Goal: Task Accomplishment & Management: Complete application form

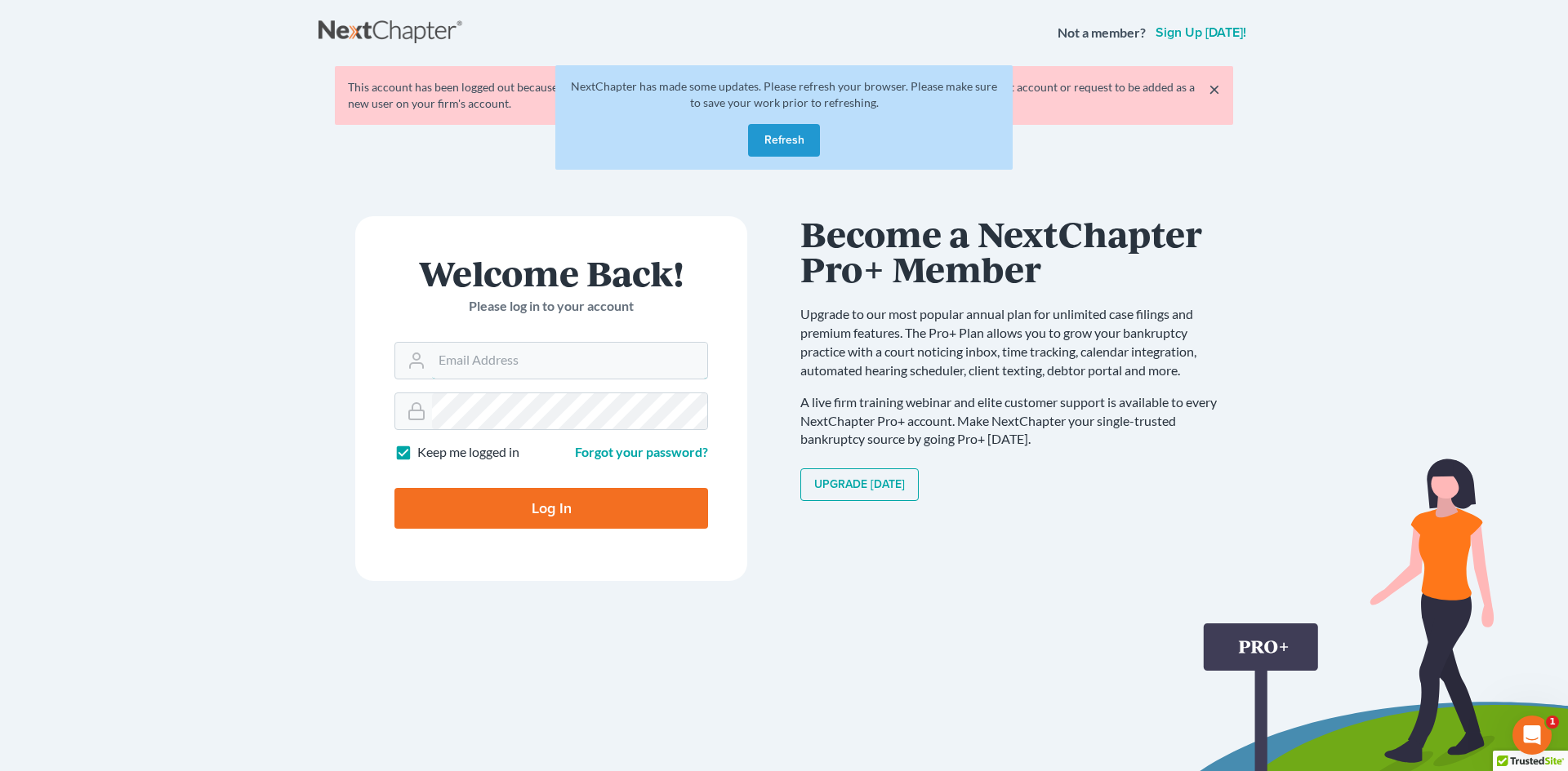
type input "[EMAIL_ADDRESS][DOMAIN_NAME]"
click at [795, 127] on button "Refresh" at bounding box center [784, 140] width 71 height 33
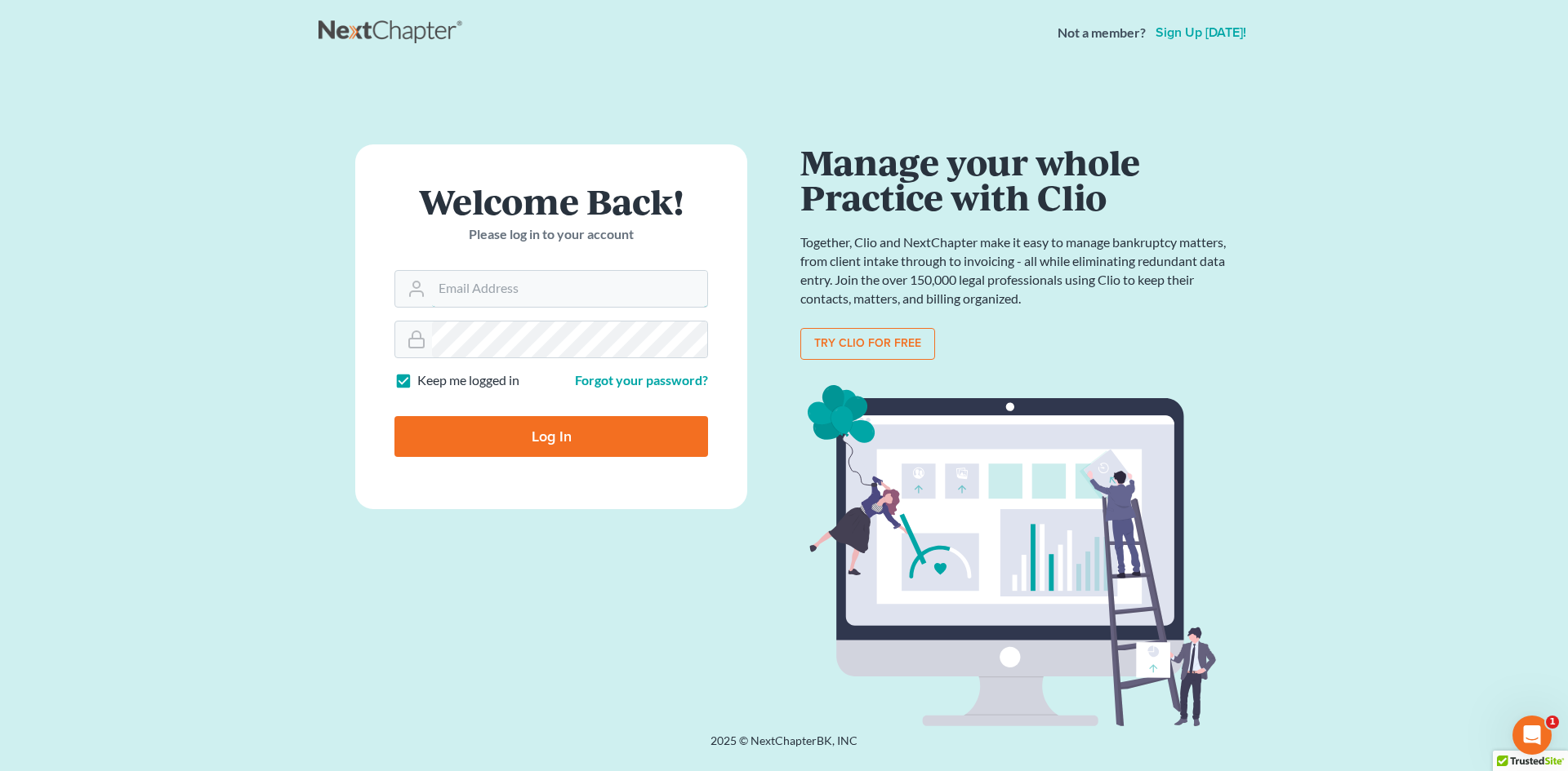
type input "[EMAIL_ADDRESS][DOMAIN_NAME]"
click at [530, 433] on input "Log In" at bounding box center [550, 436] width 313 height 40
type input "Thinking..."
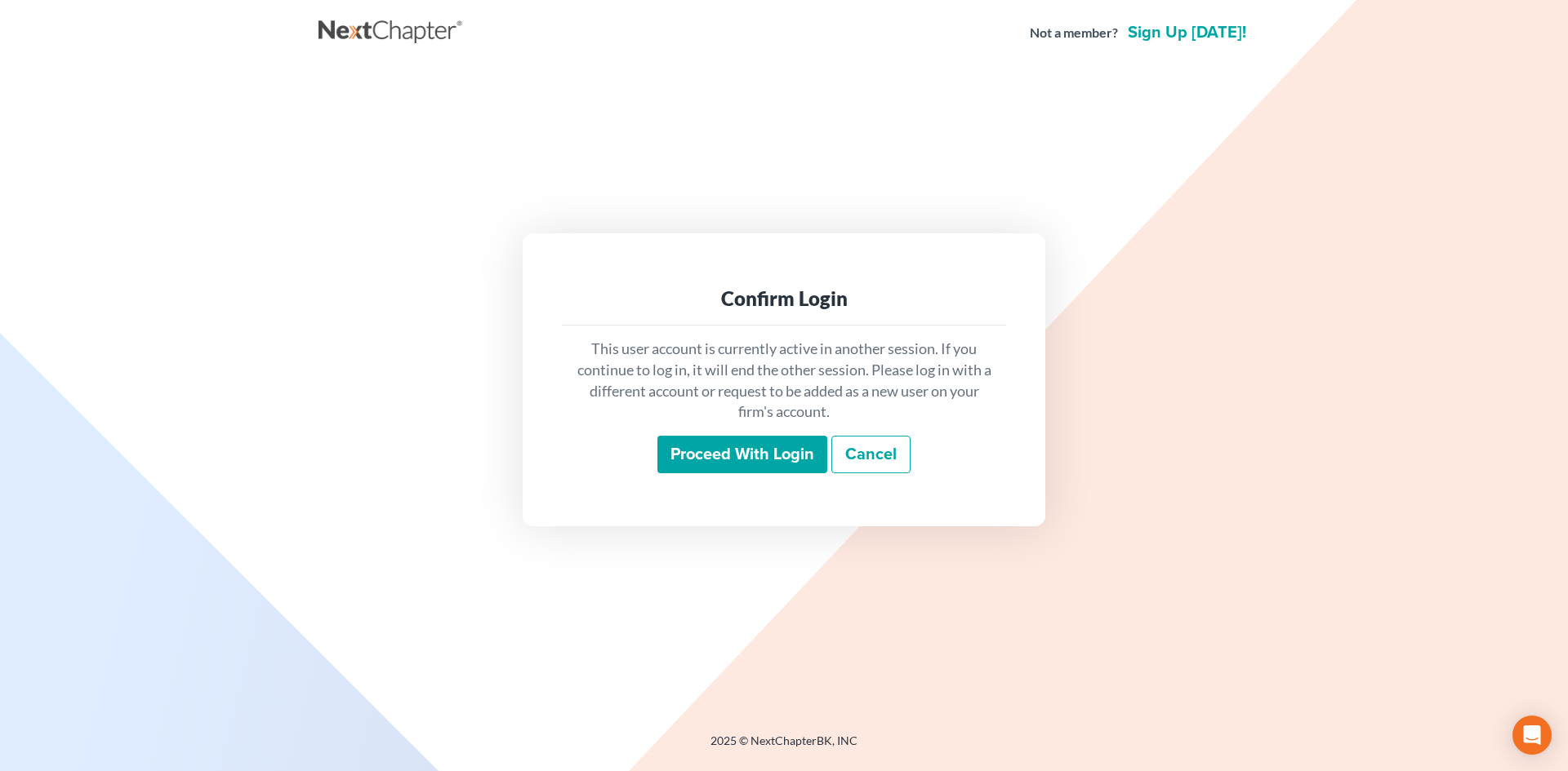
click at [677, 441] on input "Proceed with login" at bounding box center [742, 455] width 170 height 38
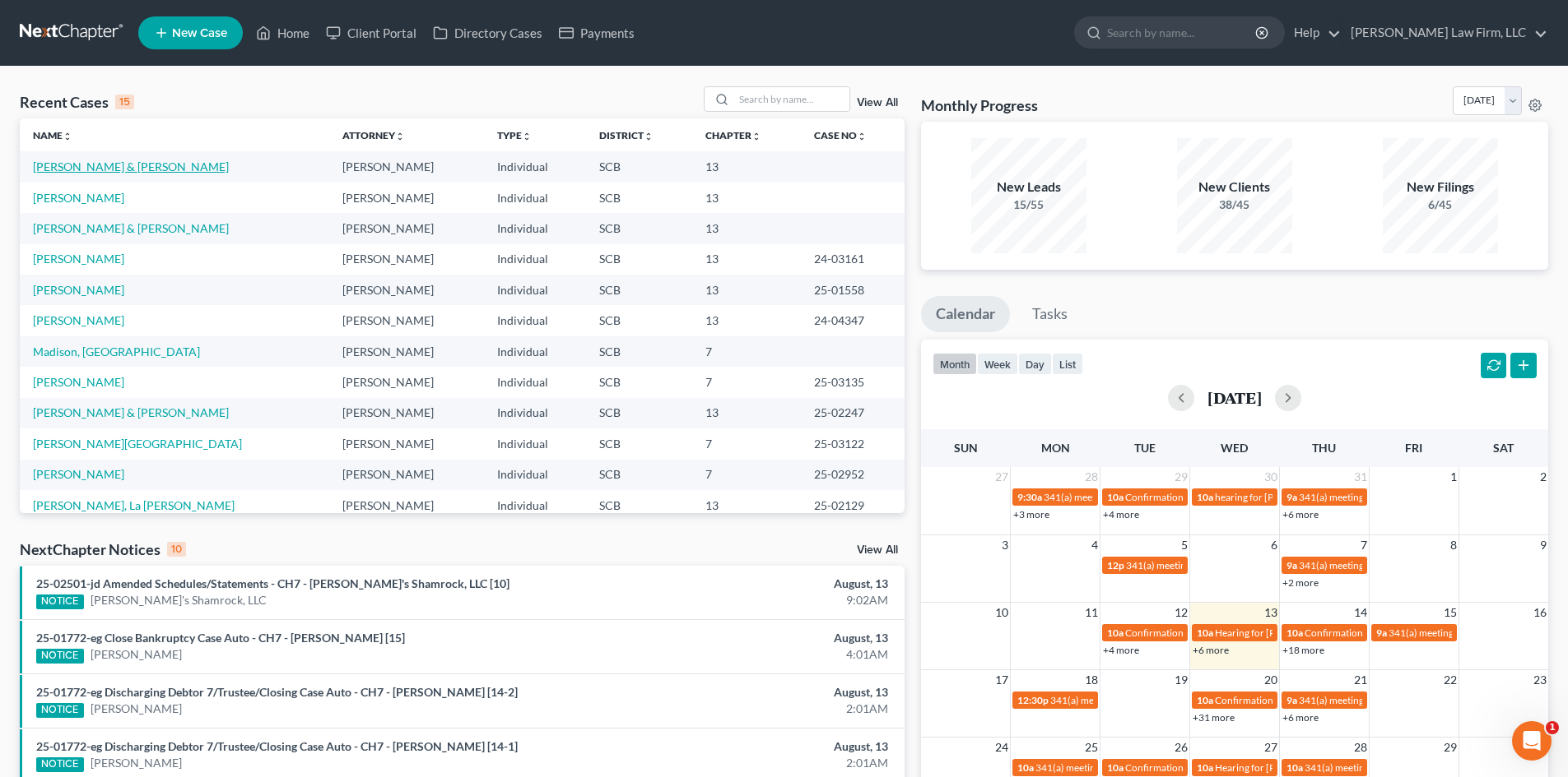
click at [66, 165] on link "Price, Shawn & Lori" at bounding box center [131, 166] width 196 height 14
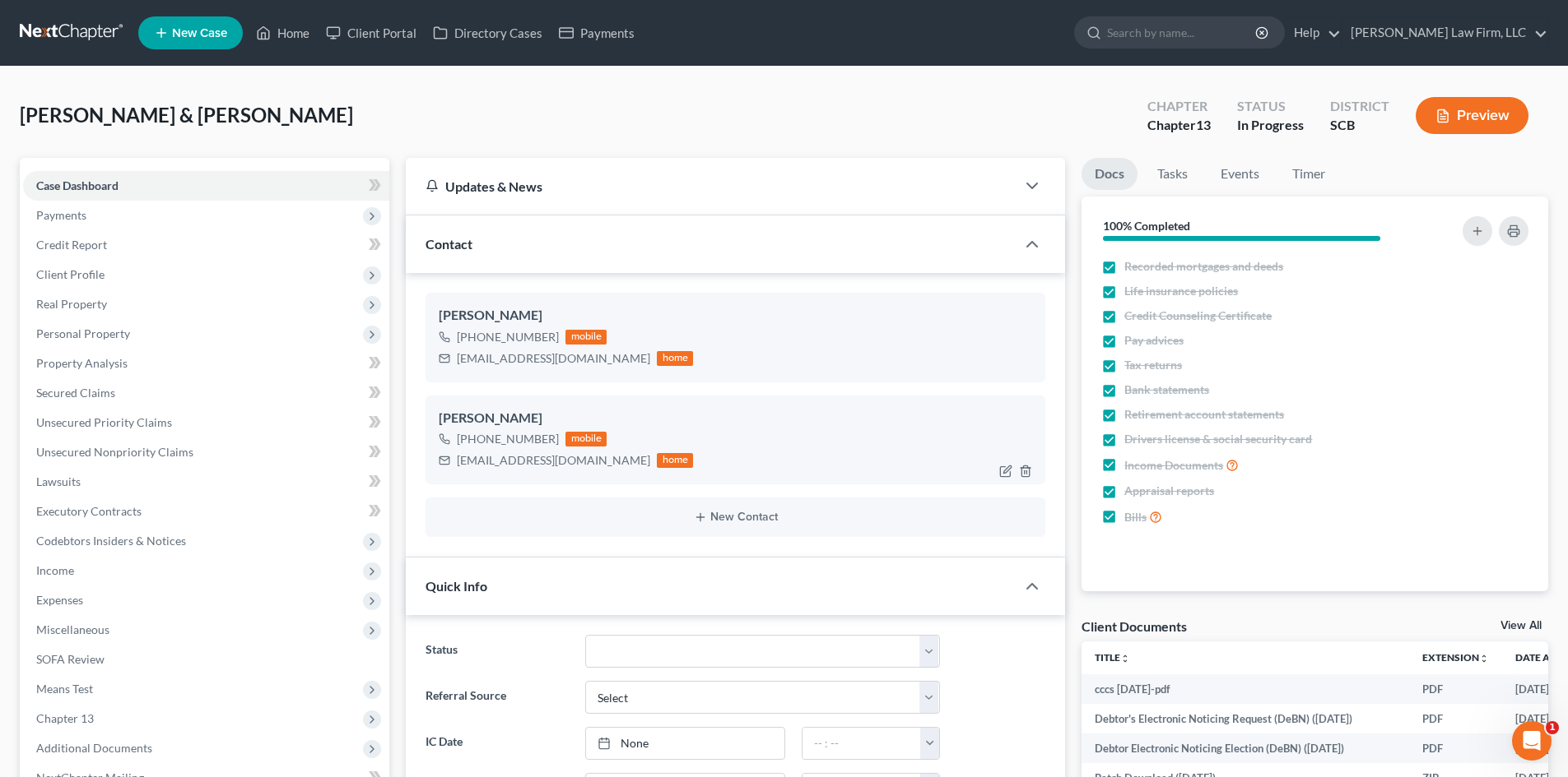
select select "0"
click at [294, 29] on link "Home" at bounding box center [283, 32] width 70 height 29
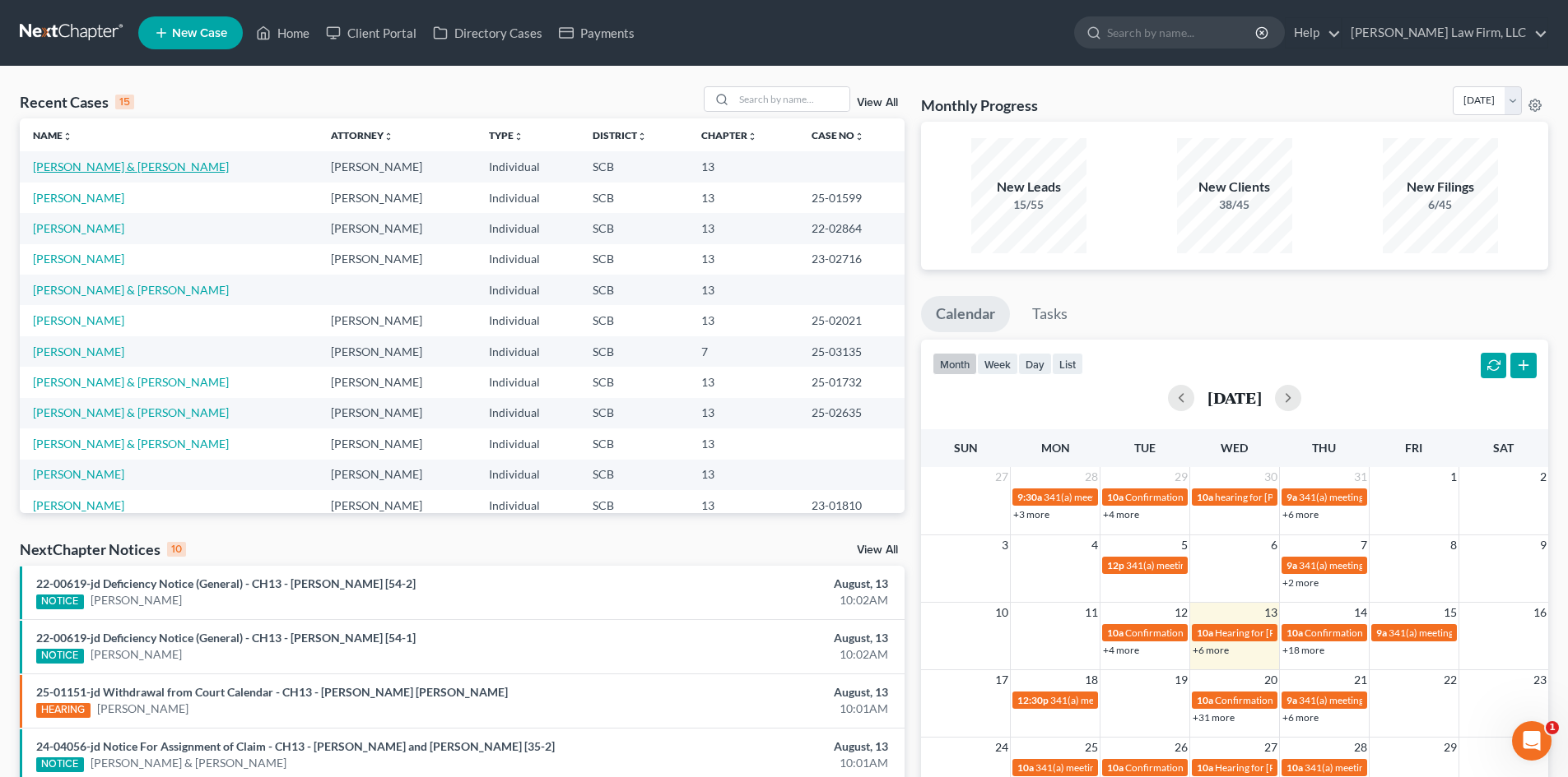
click at [61, 168] on link "Price, Shawn & Lori" at bounding box center [131, 166] width 196 height 14
select select "0"
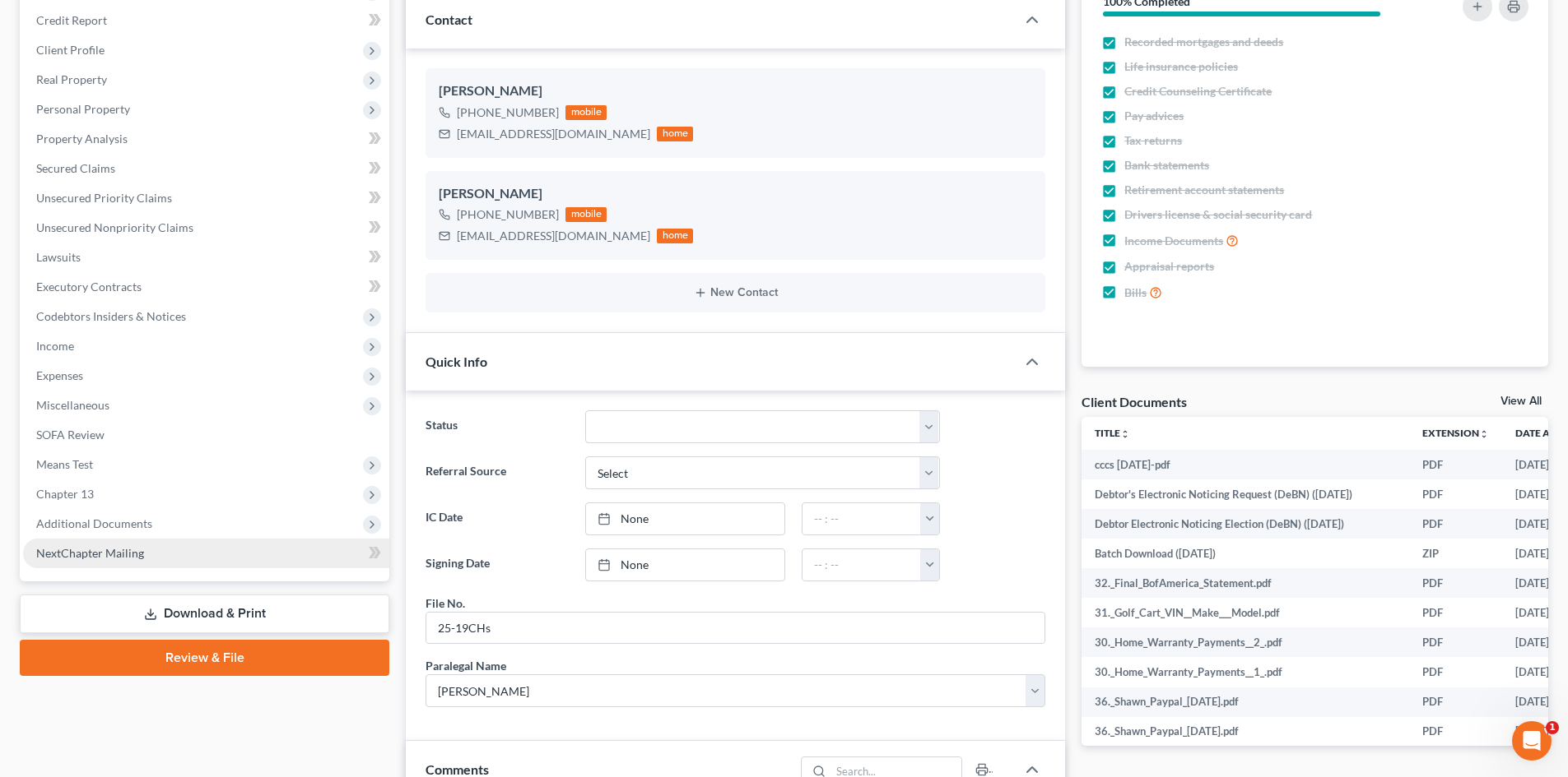
scroll to position [246, 0]
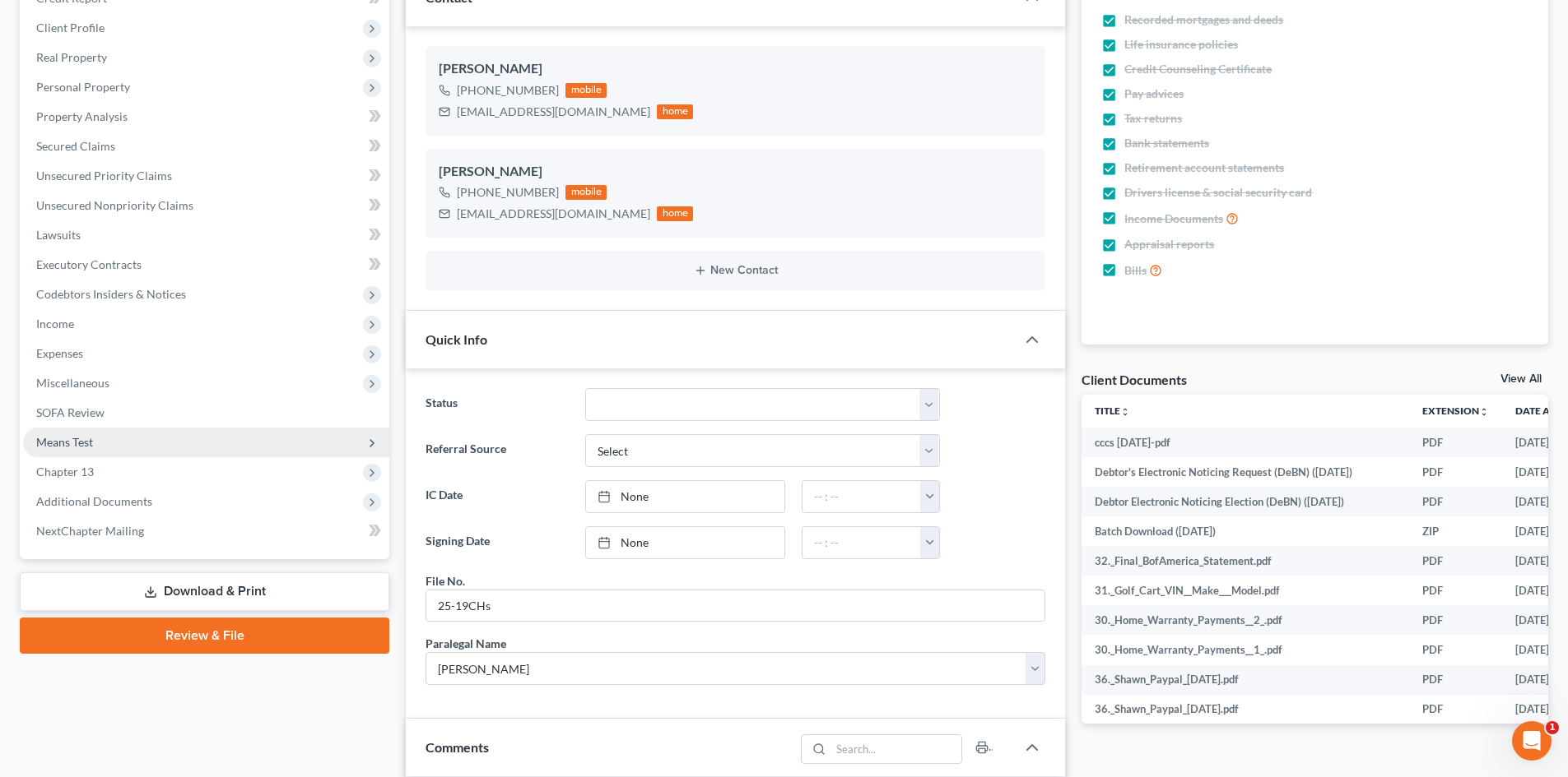
click at [104, 443] on span "Means Test" at bounding box center [206, 442] width 366 height 29
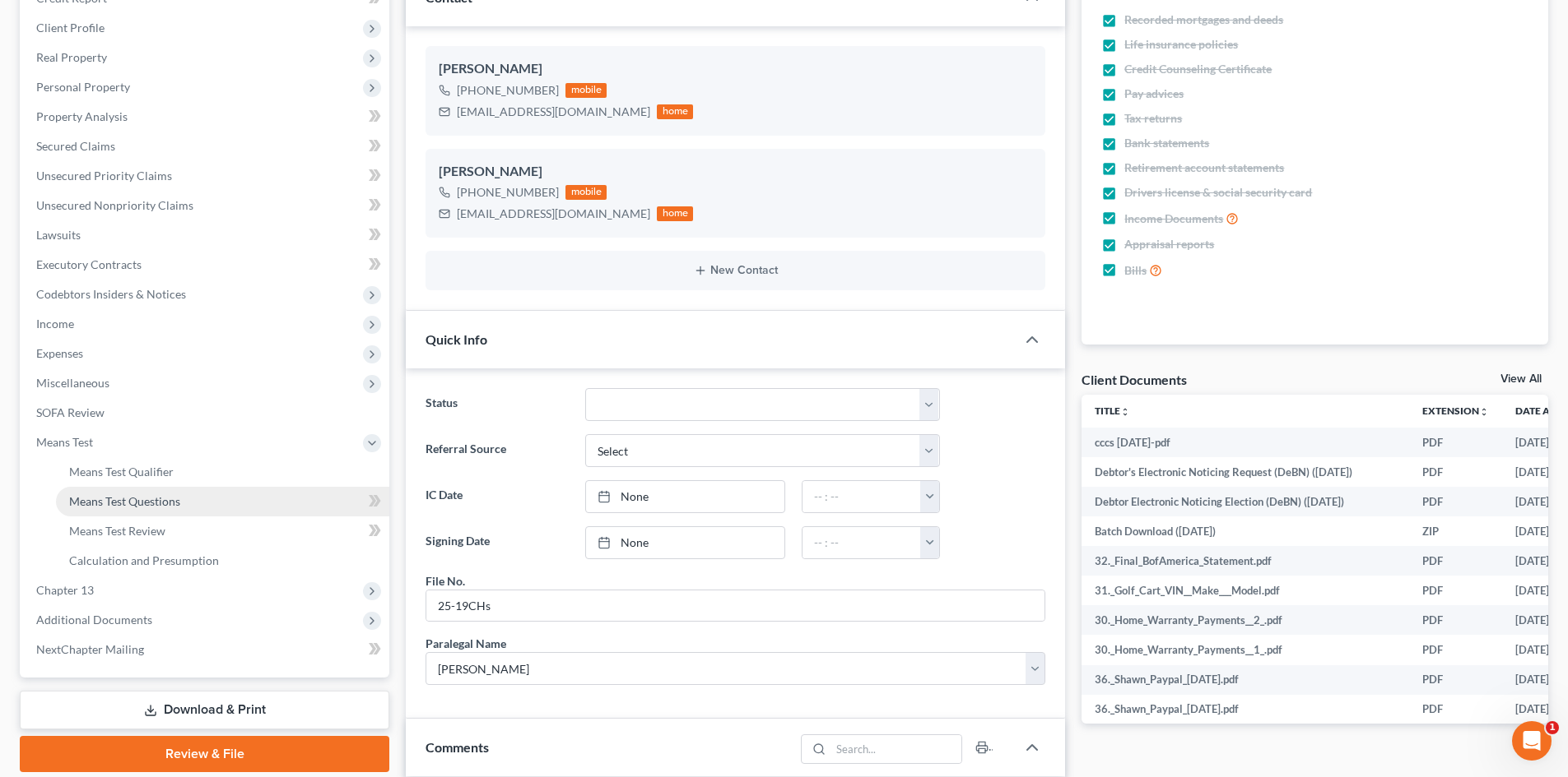
click at [101, 491] on link "Means Test Questions" at bounding box center [223, 501] width 334 height 29
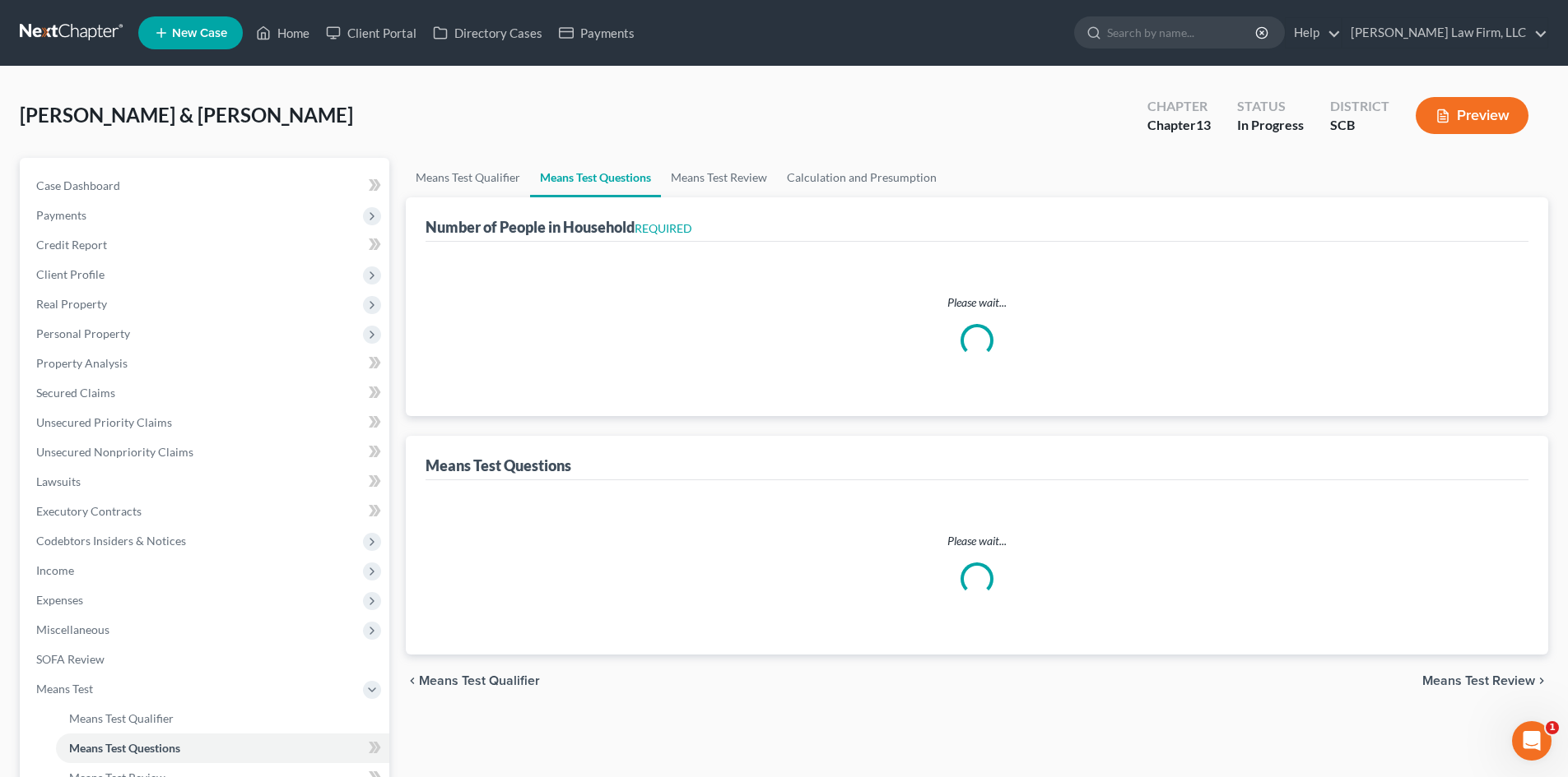
select select "0"
select select "60"
select select "1"
select select "60"
select select "0"
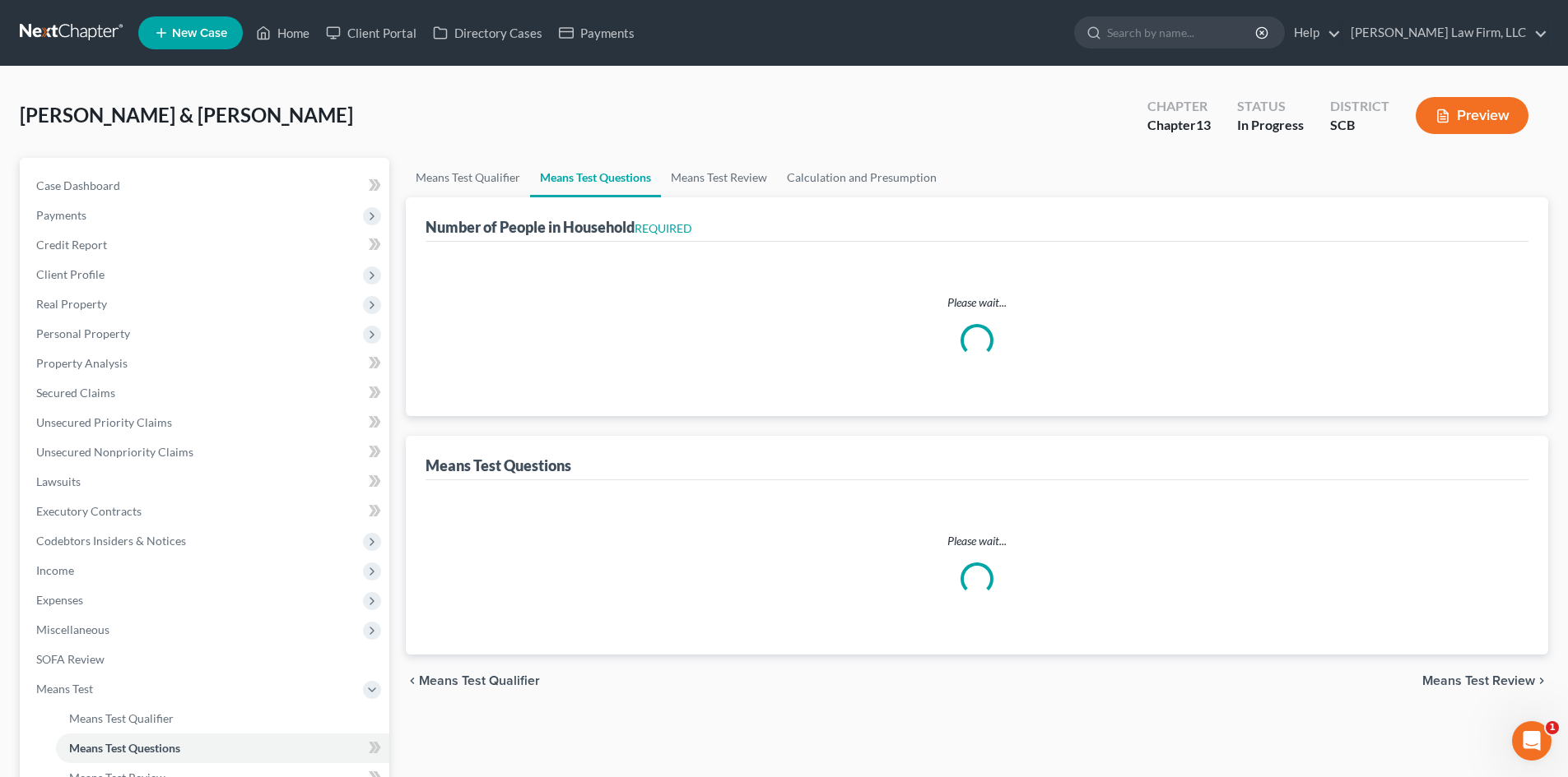
select select "60"
select select "1"
select select "60"
select select "0"
select select "60"
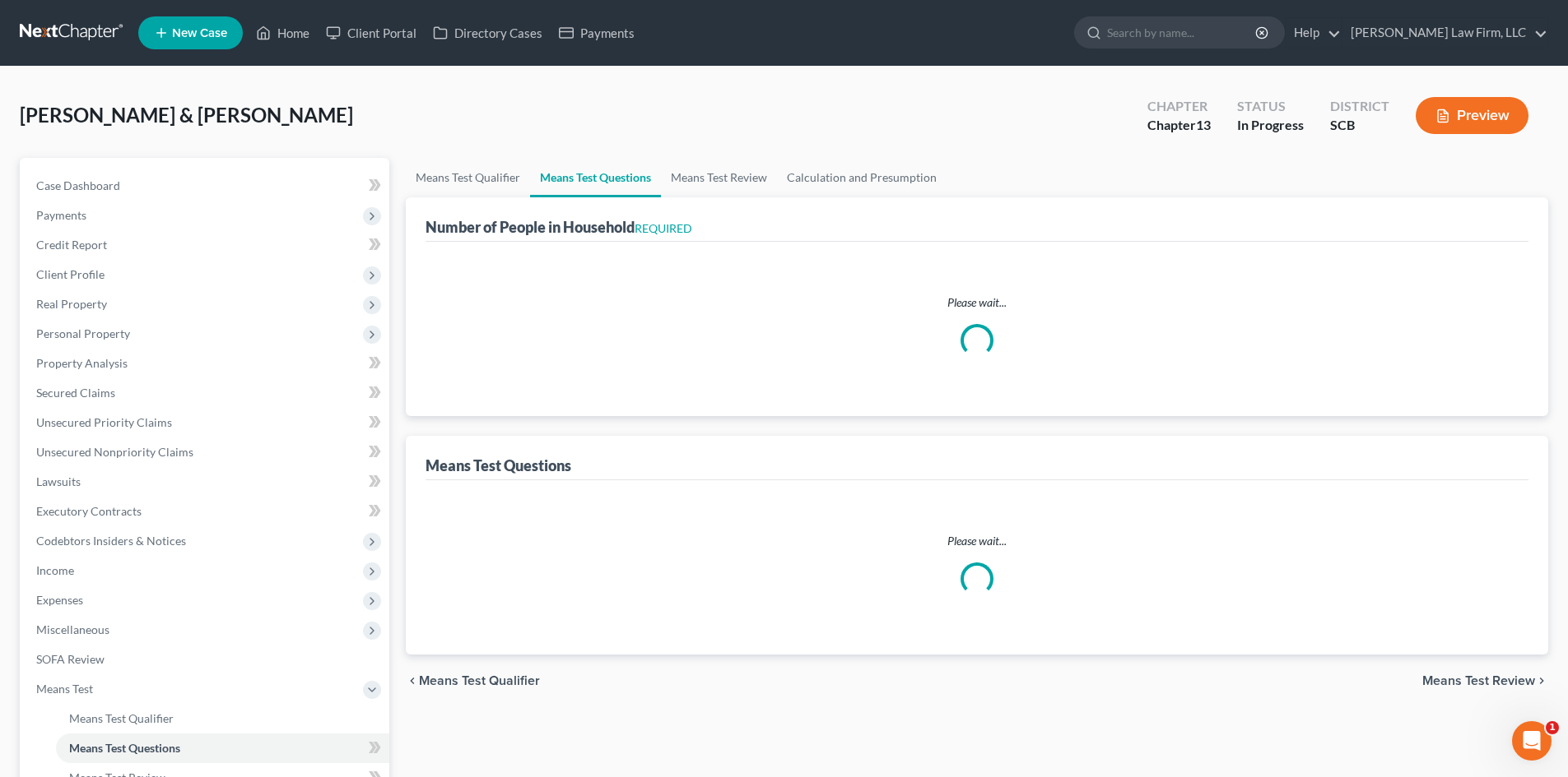
select select "2"
select select "5"
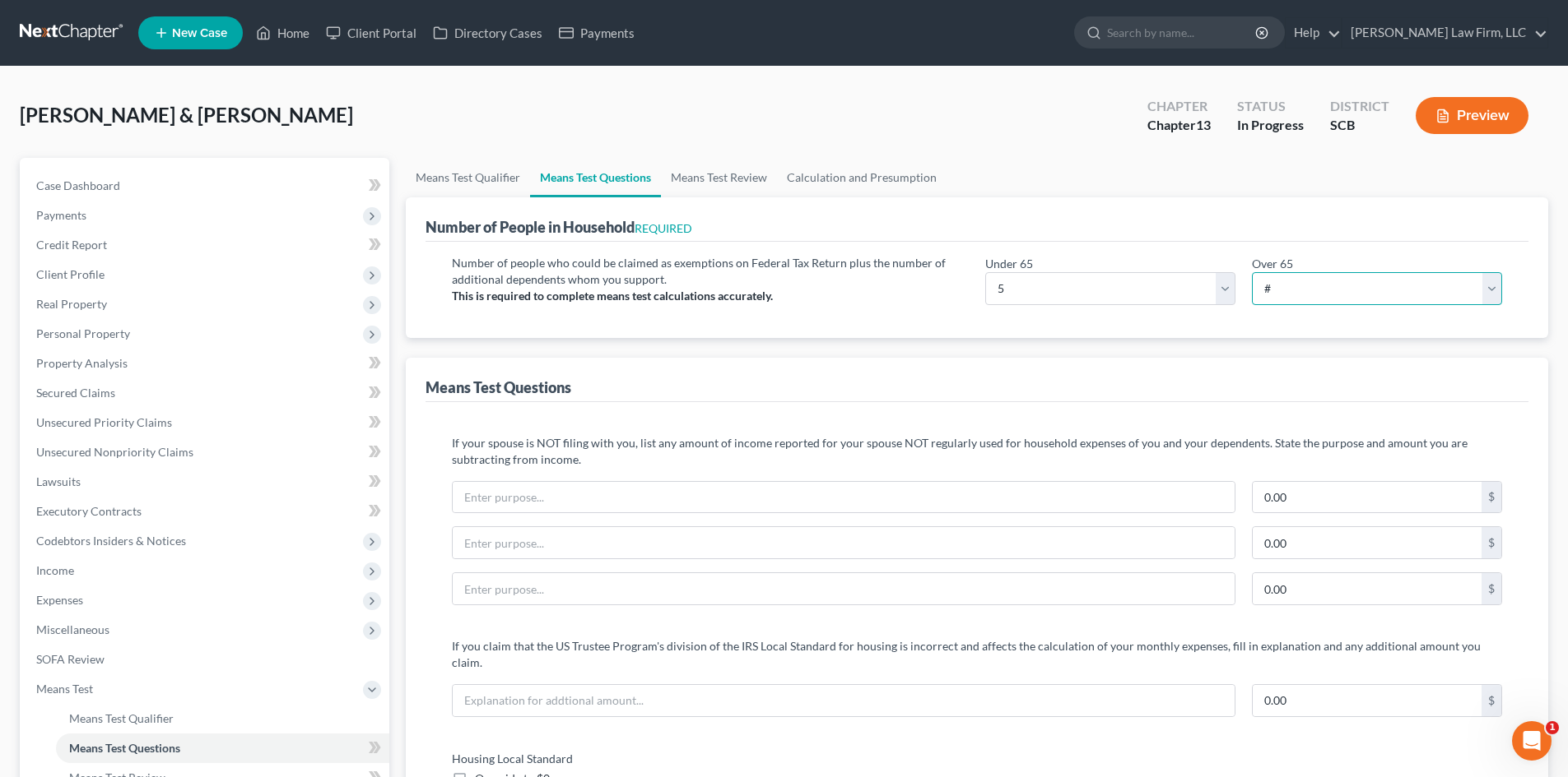
click at [1295, 285] on select "# 0 1 2 3 4 5 6 7 8 9 10" at bounding box center [1377, 288] width 250 height 33
select select "0"
click at [1251, 272] on select "# 0 1 2 3 4 5 6 7 8 9 10" at bounding box center [1377, 288] width 250 height 33
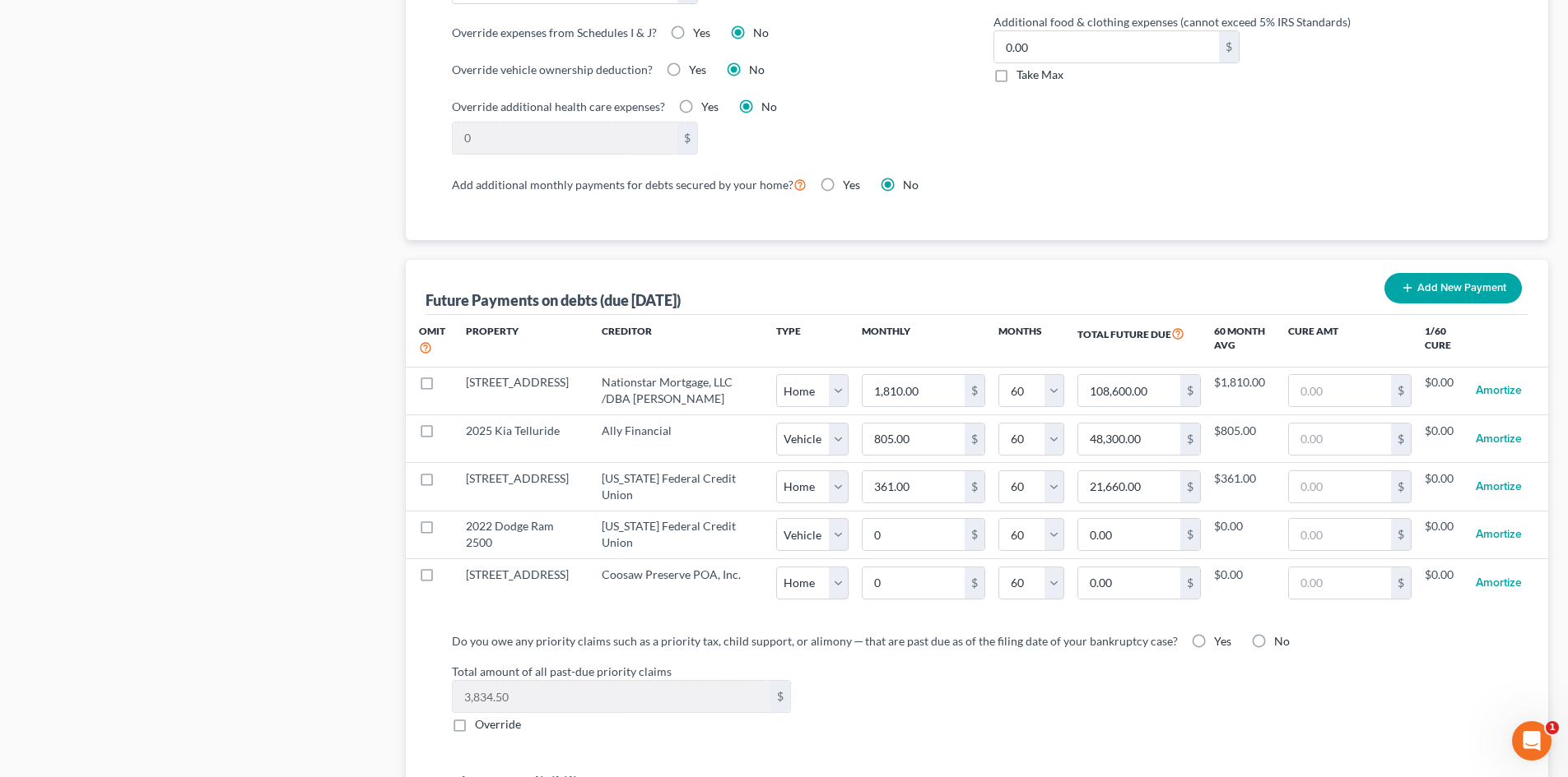
scroll to position [1481, 0]
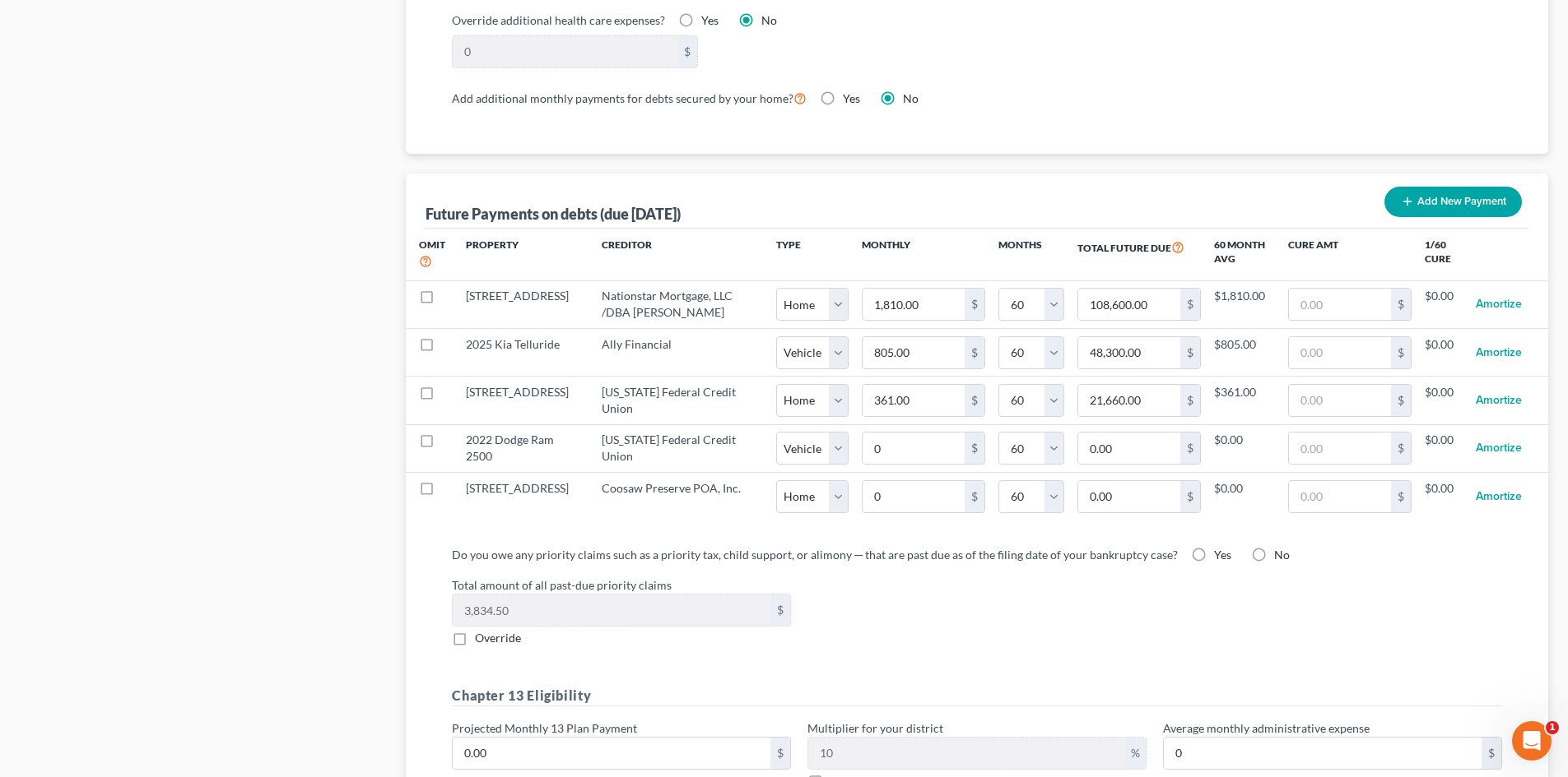
click at [1213, 547] on label "Yes" at bounding box center [1222, 554] width 17 height 16
click at [1220, 547] on input "Yes" at bounding box center [1225, 551] width 10 height 10
radio input "true"
click at [475, 630] on label "Override" at bounding box center [498, 638] width 46 height 16
click at [482, 630] on input "Override" at bounding box center [486, 635] width 10 height 10
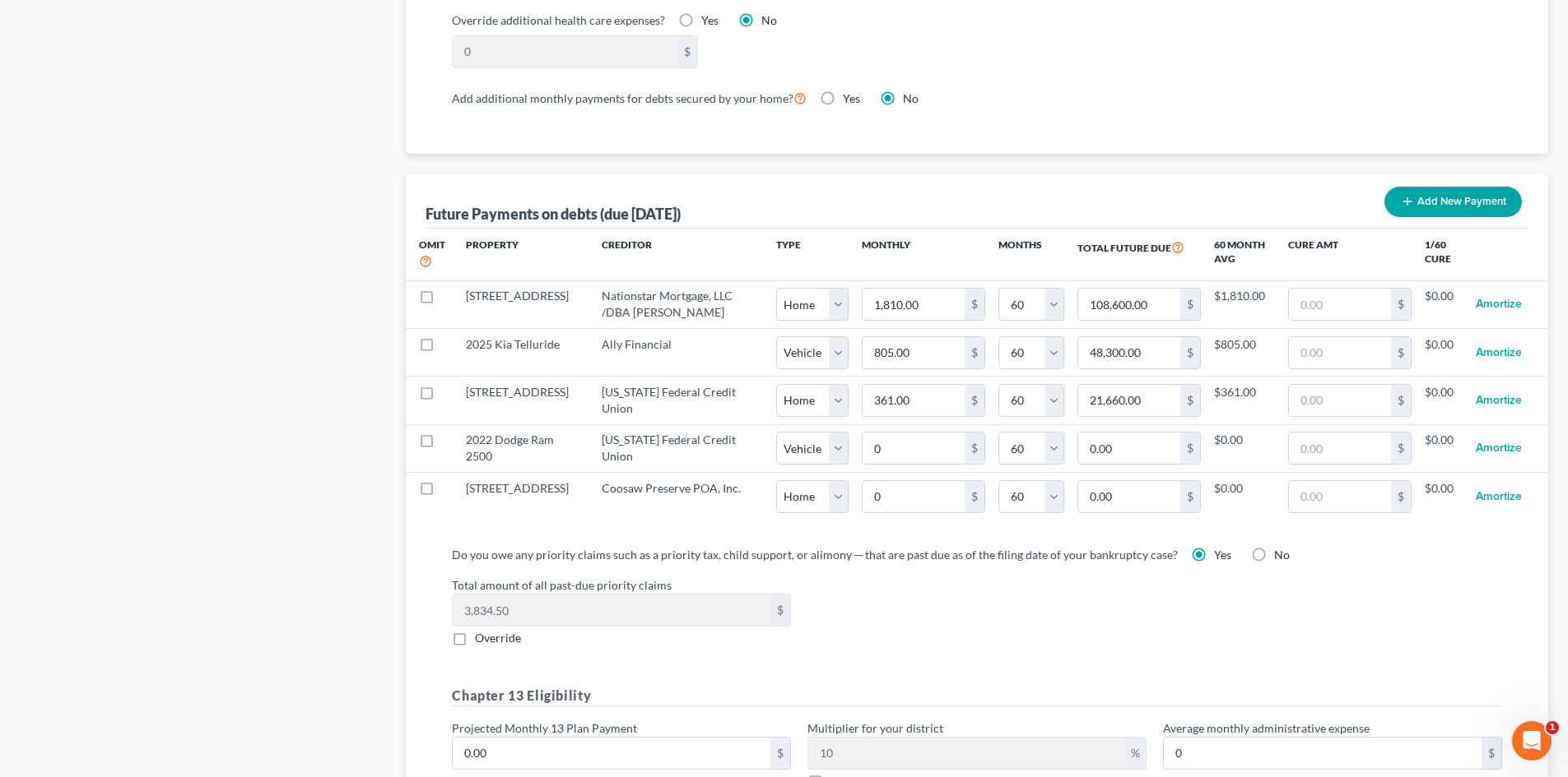
checkbox input "true"
type input "7,410.75"
click at [702, 686] on h5 "Chapter 13 Eligibility" at bounding box center [977, 696] width 1050 height 21
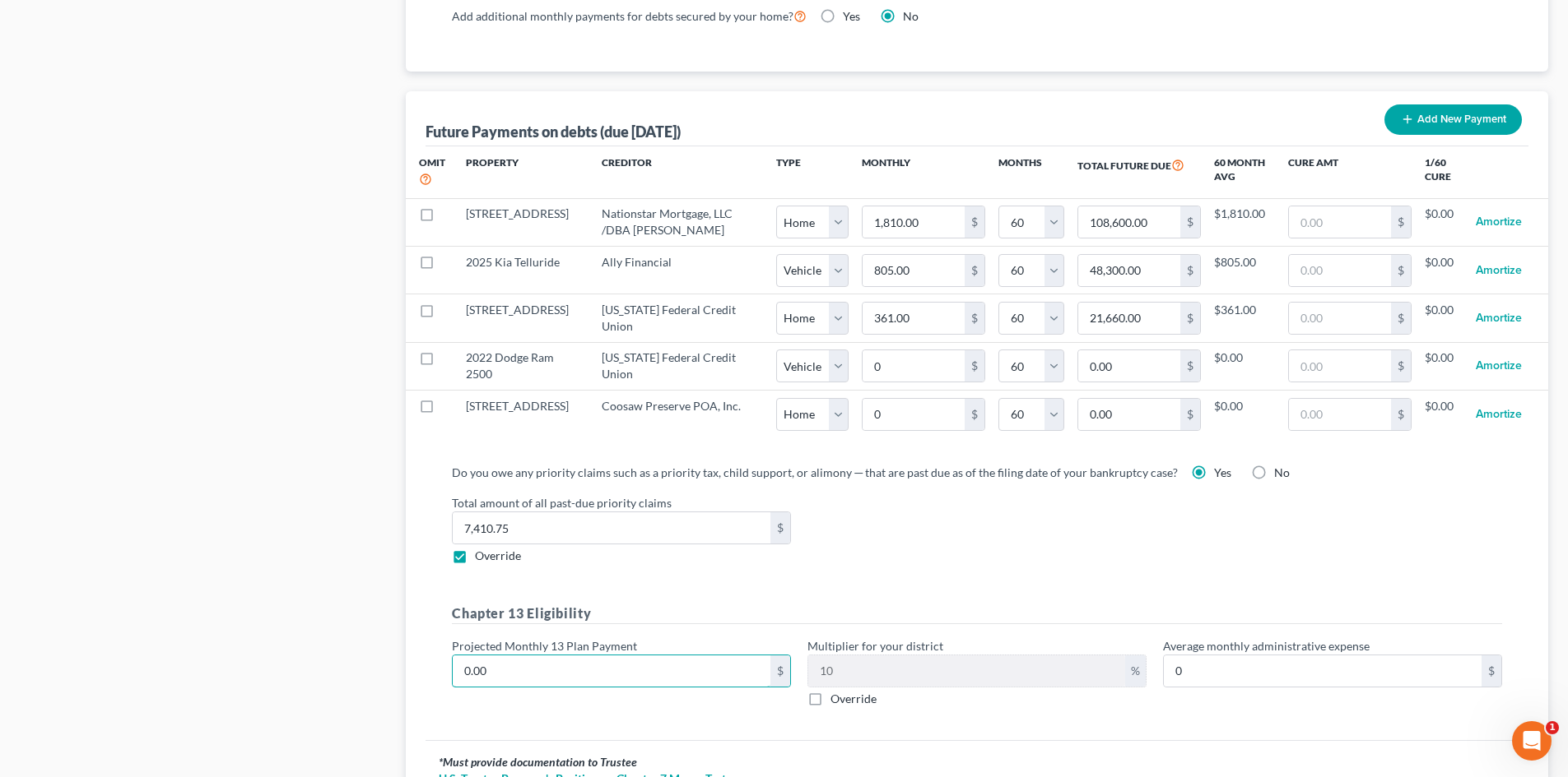
type input "2"
type input "0.20"
type input "22"
type input "2.20"
type input "220"
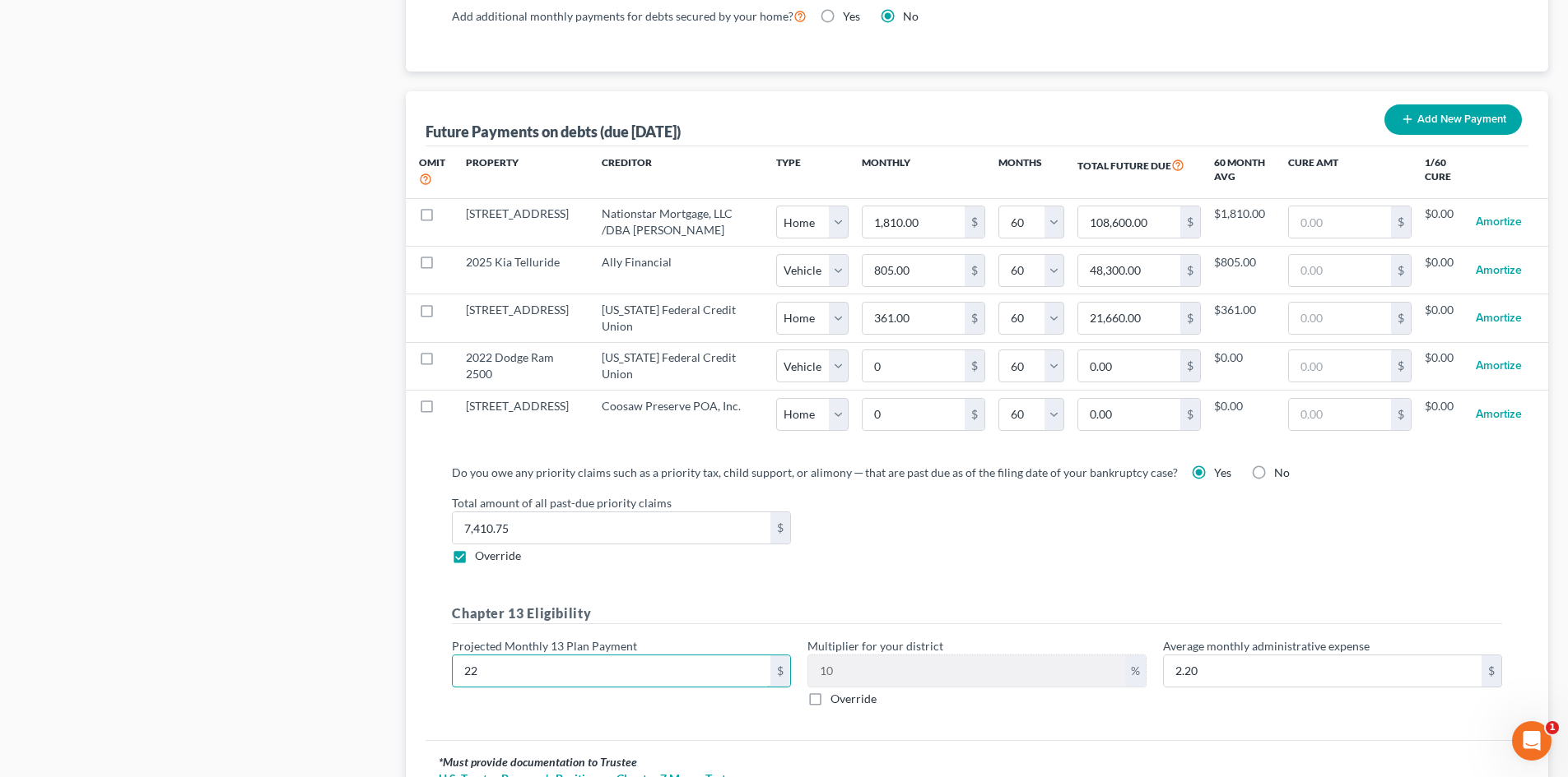
type input "22.00"
type input "2200"
type input "220.00"
type input "2,200"
click at [1027, 699] on div "Chapter 13 Eligibility Projected Monthly 13 Plan Payment 2,200 $ Multiplier for…" at bounding box center [976, 661] width 1067 height 117
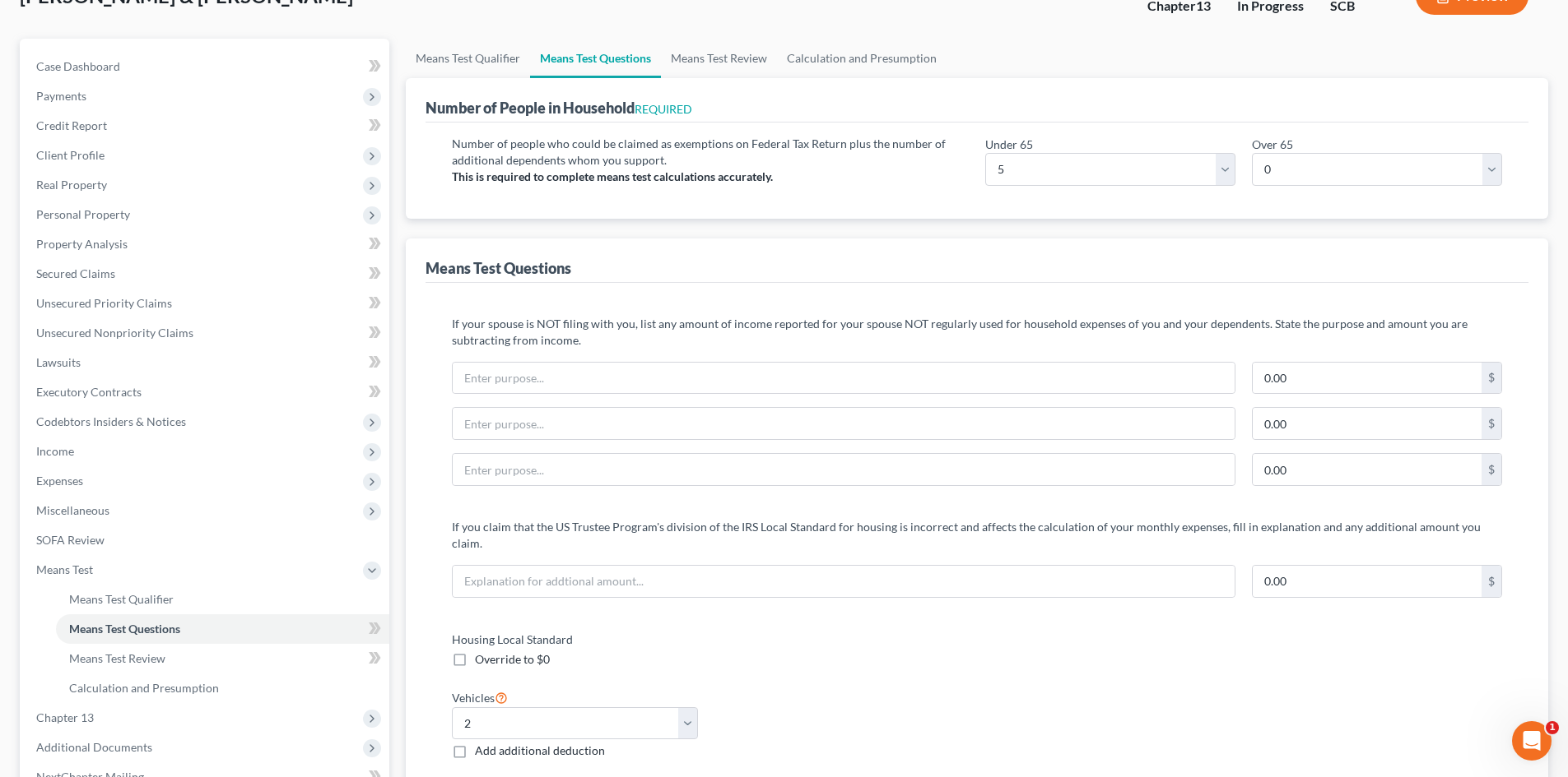
scroll to position [0, 0]
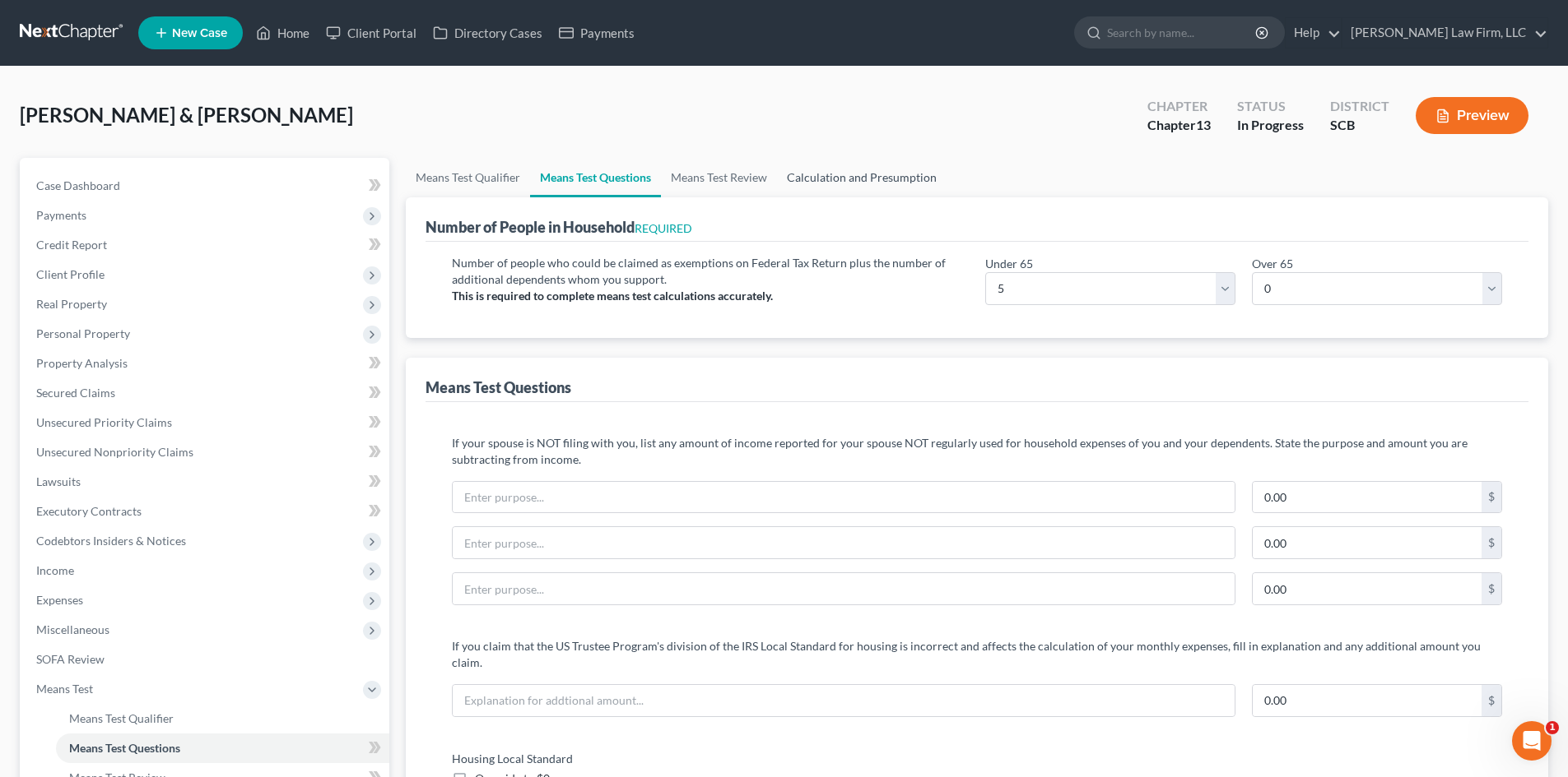
click at [844, 174] on link "Calculation and Presumption" at bounding box center [861, 178] width 170 height 40
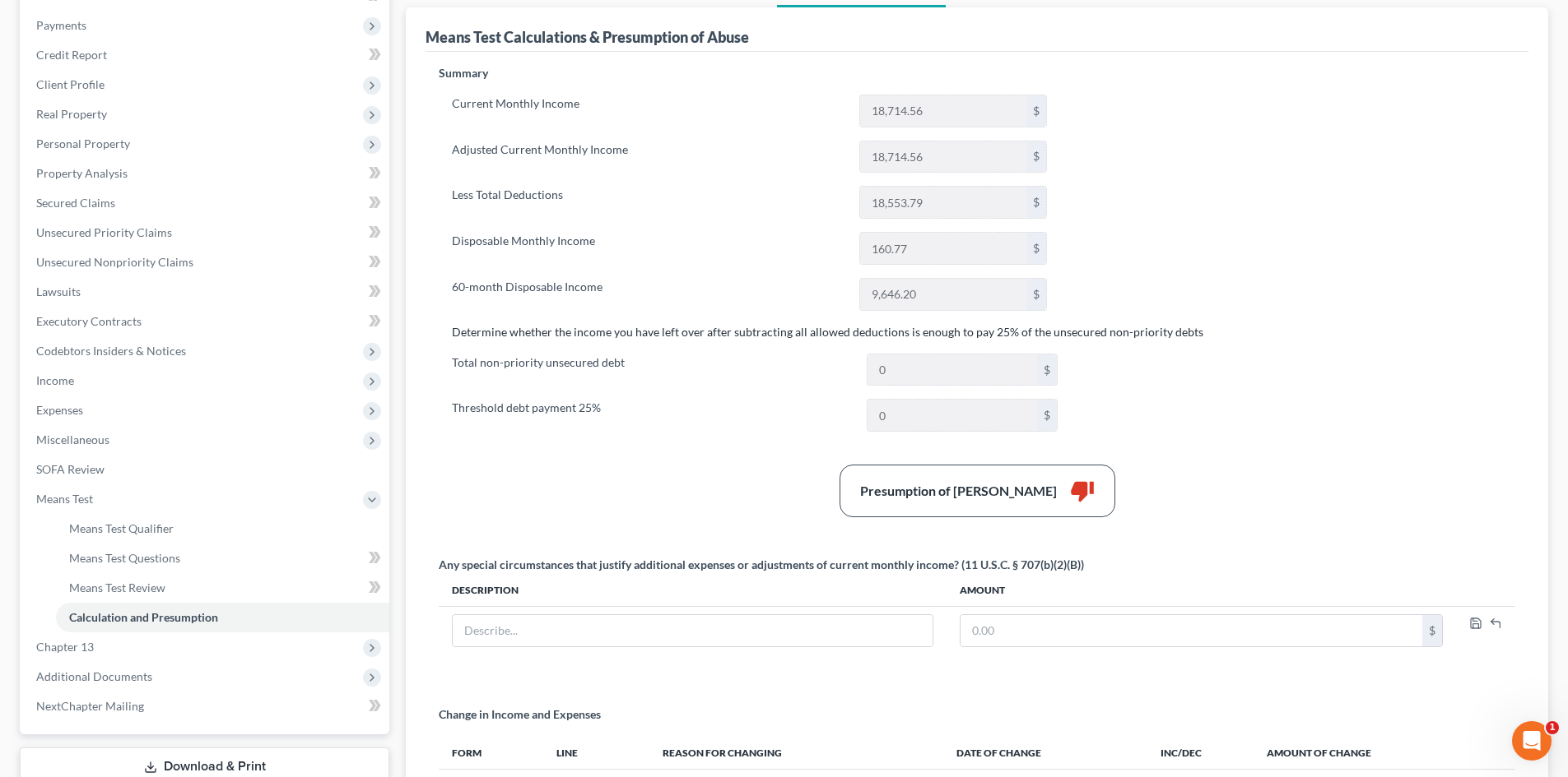
scroll to position [161, 0]
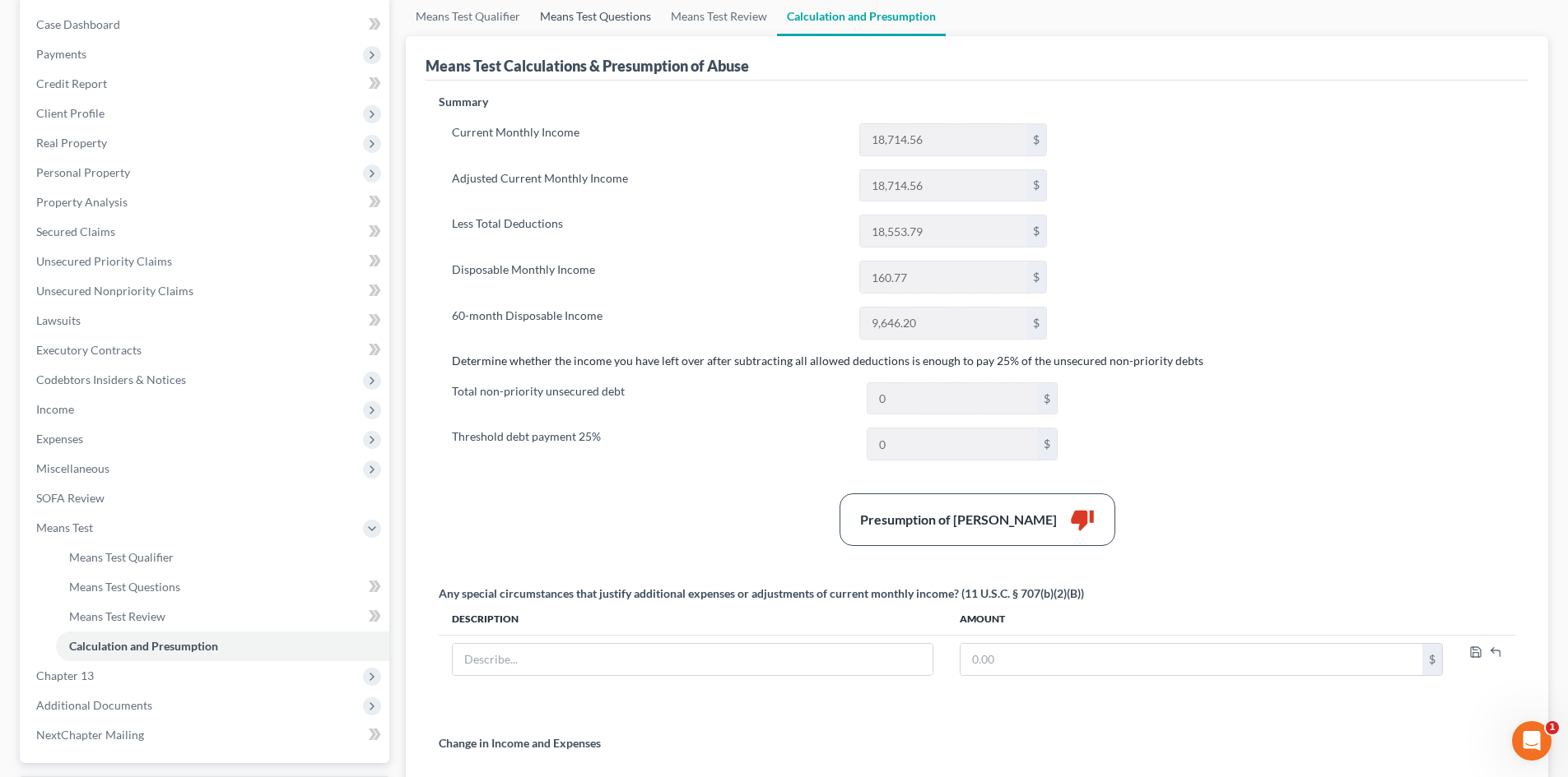
click at [575, 22] on link "Means Test Questions" at bounding box center [595, 17] width 131 height 40
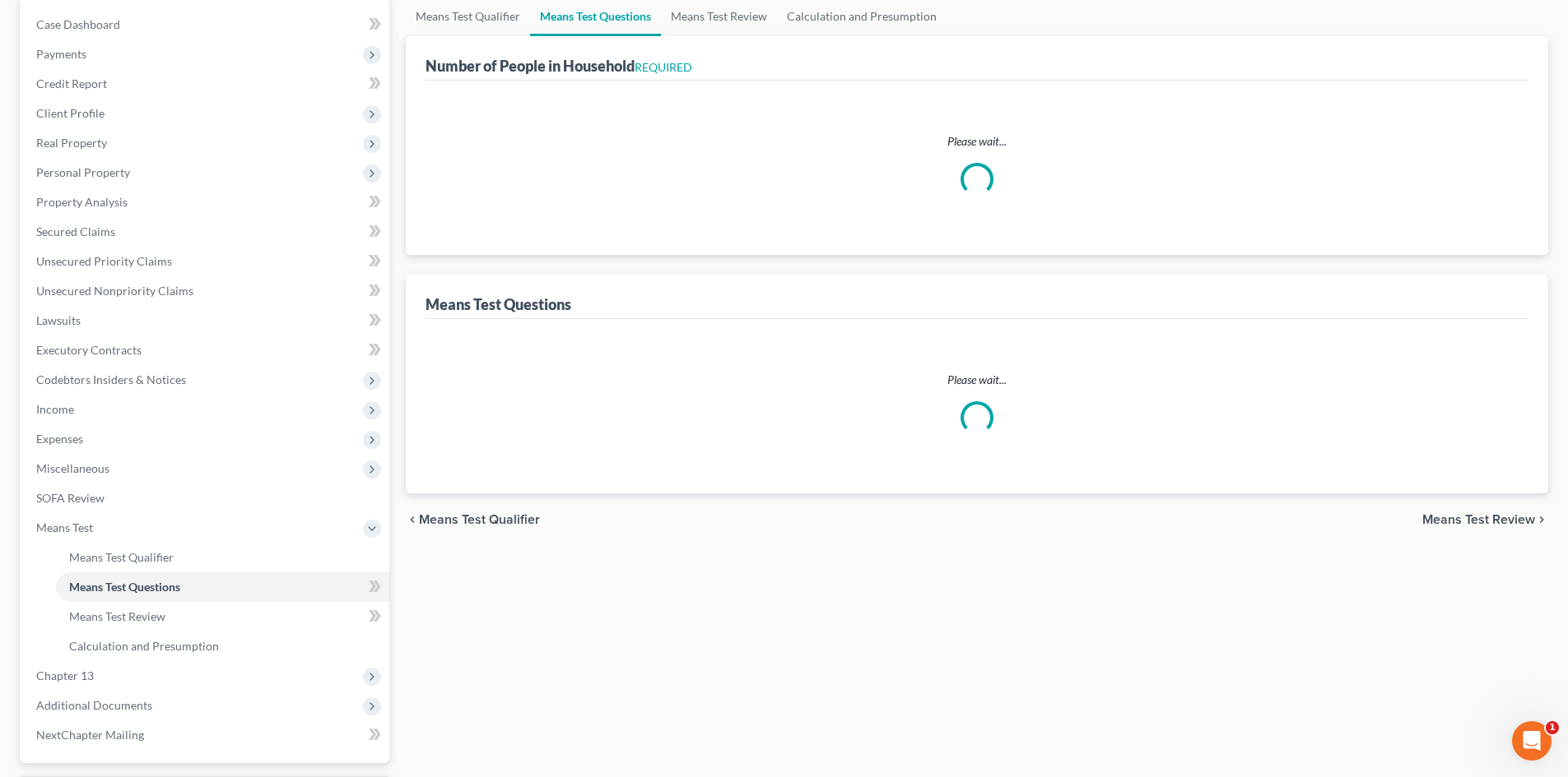
scroll to position [81, 0]
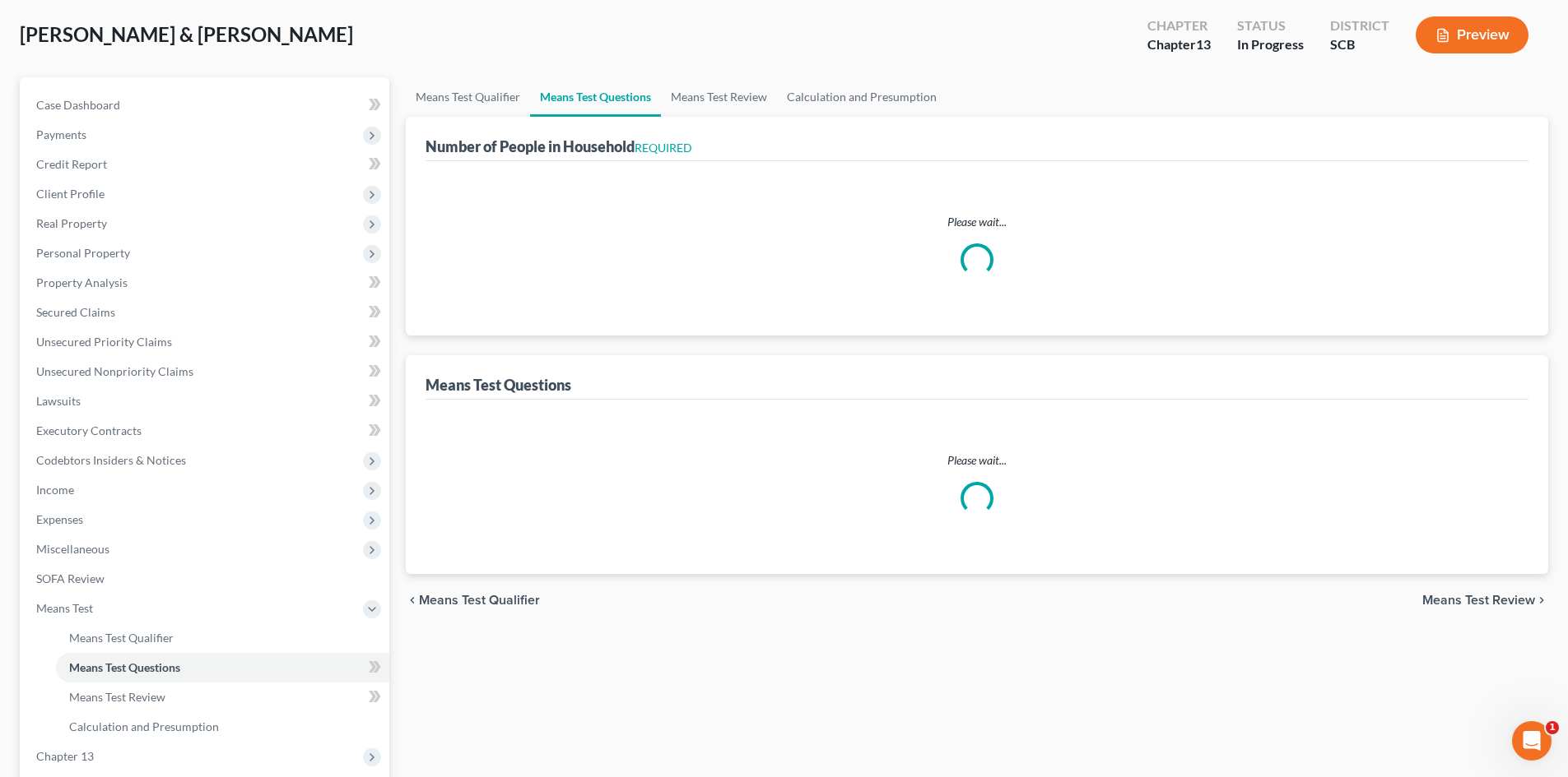
select select "0"
select select "60"
select select "1"
select select "60"
select select "0"
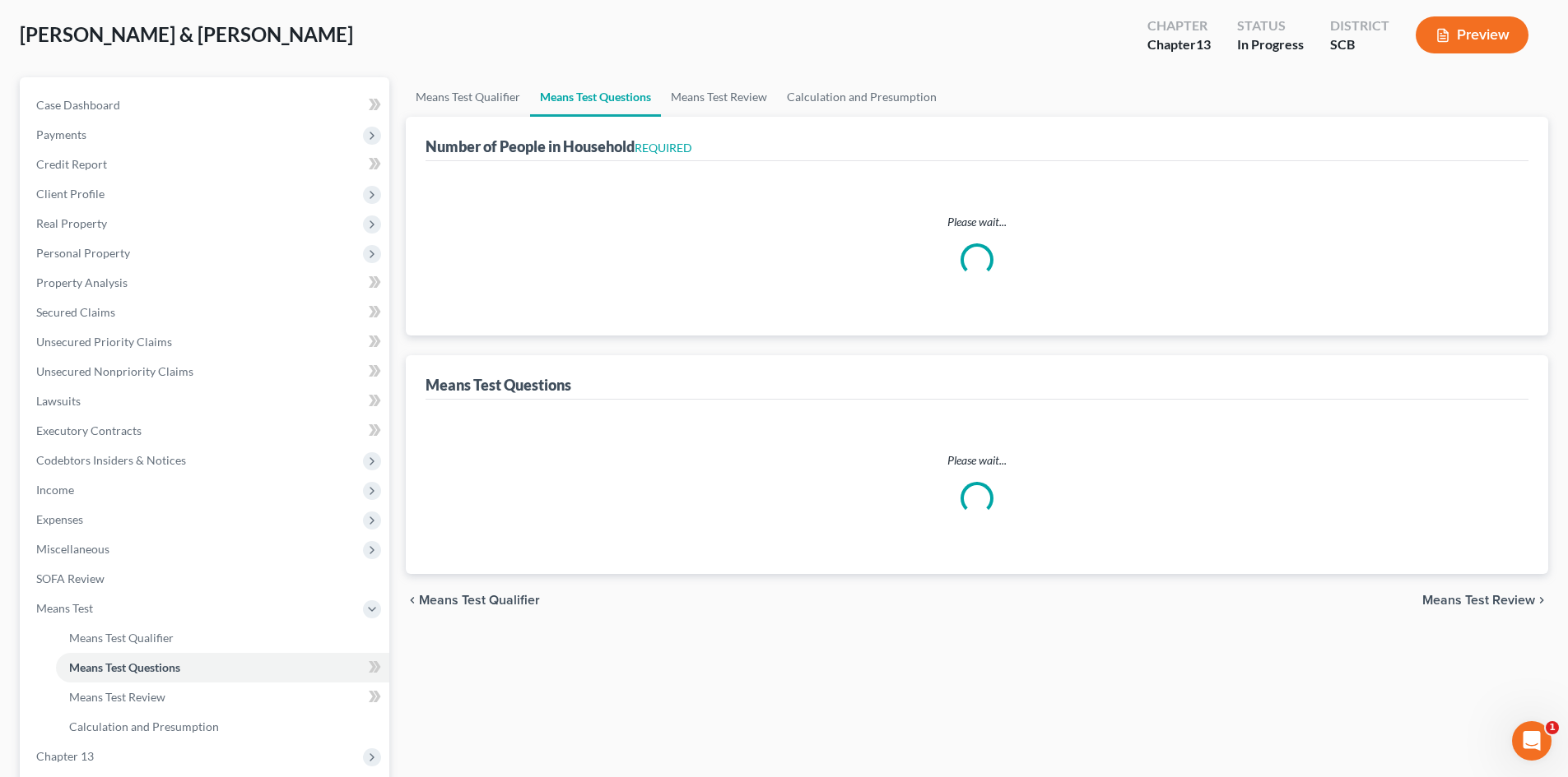
select select "60"
select select "1"
select select "60"
select select "0"
select select "60"
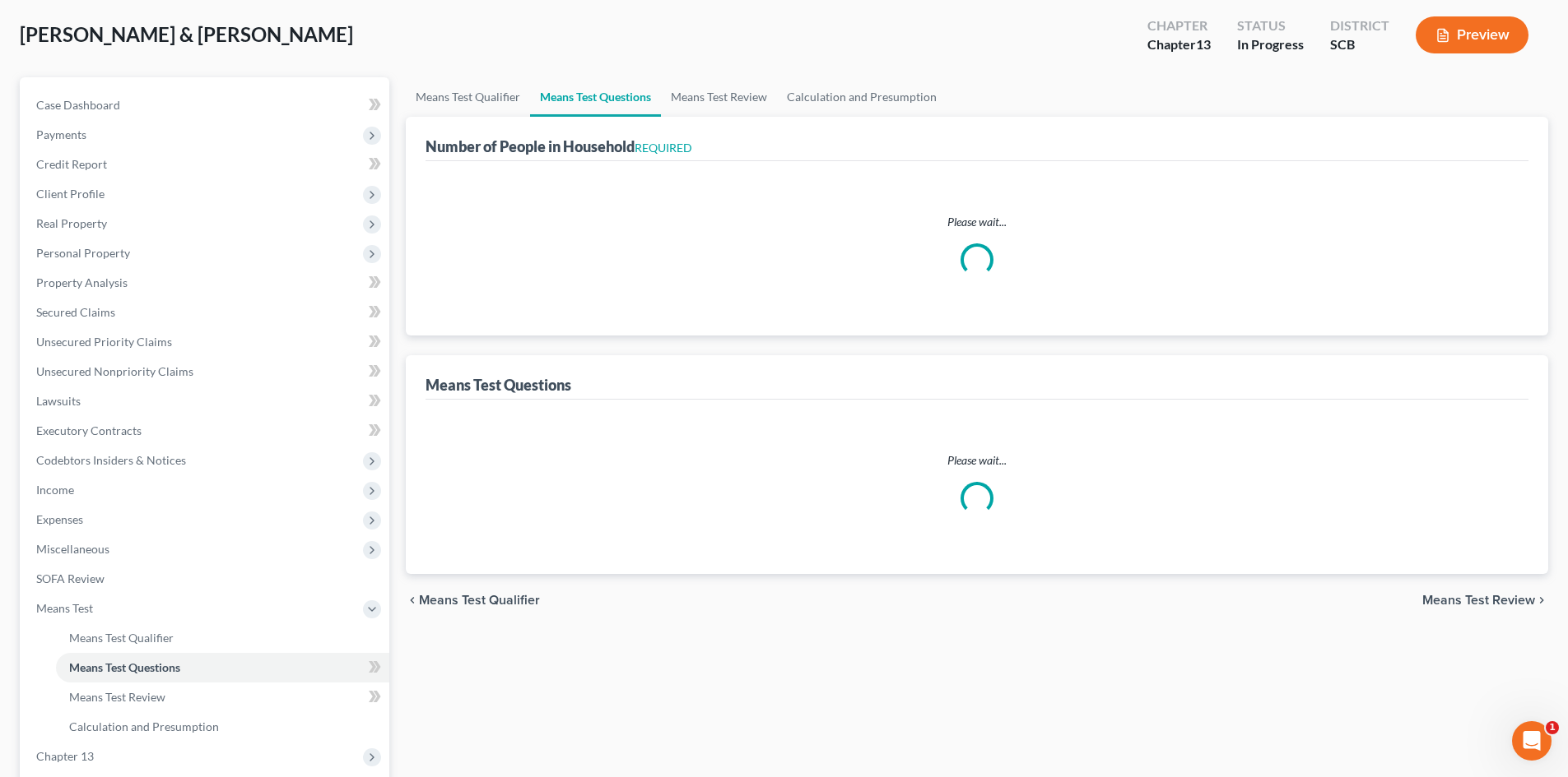
select select "5"
select select "0"
select select "2"
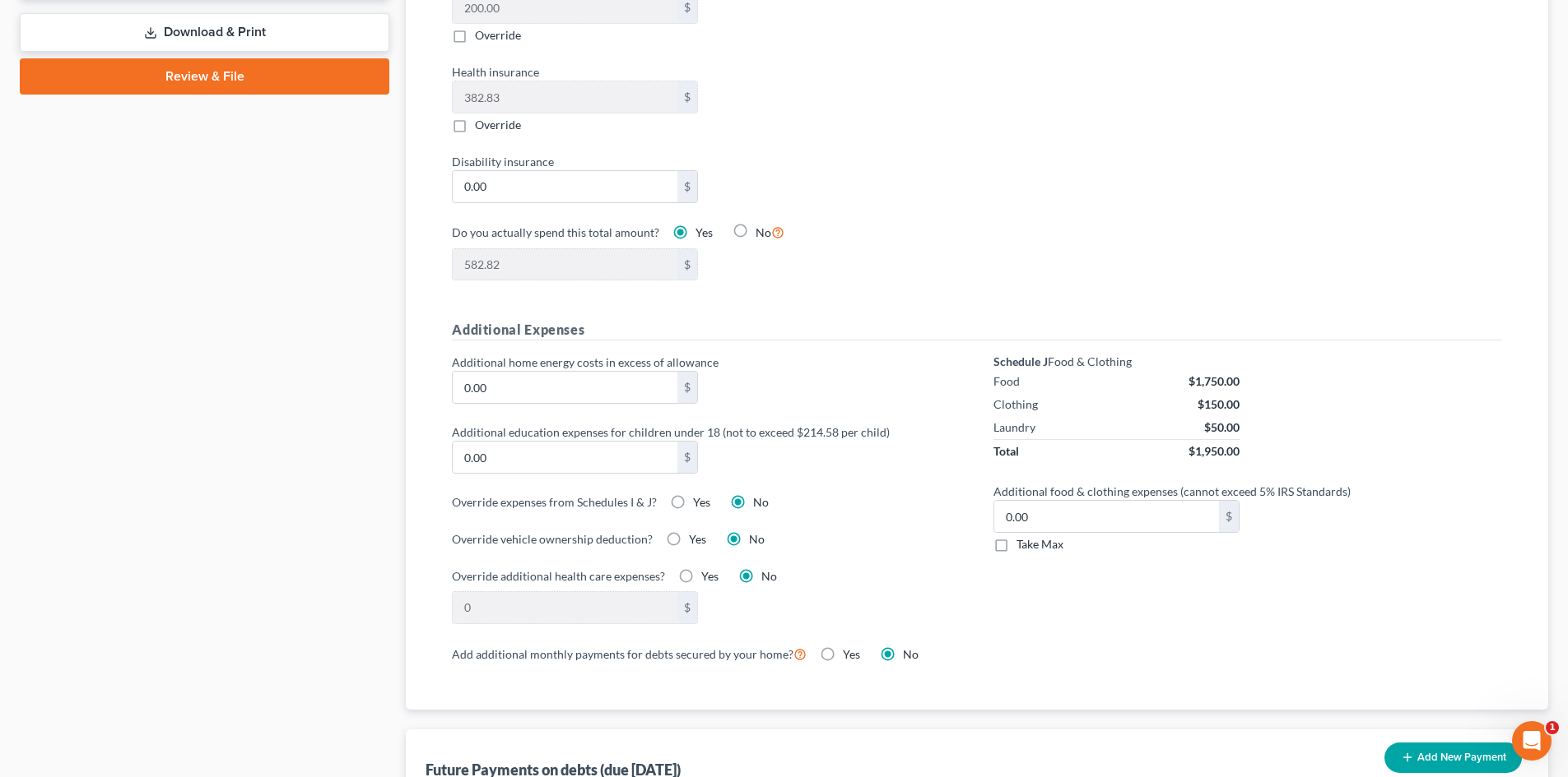
scroll to position [1316, 0]
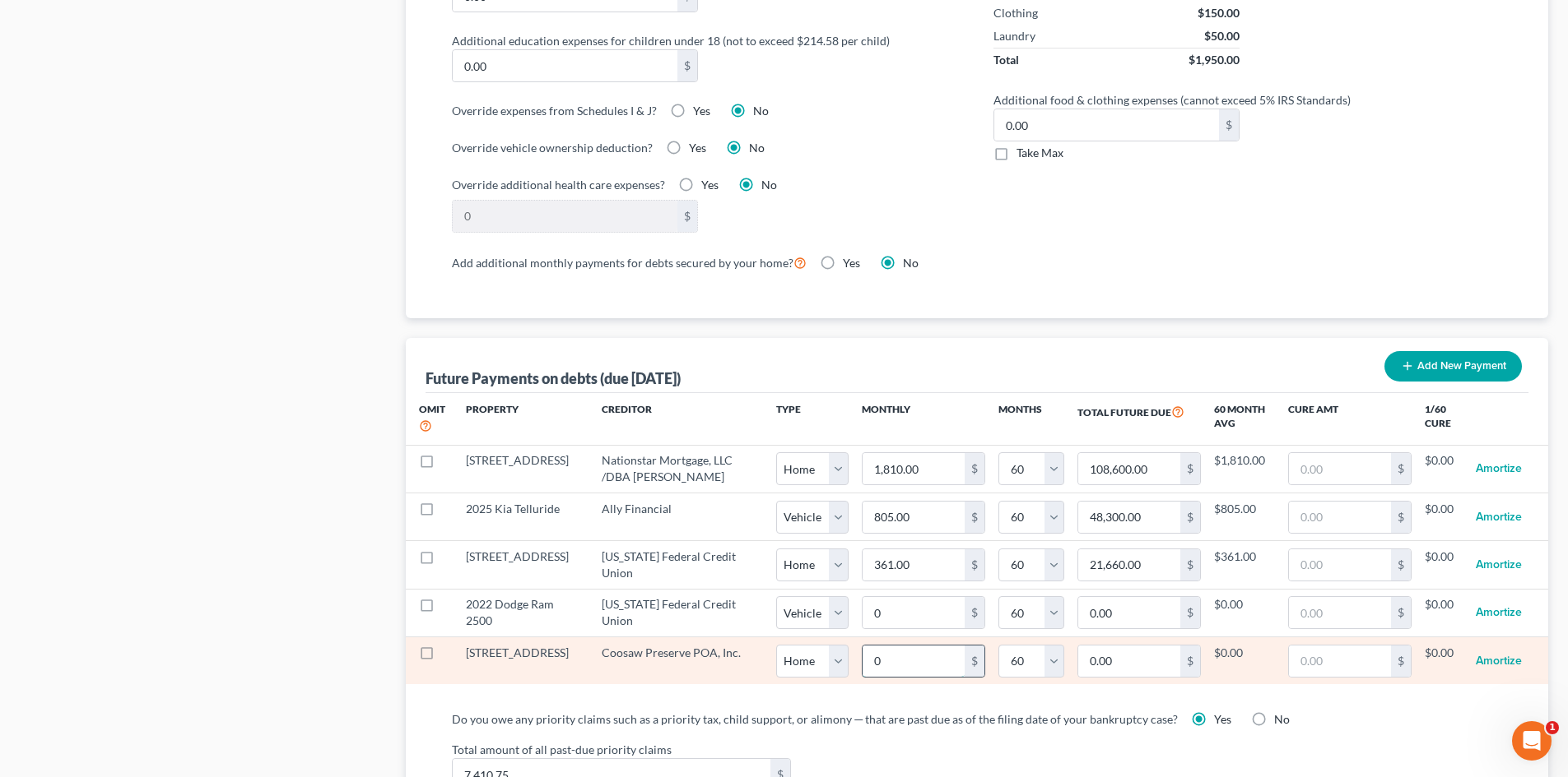
type input "7"
type input "420.00"
type input "76"
type input "4,560.00"
type input "76.9"
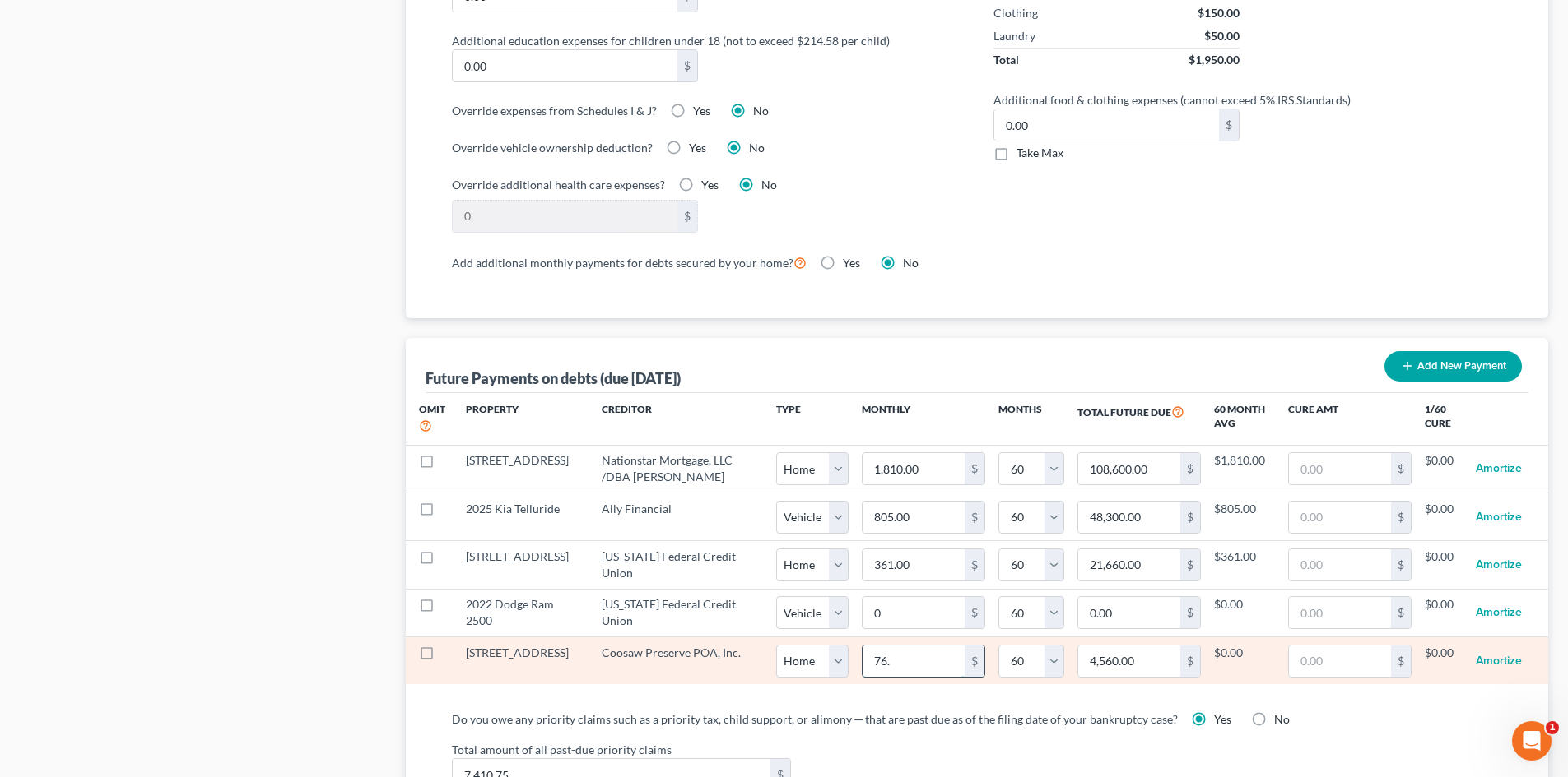
type input "4,614.00"
type input "76.99"
type input "4,619.40"
select select "0"
select select "60"
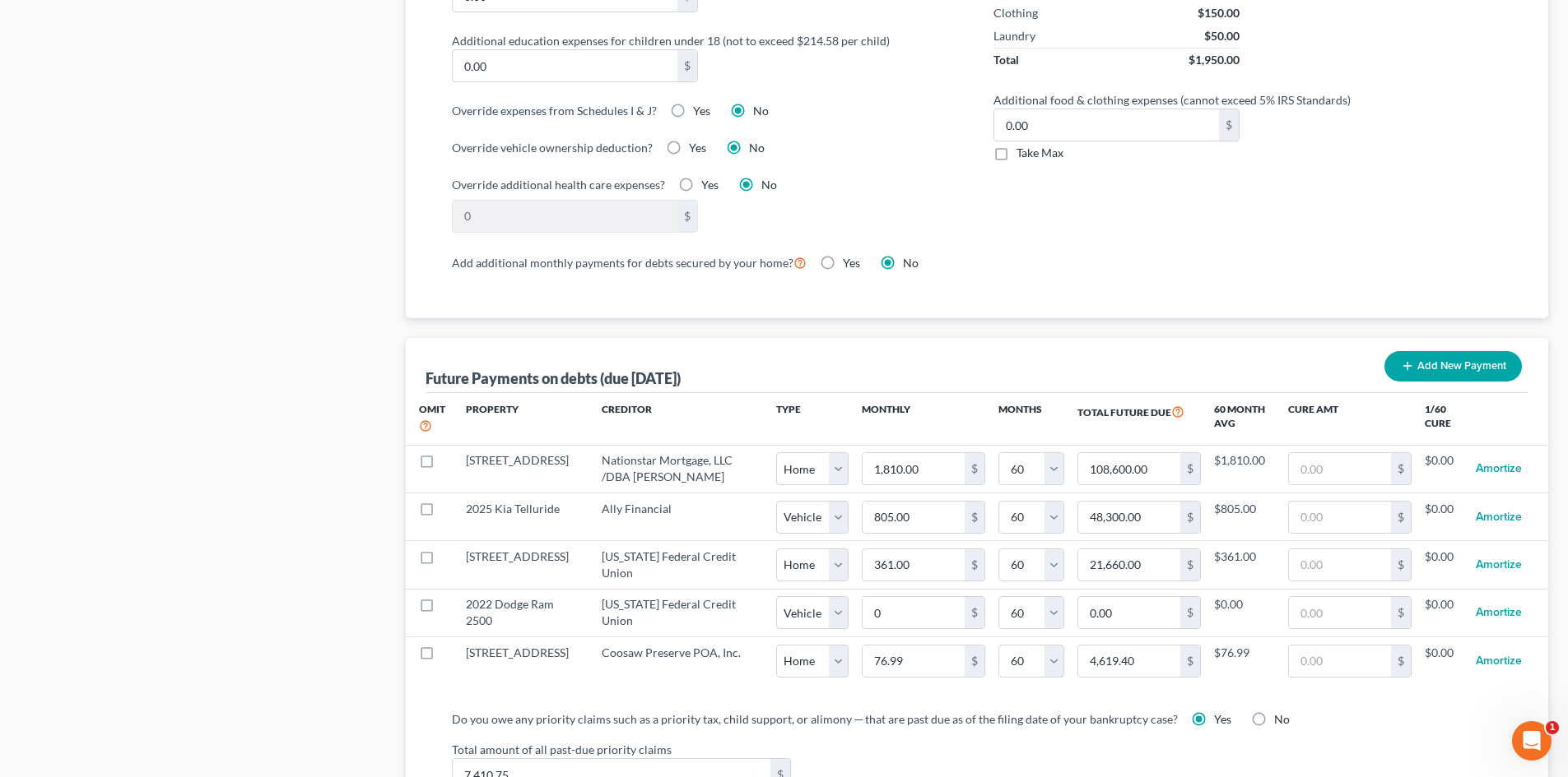
select select "0"
select select "60"
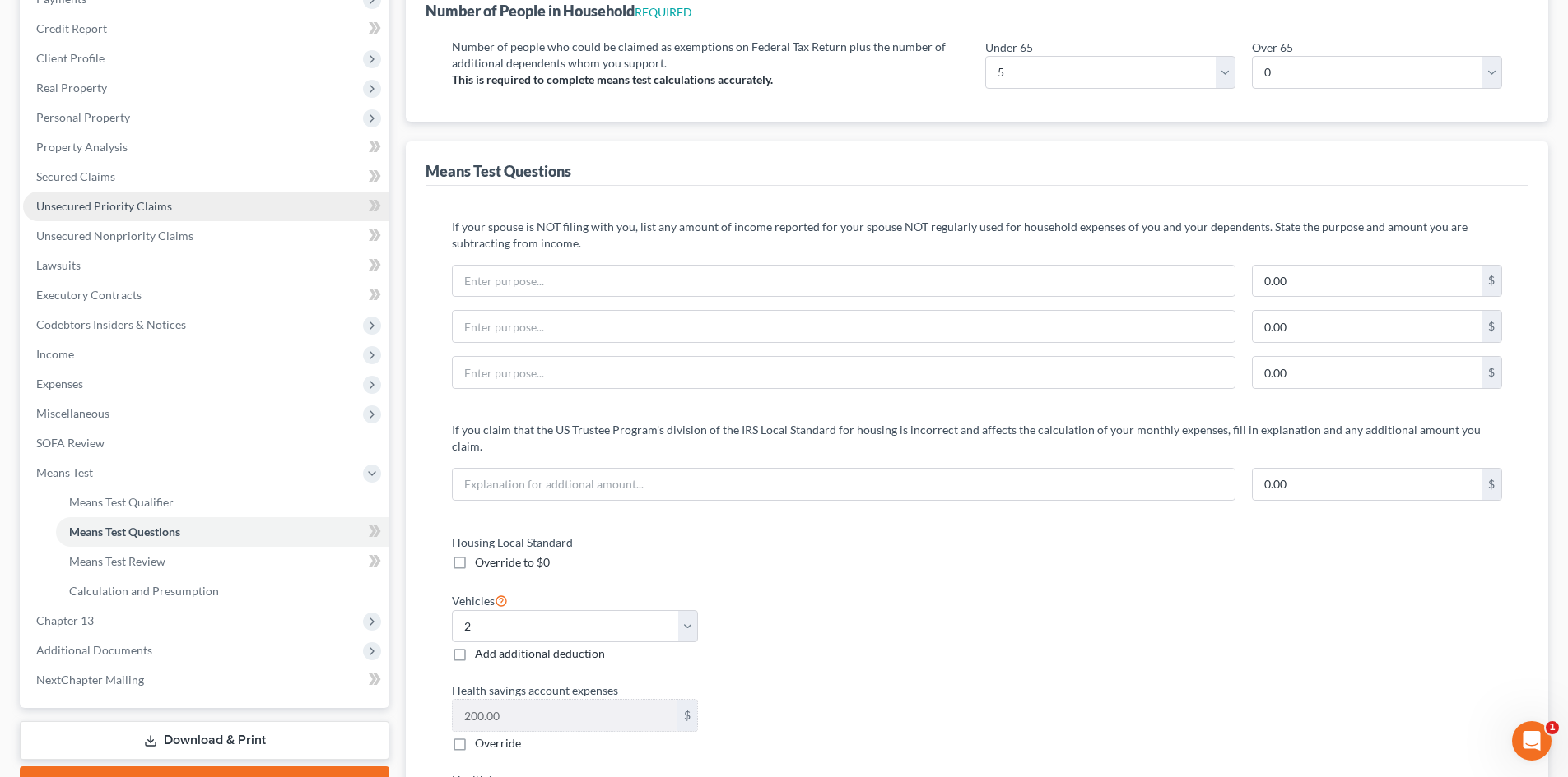
scroll to position [329, 0]
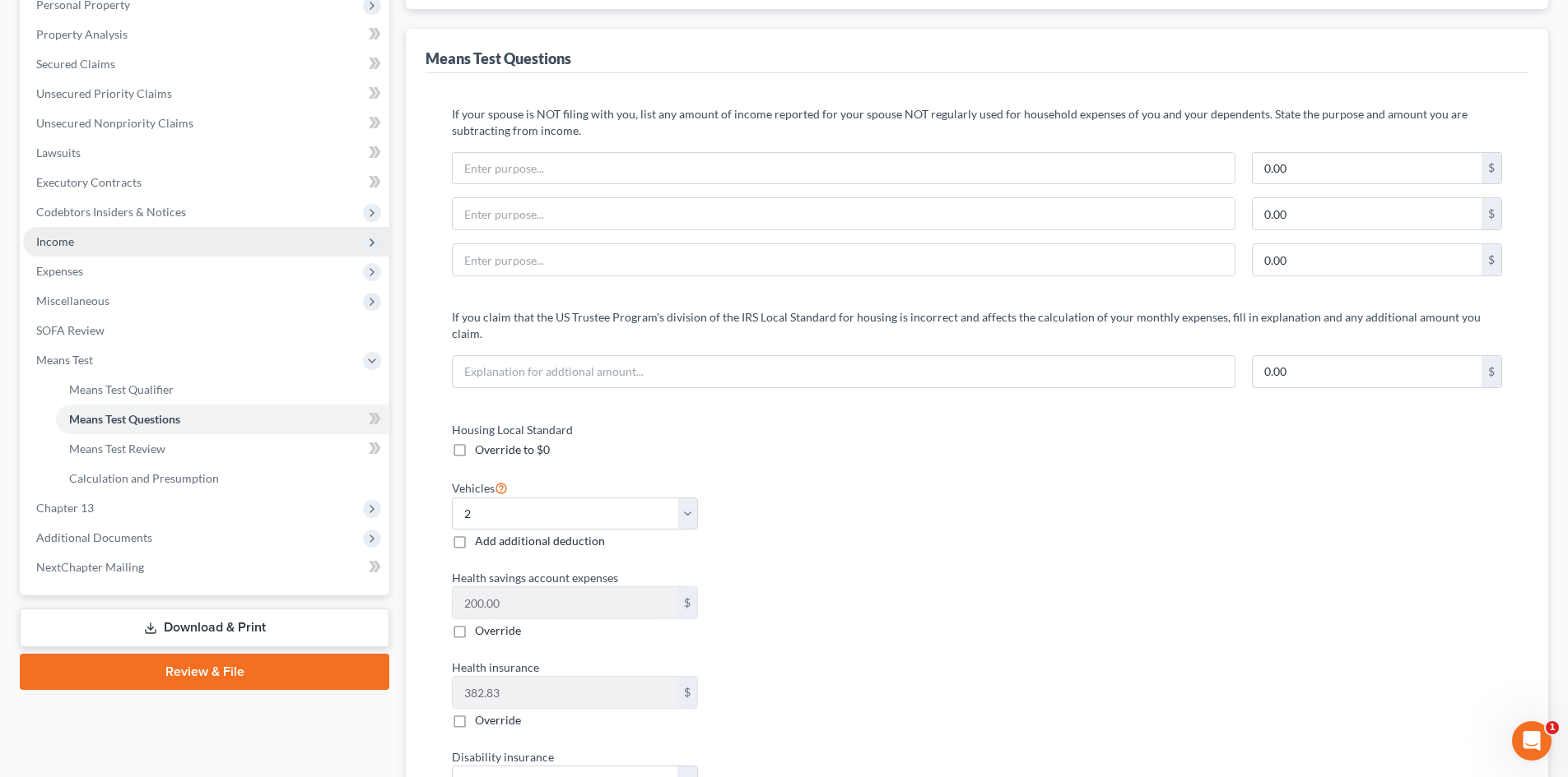
click at [118, 238] on span "Income" at bounding box center [206, 242] width 366 height 29
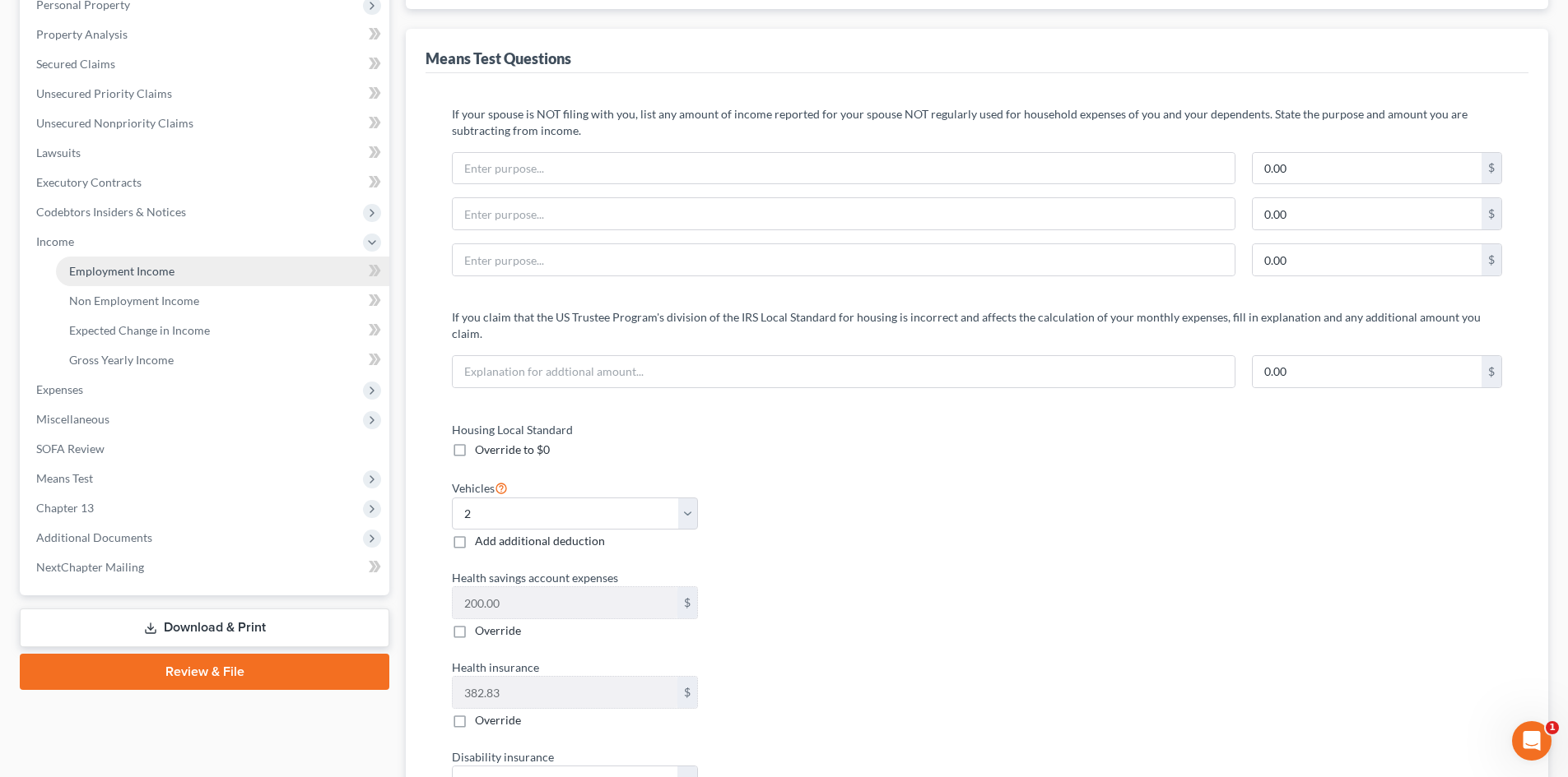
click at [133, 272] on span "Employment Income" at bounding box center [121, 271] width 105 height 14
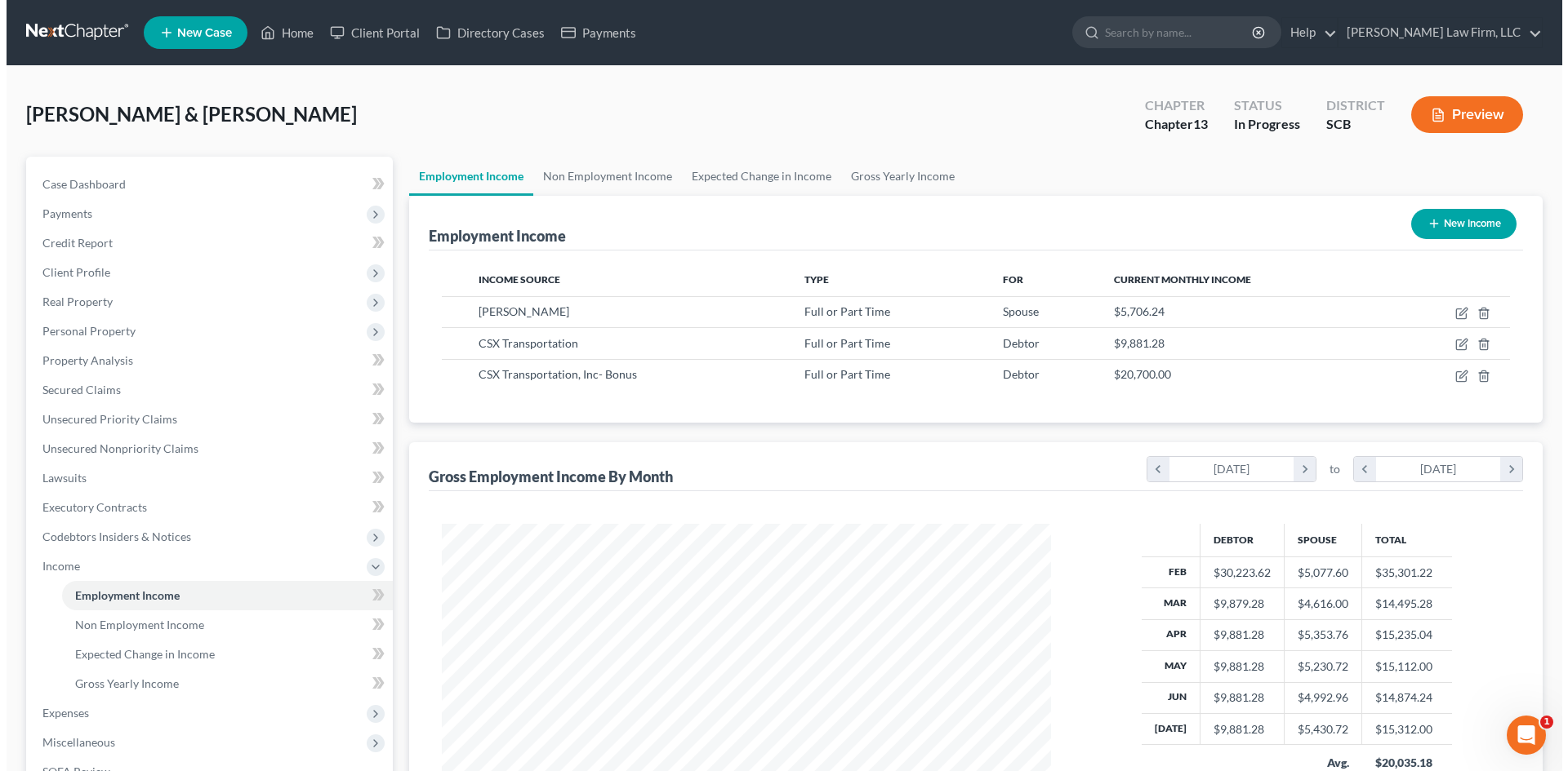
scroll to position [305, 641]
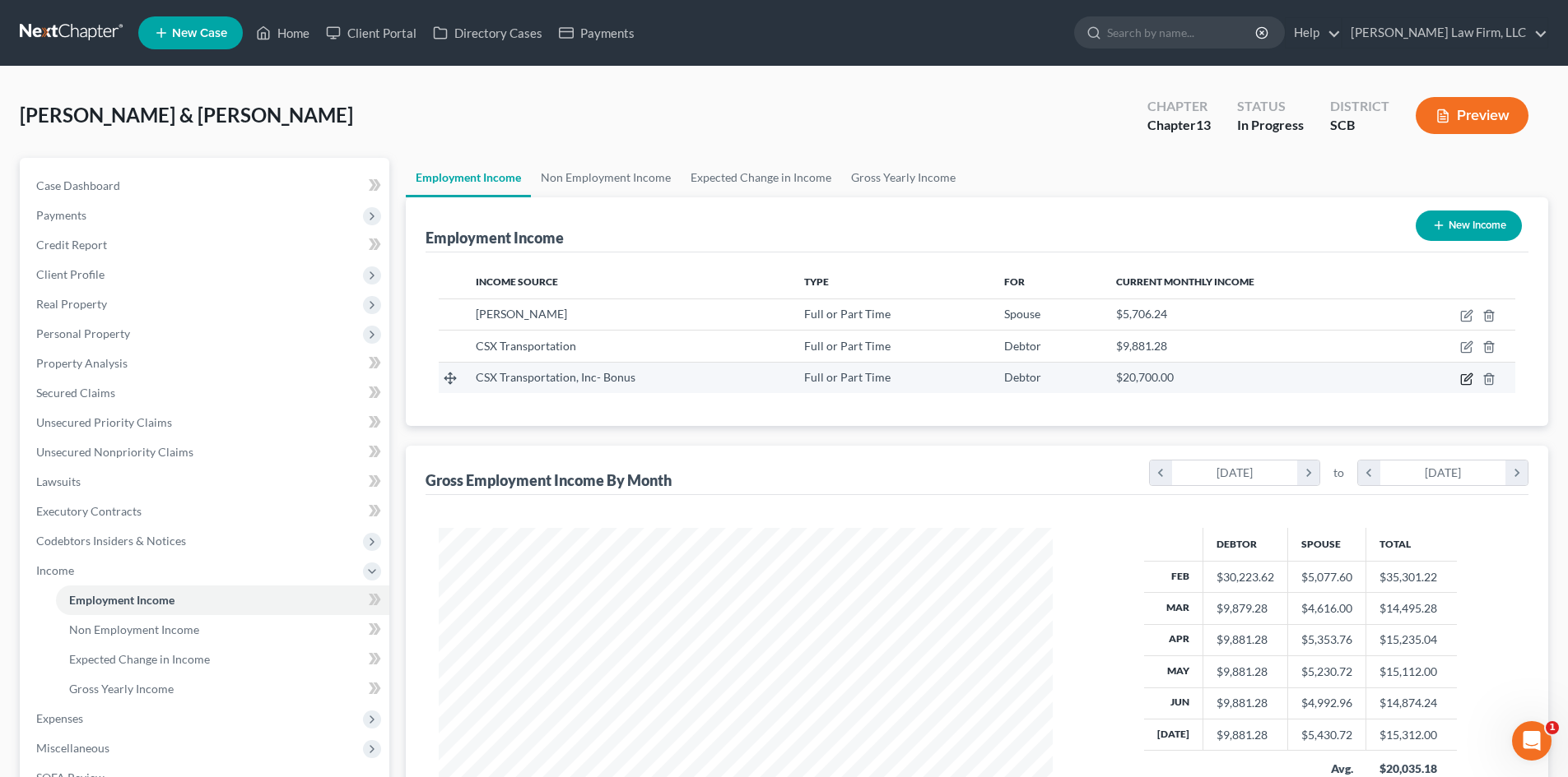
click at [1465, 375] on icon "button" at bounding box center [1466, 379] width 9 height 9
select select "0"
select select "9"
select select "0"
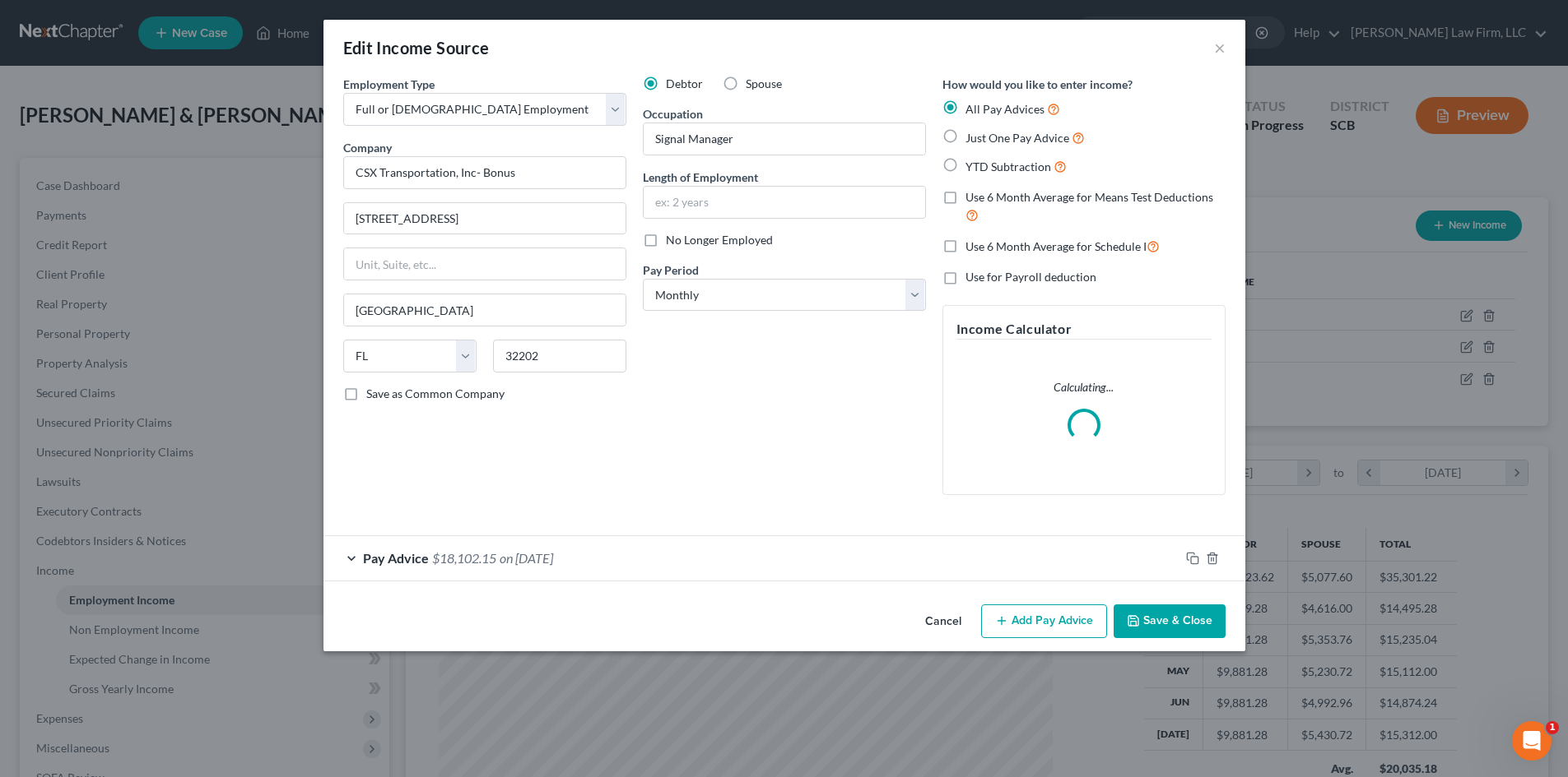
scroll to position [309, 652]
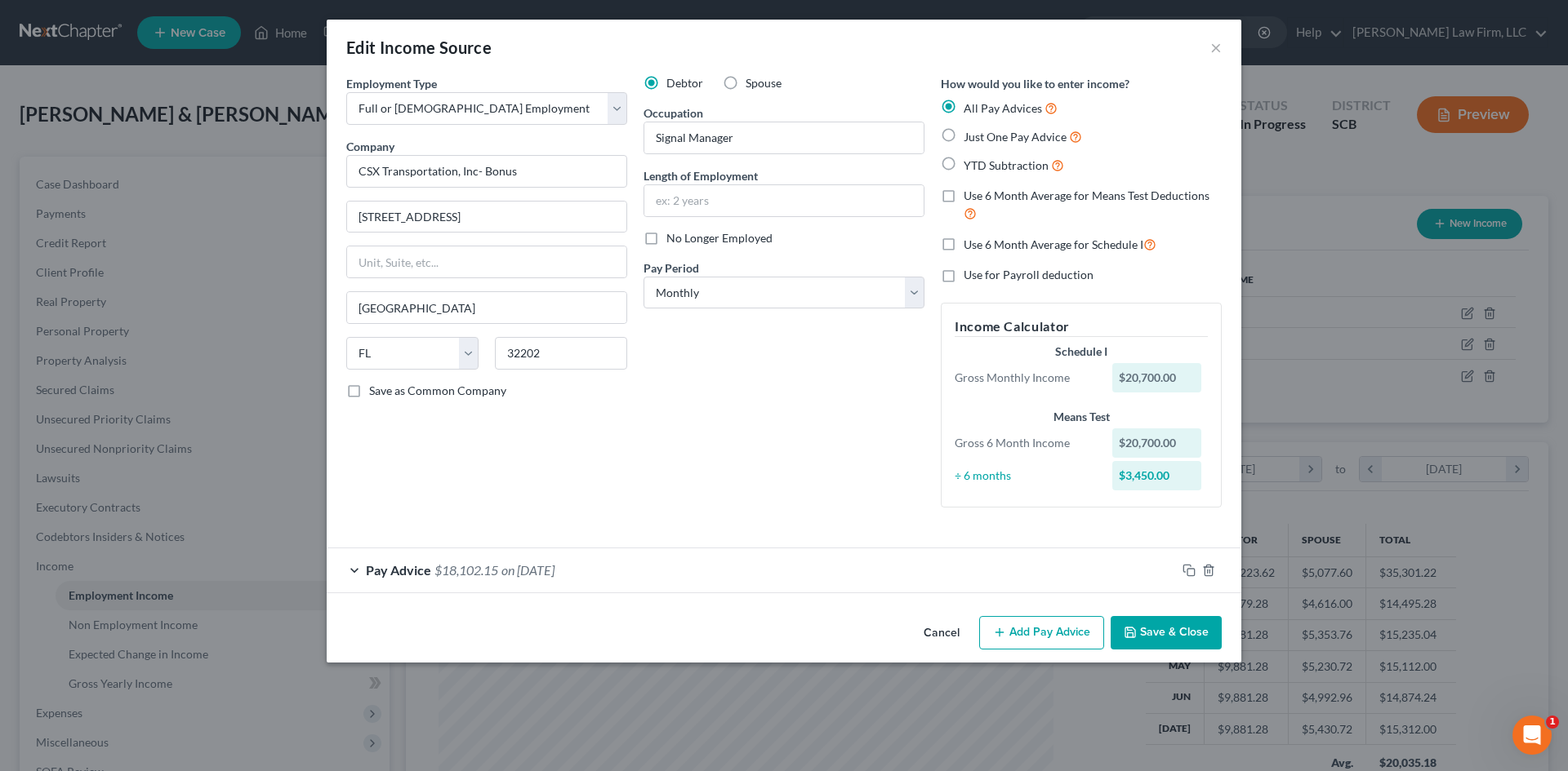
click at [963, 242] on label "Use 6 Month Average for Schedule I" at bounding box center [1059, 244] width 193 height 19
click at [970, 242] on input "Use 6 Month Average for Schedule I" at bounding box center [974, 240] width 10 height 10
checkbox input "true"
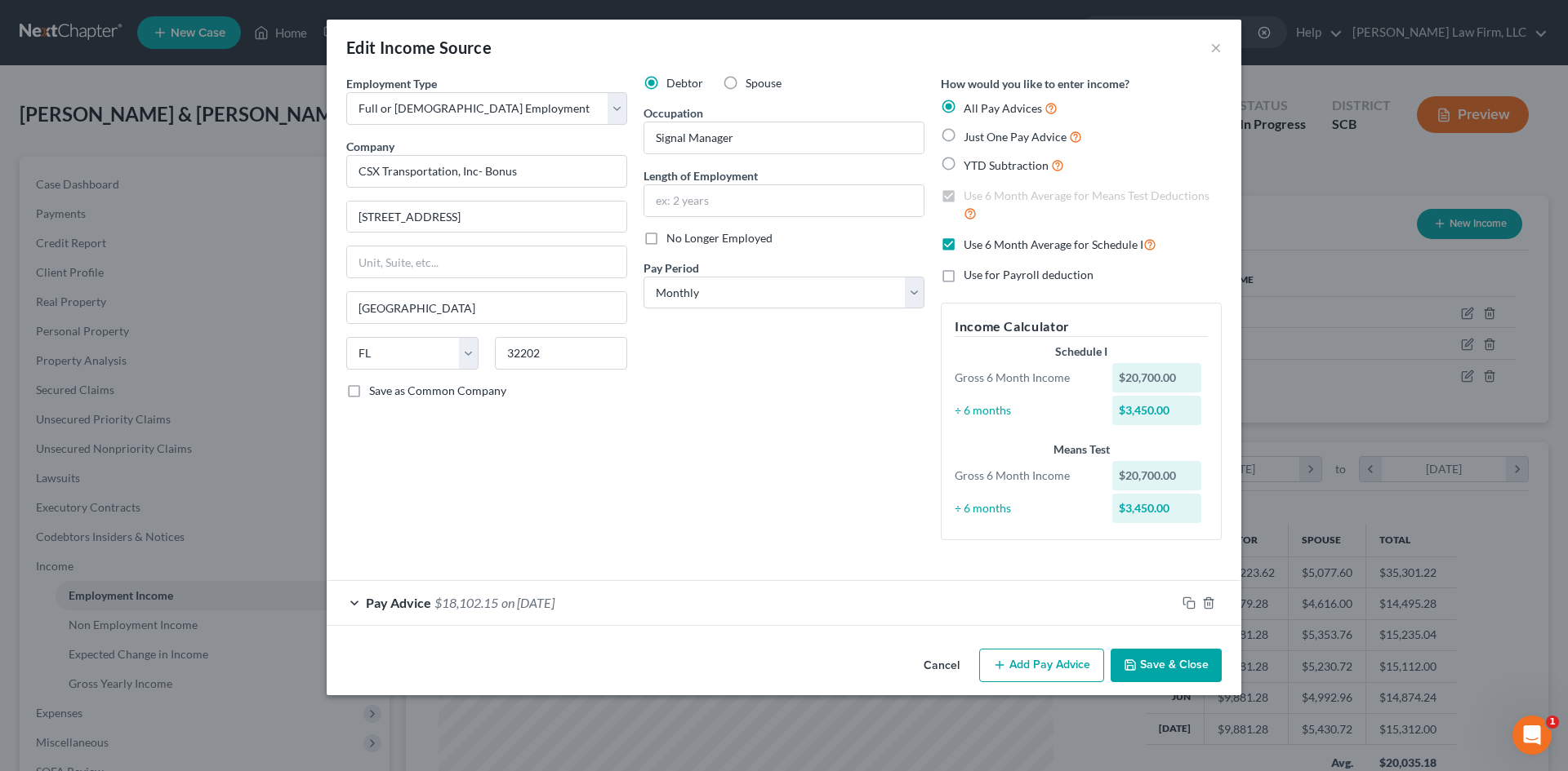
click at [1198, 666] on button "Save & Close" at bounding box center [1166, 666] width 111 height 34
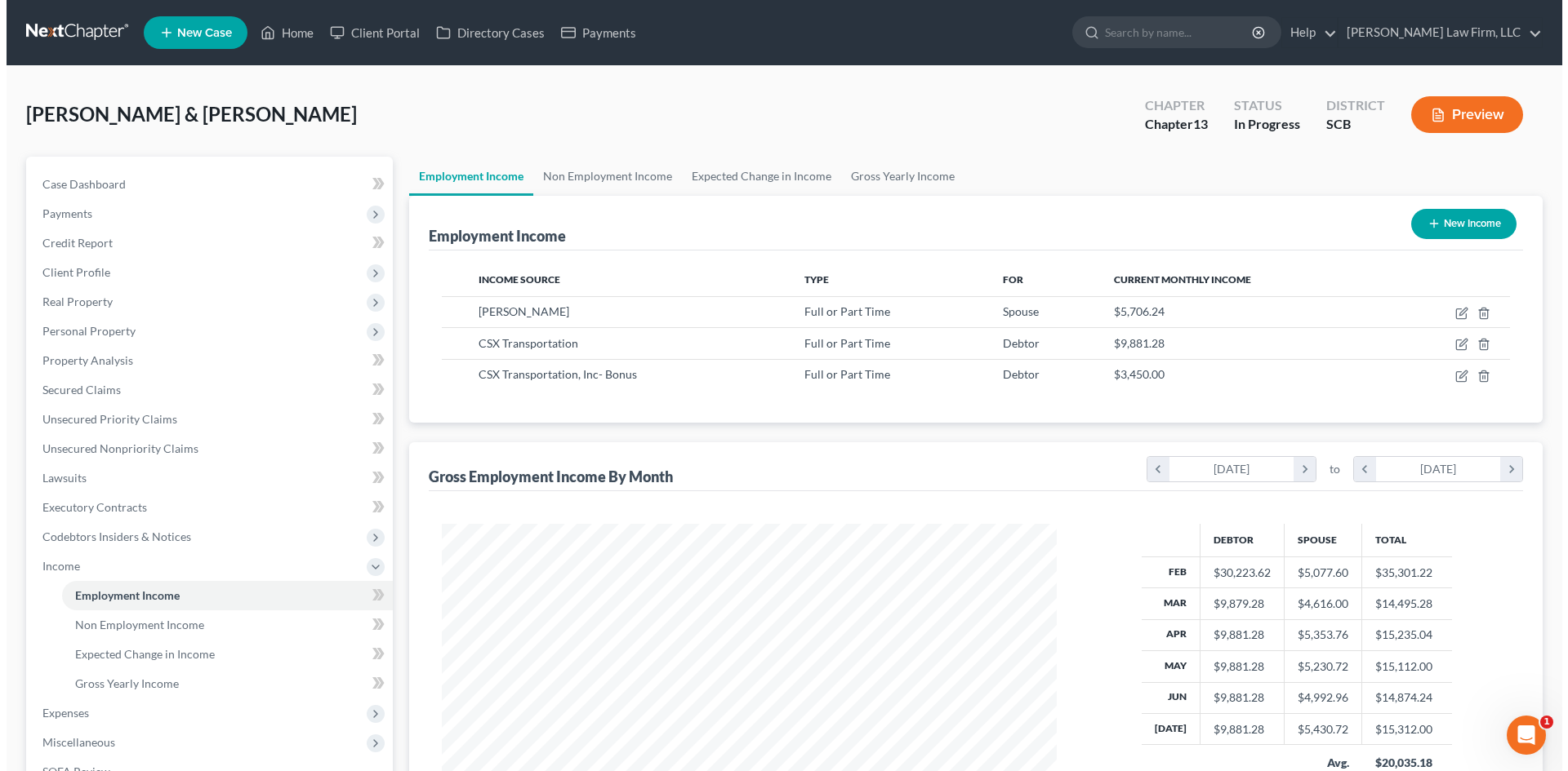
scroll to position [815928, 815909]
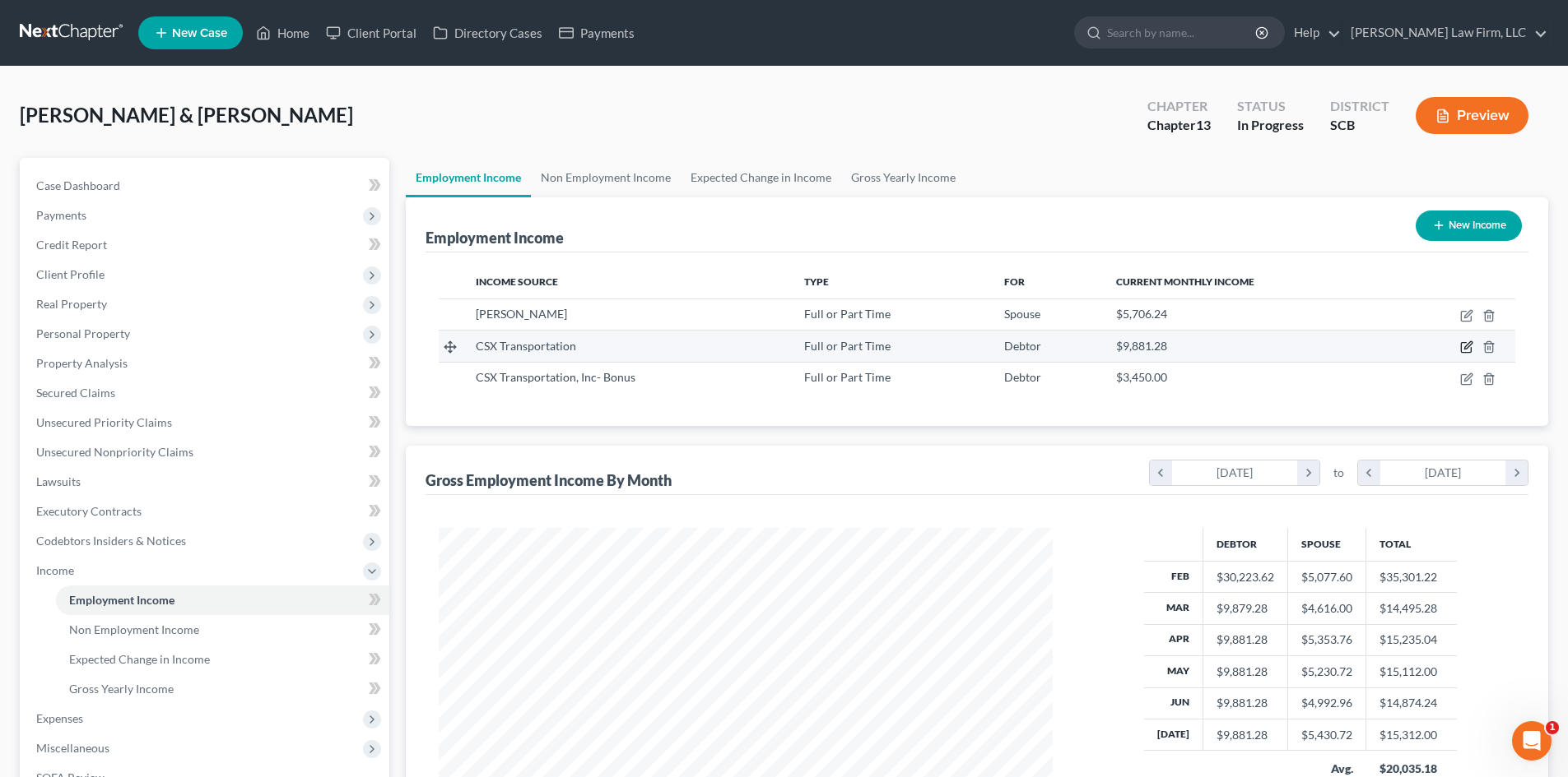
click at [1470, 347] on icon "button" at bounding box center [1467, 347] width 13 height 13
select select "0"
select select "9"
select select "0"
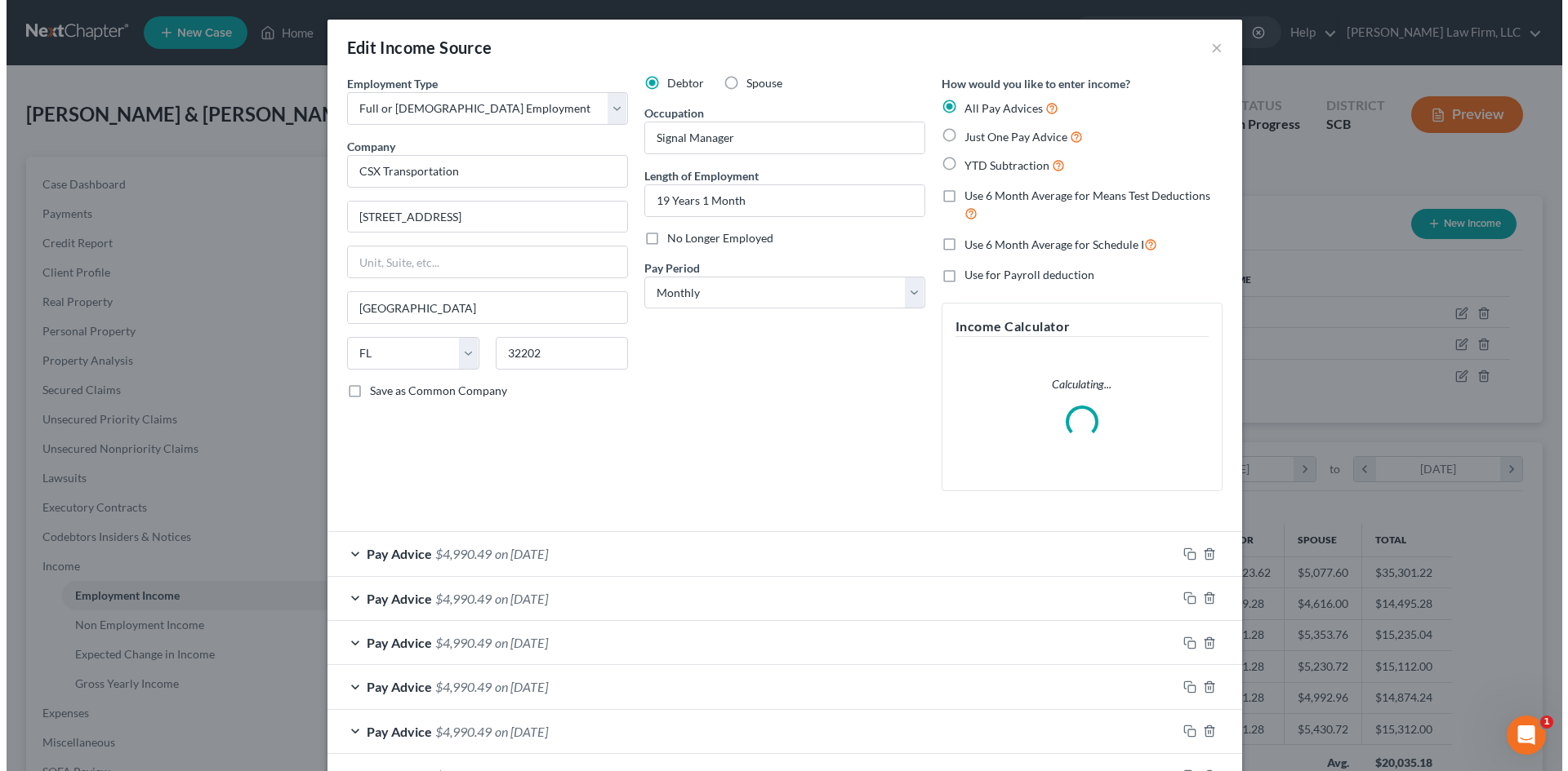
scroll to position [307, 647]
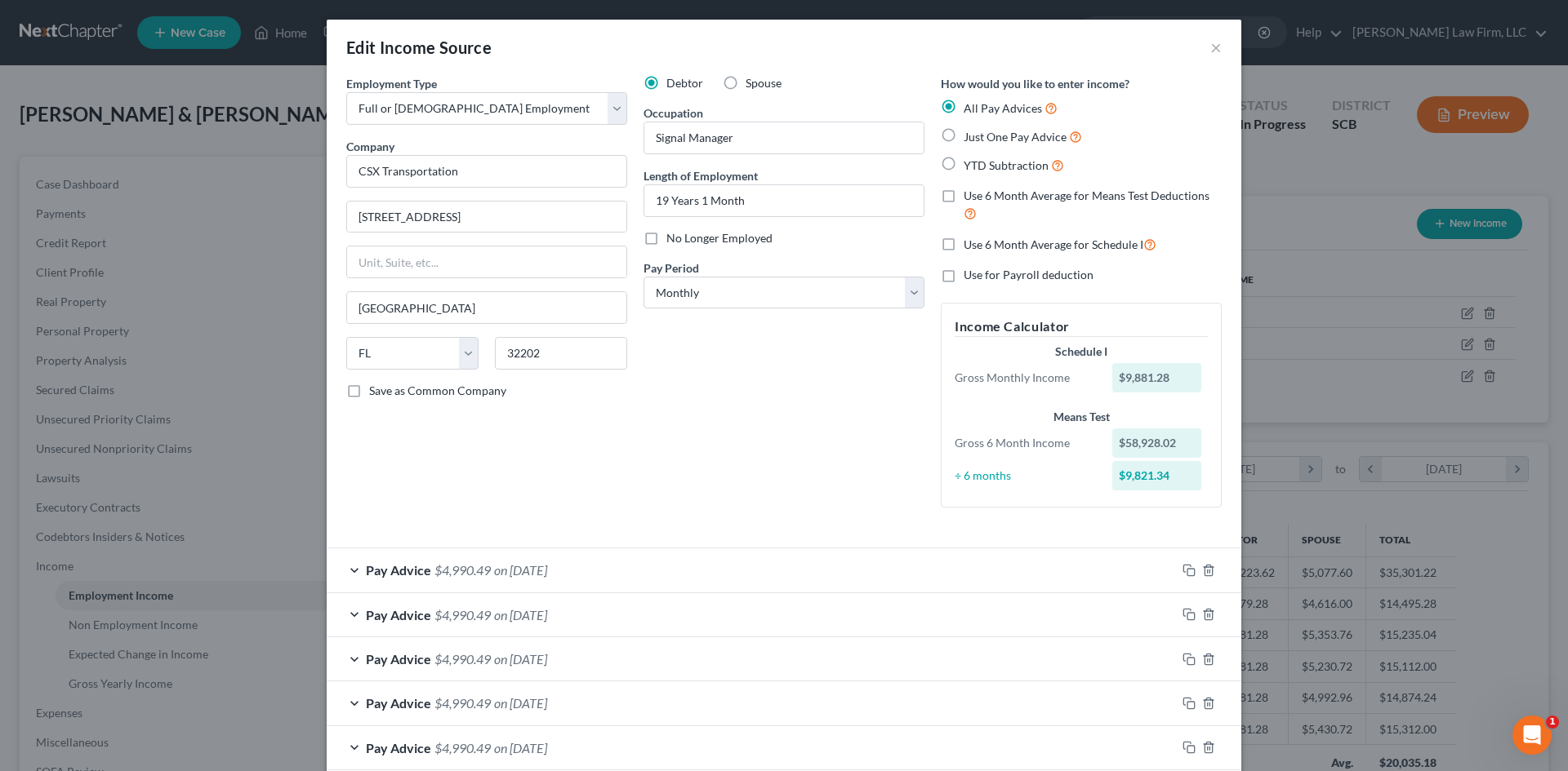
click at [963, 244] on label "Use 6 Month Average for Schedule I" at bounding box center [1059, 244] width 193 height 19
click at [970, 244] on input "Use 6 Month Average for Schedule I" at bounding box center [974, 240] width 10 height 10
checkbox input "true"
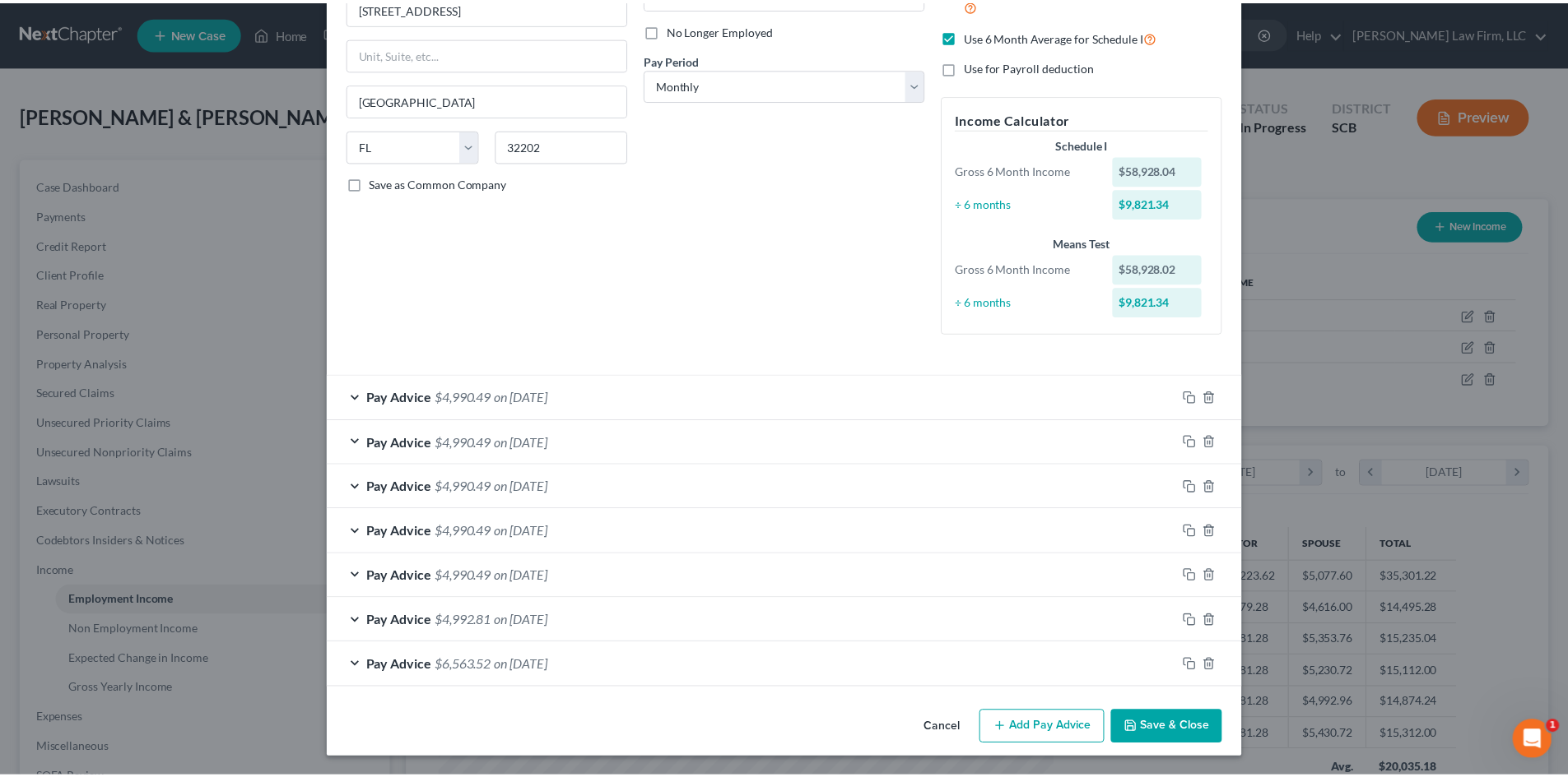
scroll to position [211, 0]
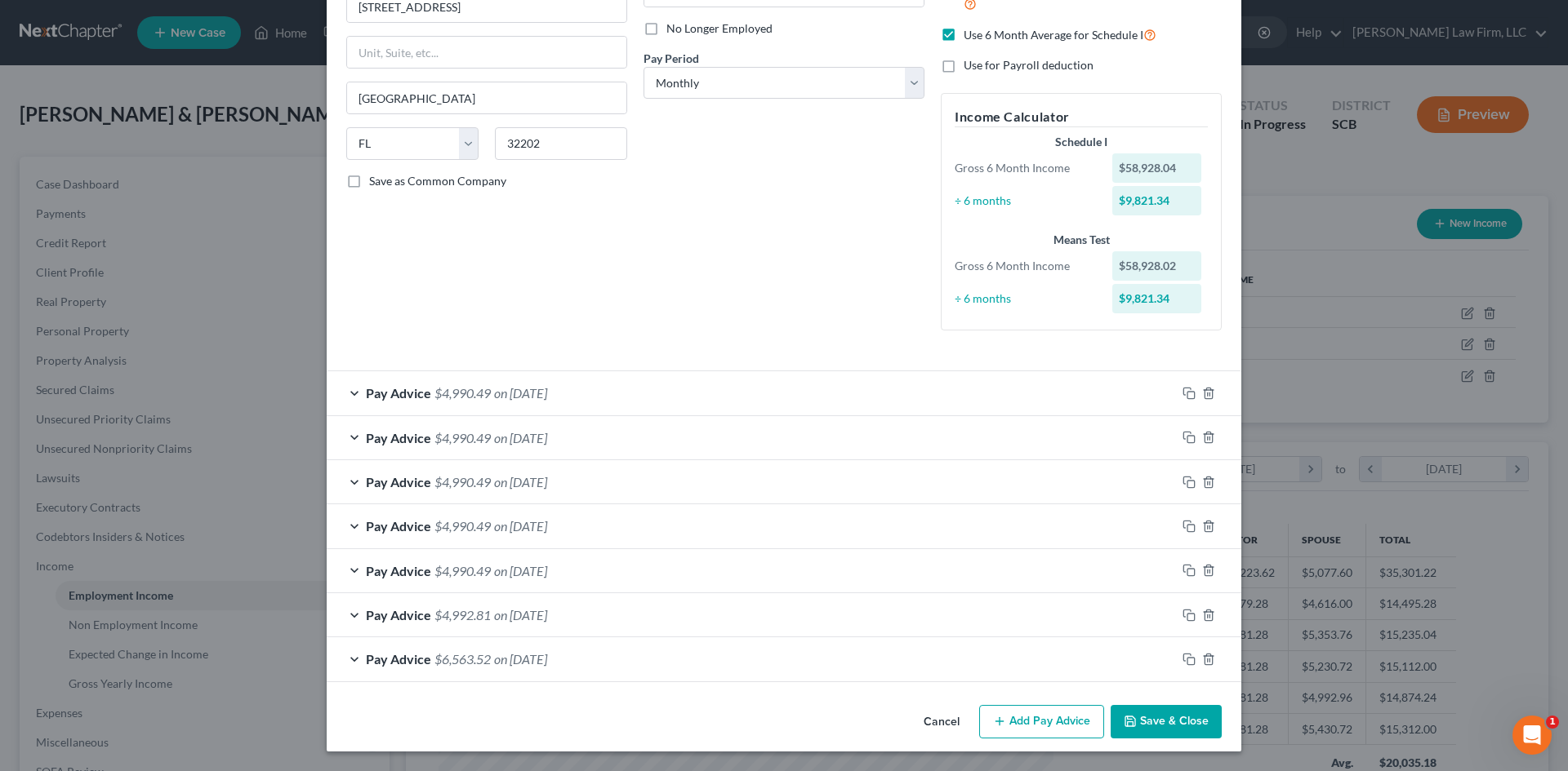
click at [1158, 710] on button "Save & Close" at bounding box center [1166, 722] width 111 height 34
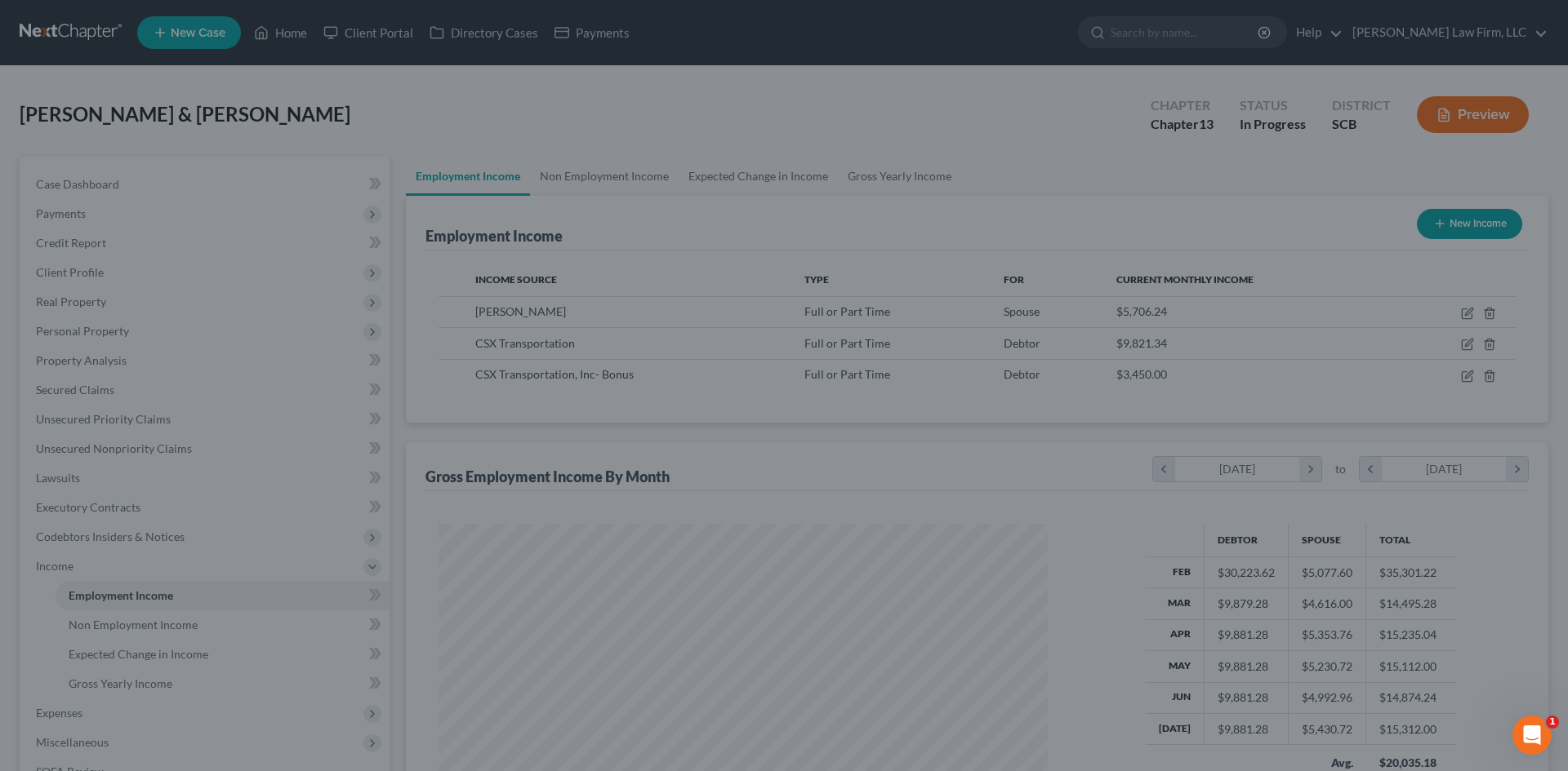
scroll to position [815928, 815909]
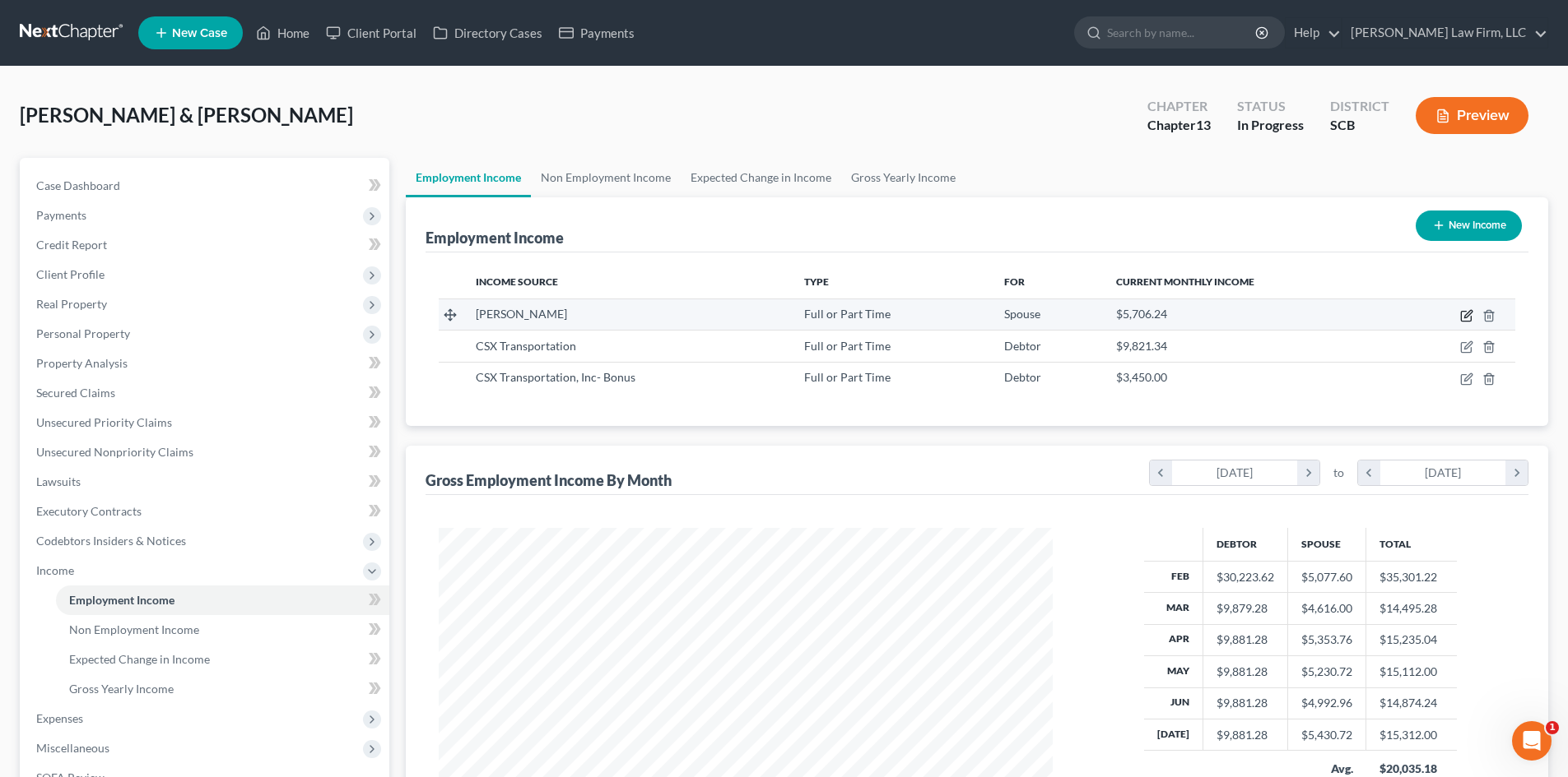
click at [1463, 312] on icon "button" at bounding box center [1466, 316] width 9 height 9
select select "0"
select select "48"
select select "1"
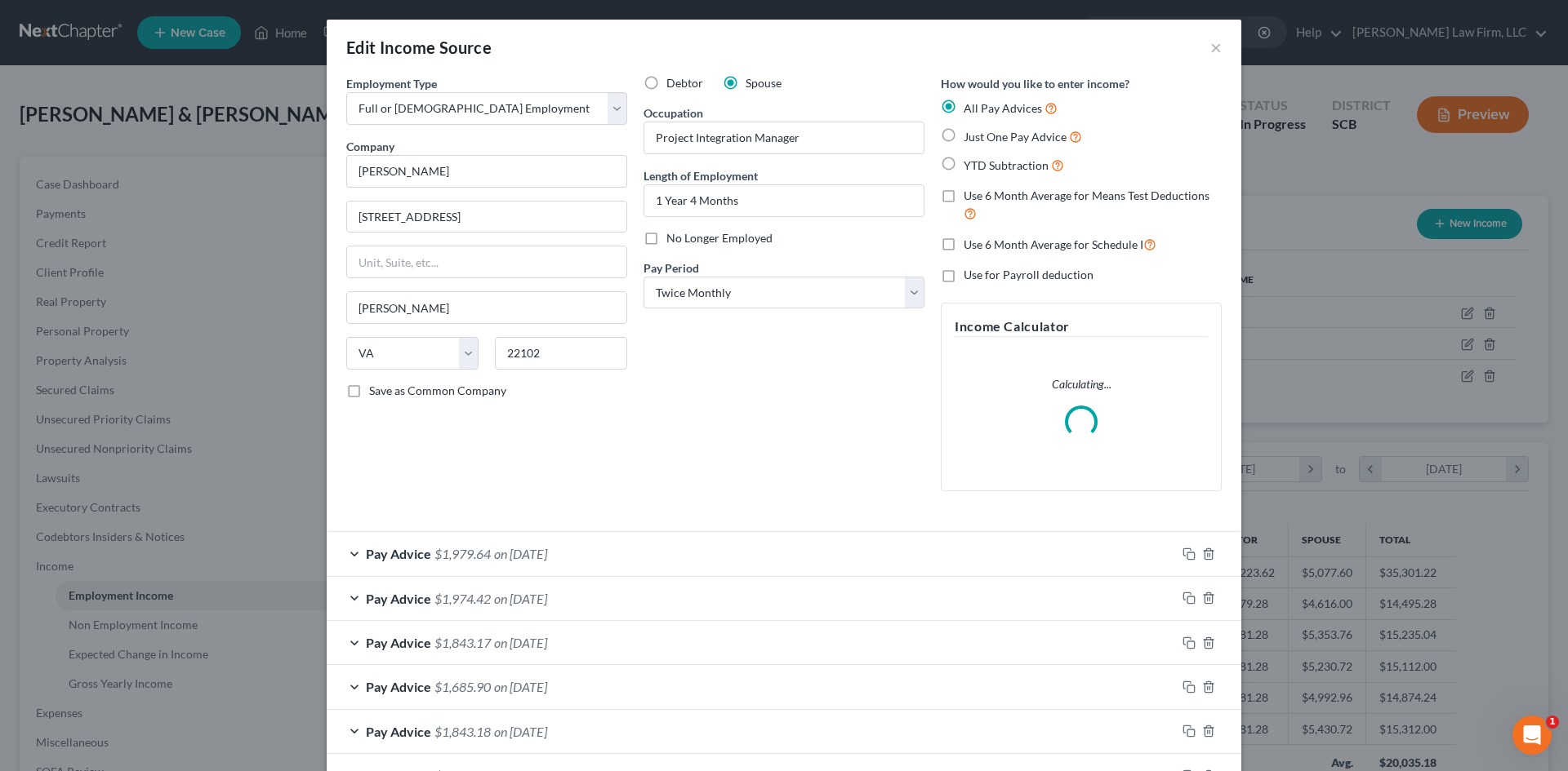
scroll to position [307, 647]
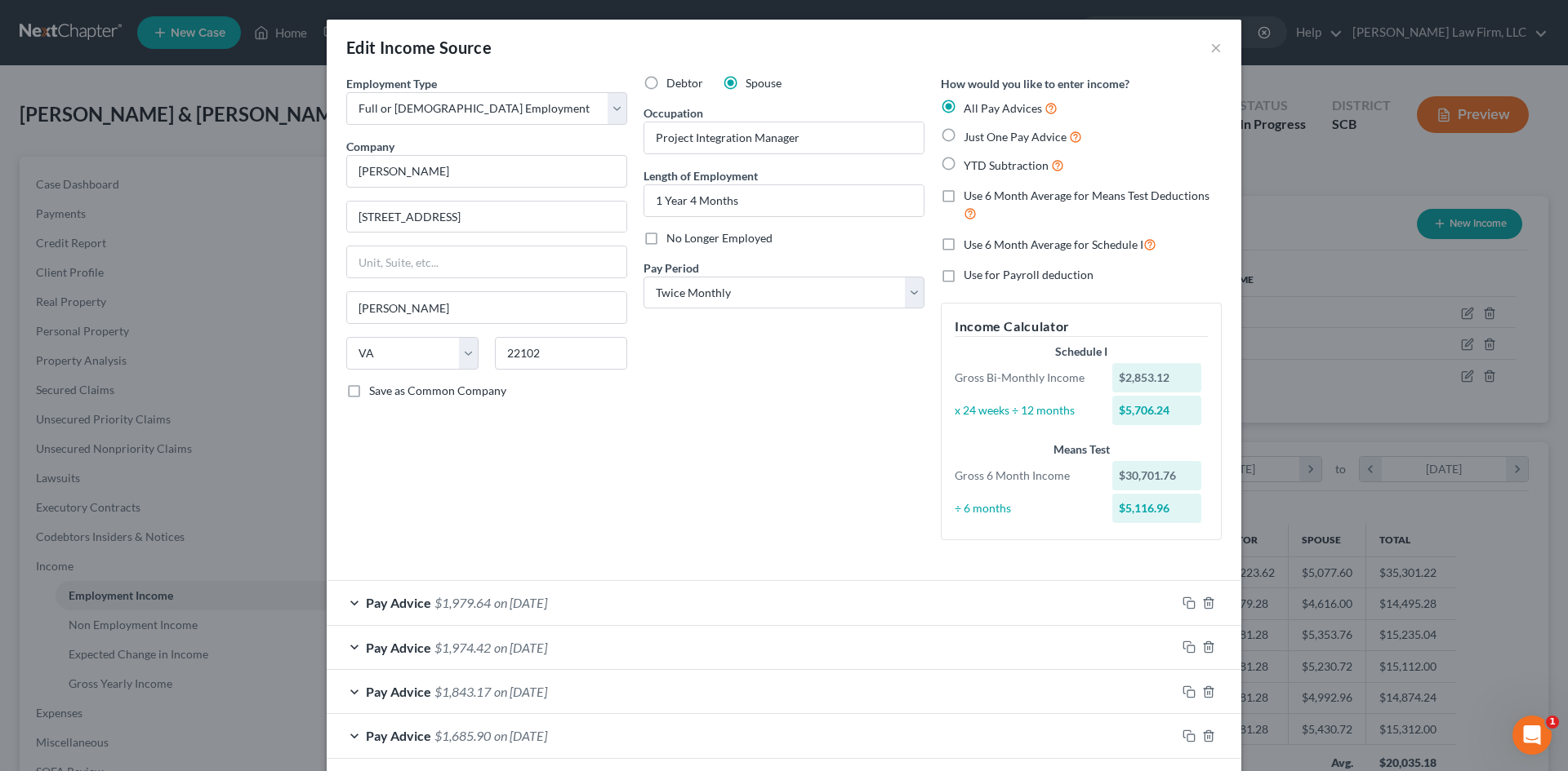
click at [963, 249] on label "Use 6 Month Average for Schedule I" at bounding box center [1059, 244] width 193 height 19
click at [970, 245] on input "Use 6 Month Average for Schedule I" at bounding box center [974, 240] width 10 height 10
checkbox input "true"
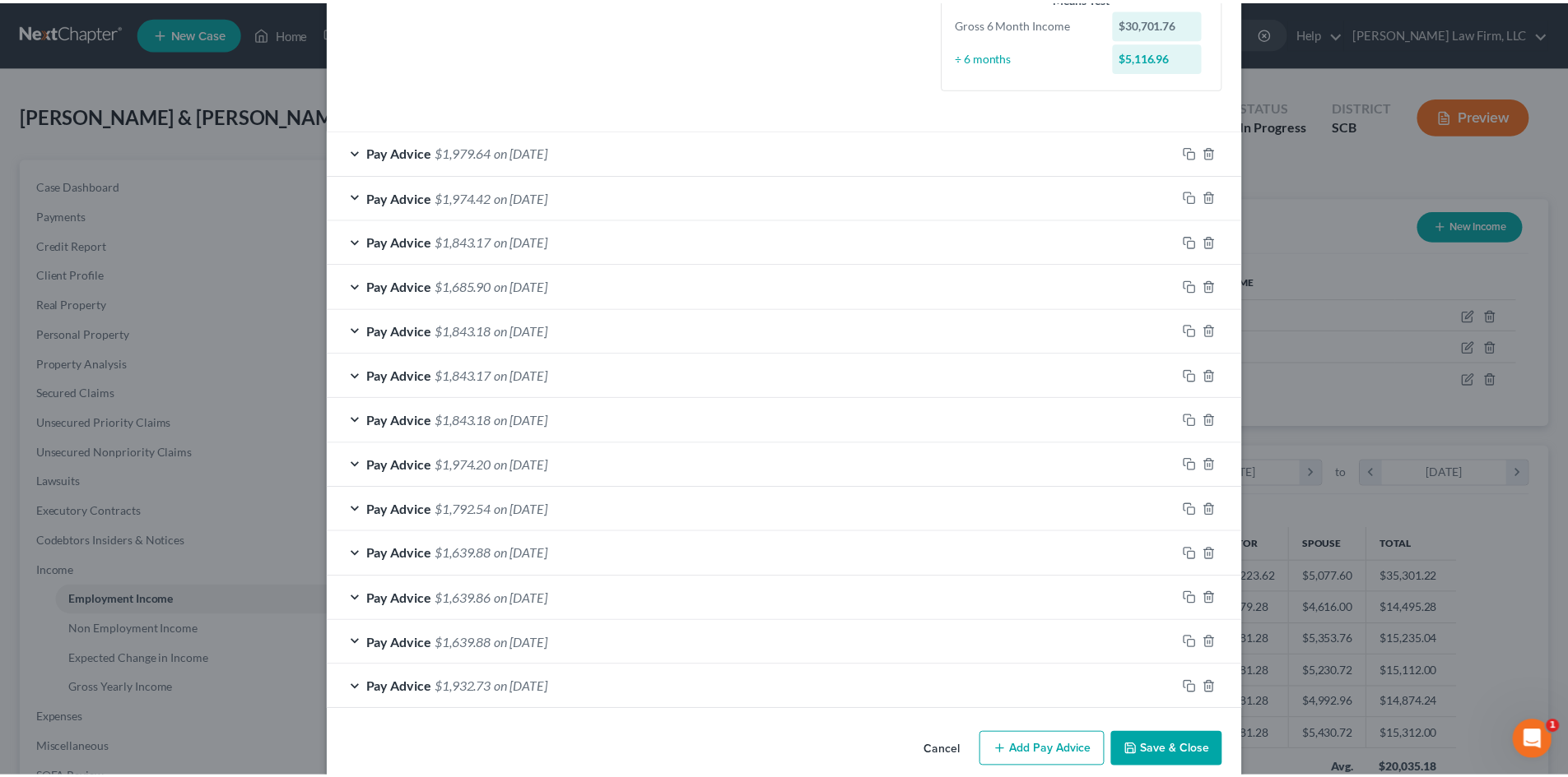
scroll to position [479, 0]
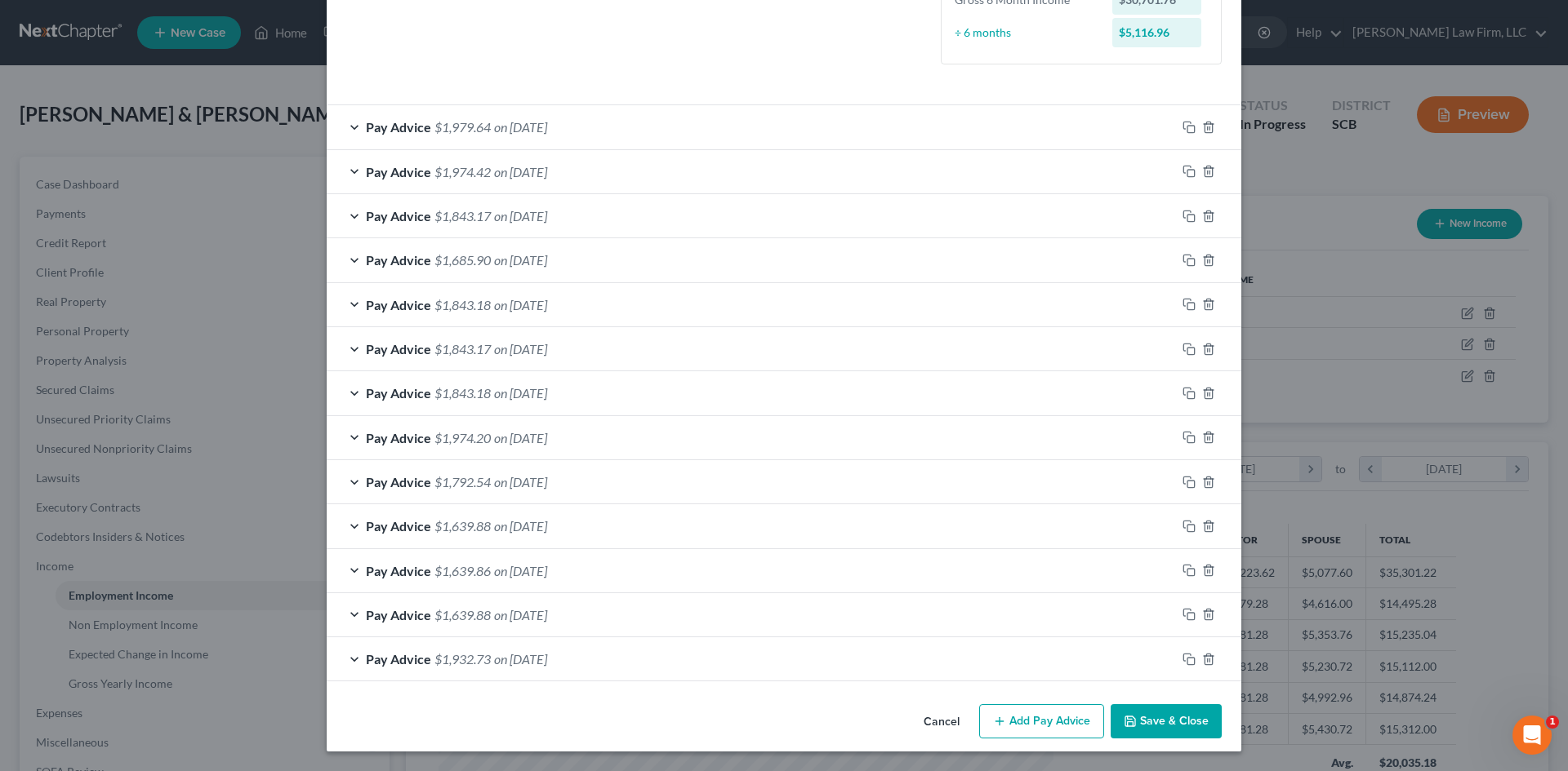
click at [1170, 723] on button "Save & Close" at bounding box center [1166, 721] width 111 height 34
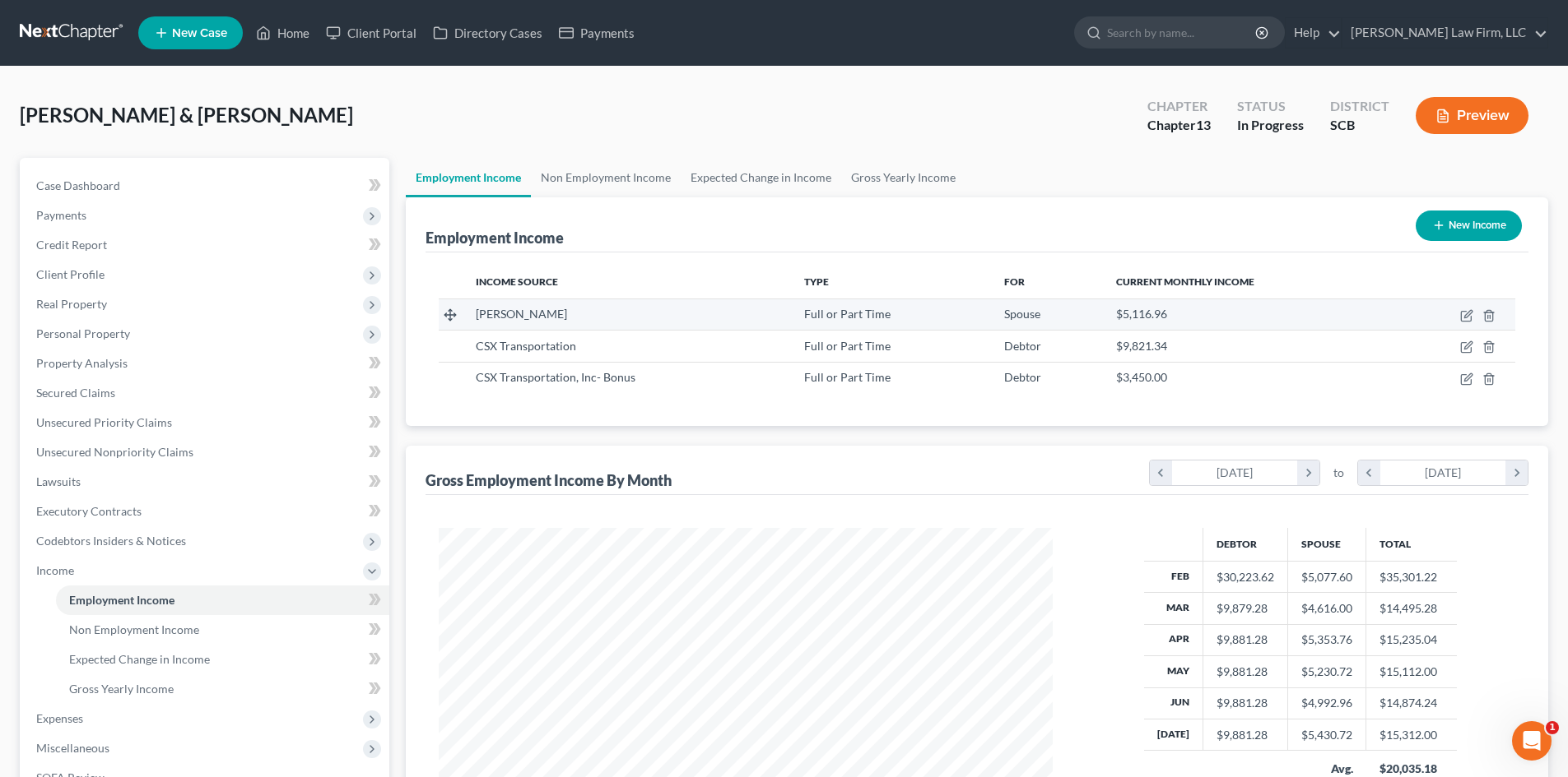
scroll to position [822277, 822322]
click at [593, 171] on link "Non Employment Income" at bounding box center [606, 178] width 150 height 40
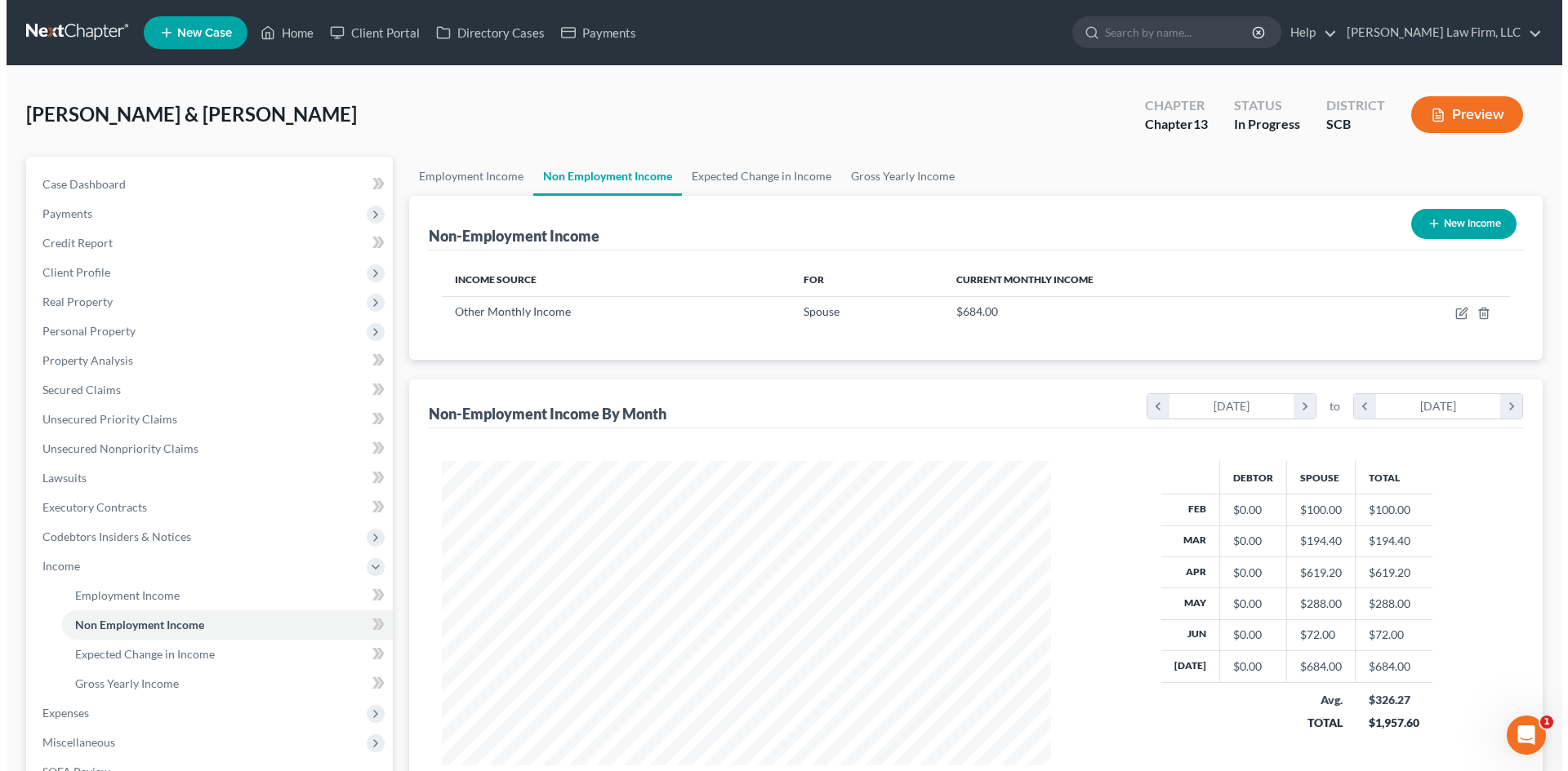
scroll to position [305, 641]
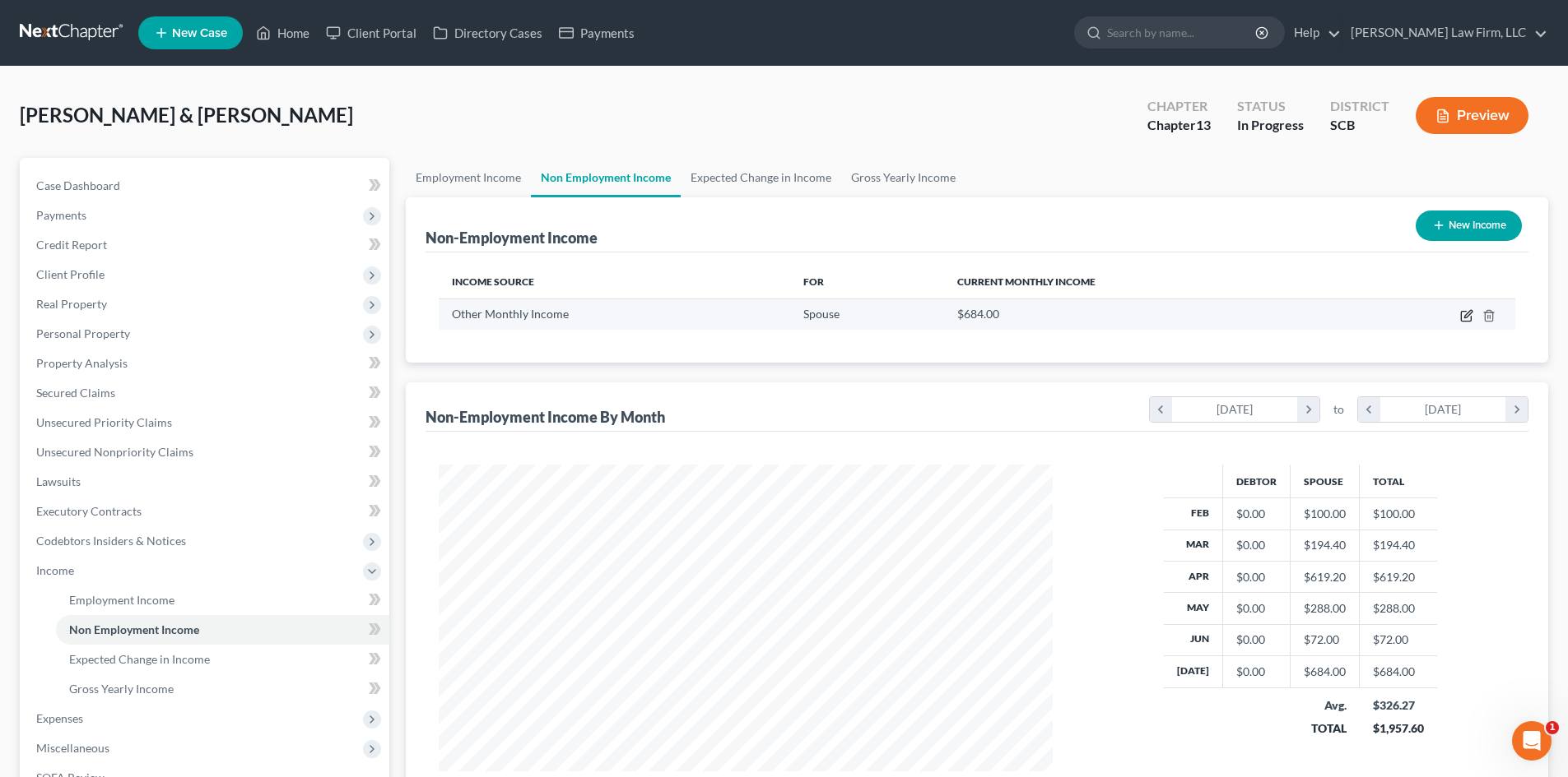
click at [1466, 314] on icon "button" at bounding box center [1467, 316] width 13 height 13
select select "13"
select select "0"
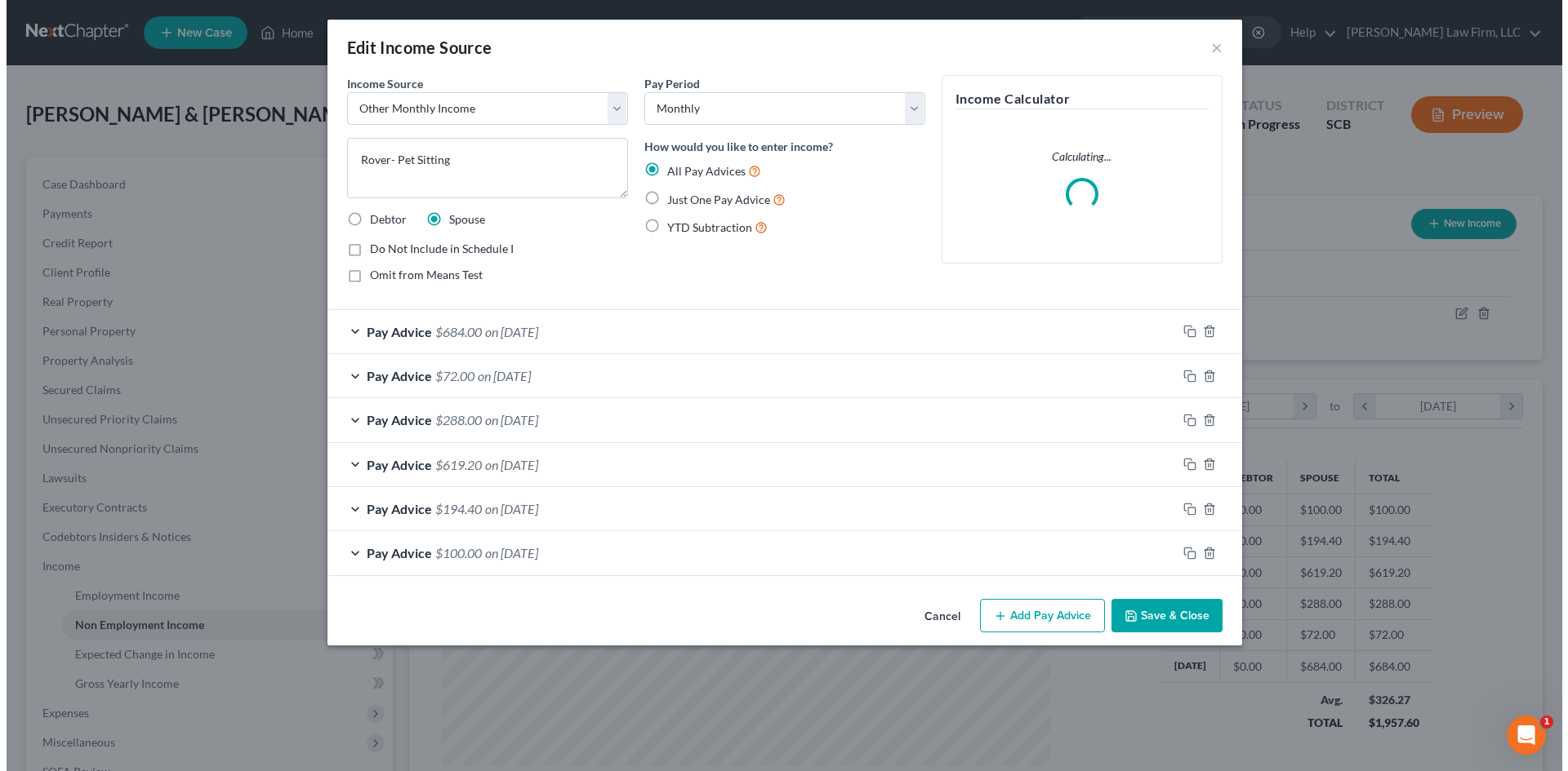
scroll to position [307, 647]
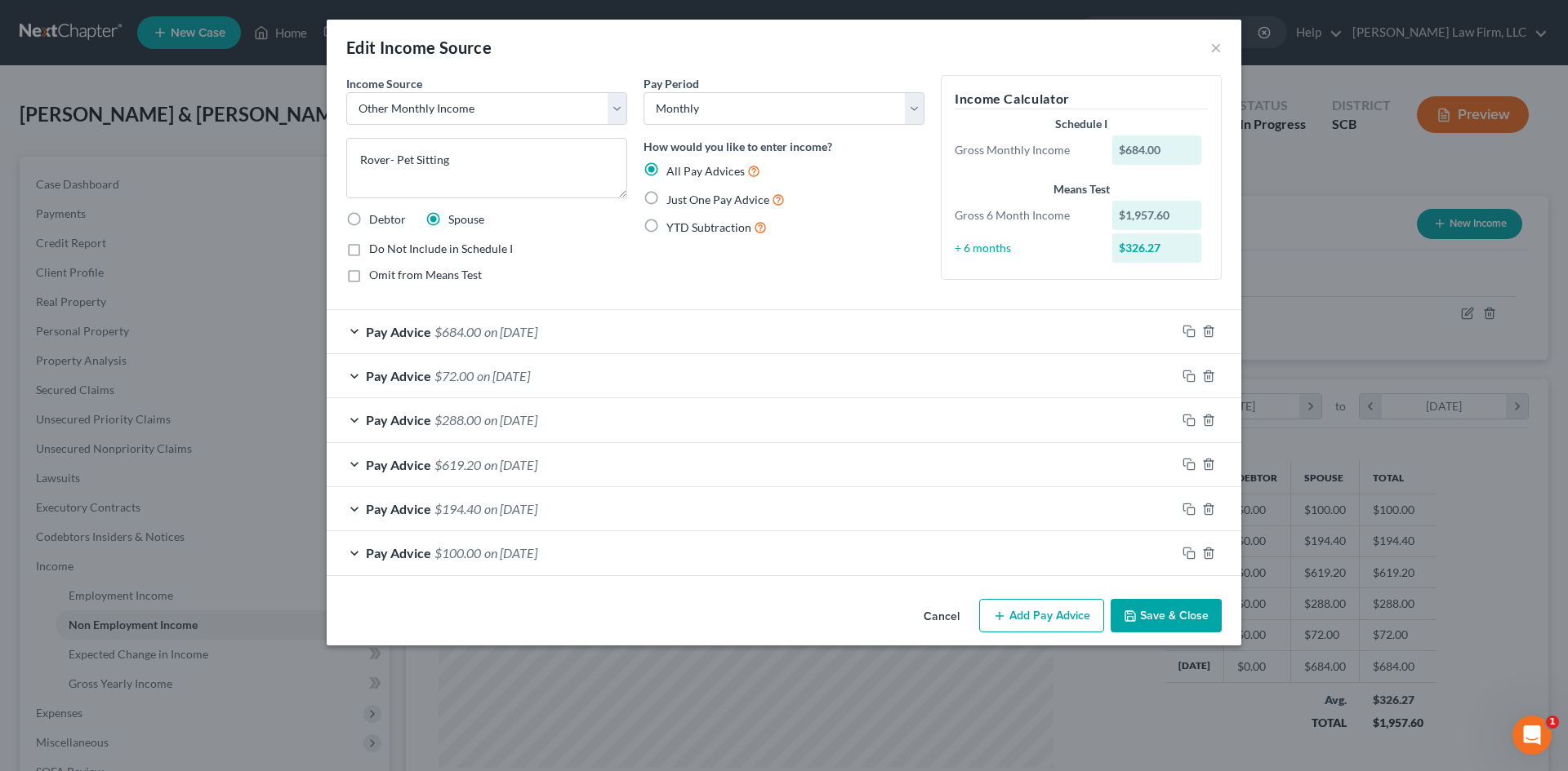
click at [1037, 606] on button "Add Pay Advice" at bounding box center [1041, 616] width 125 height 34
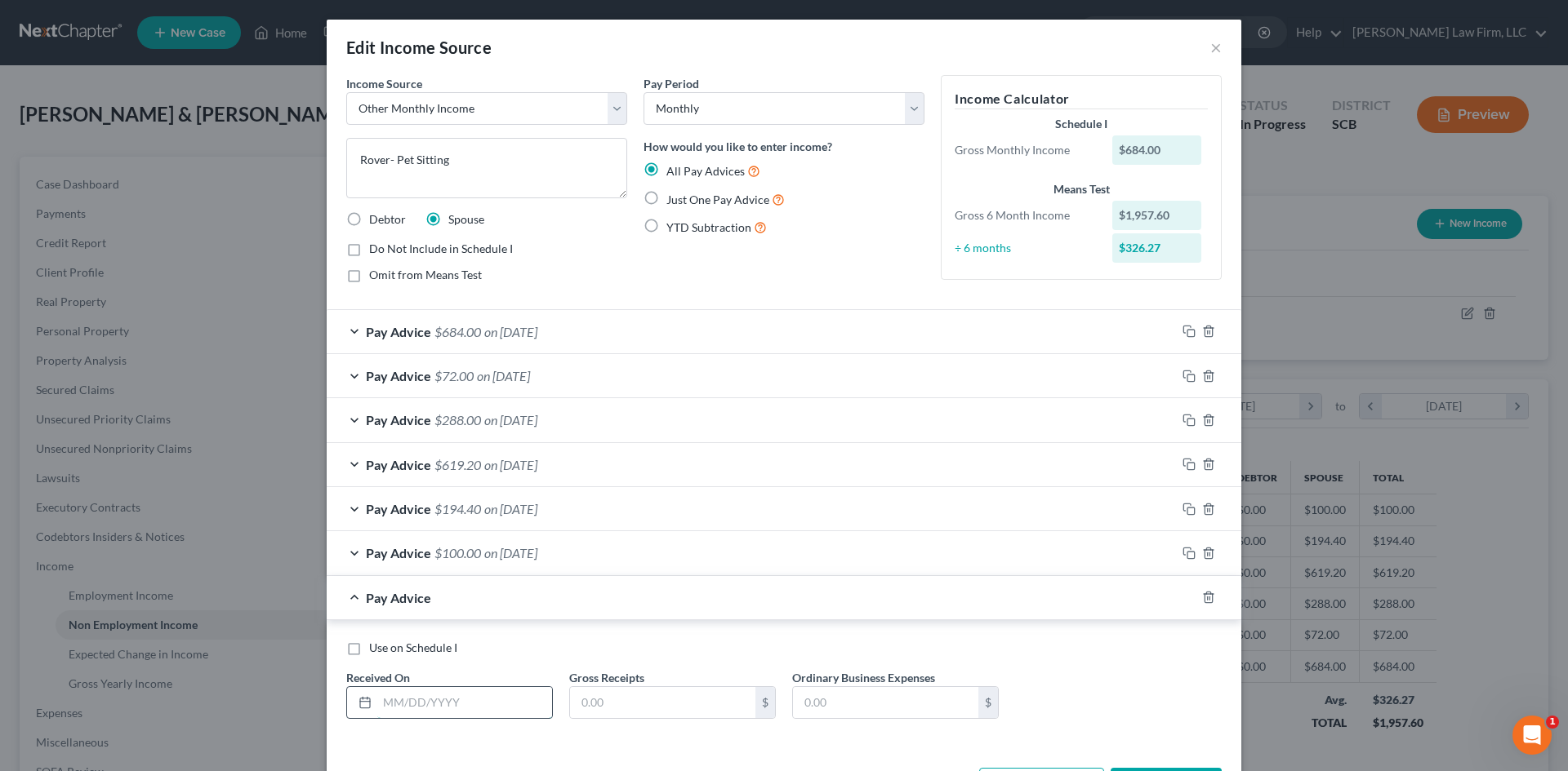
click at [402, 699] on input "text" at bounding box center [465, 702] width 175 height 31
type input "08/13/2025"
click at [643, 687] on input "text" at bounding box center [662, 702] width 185 height 31
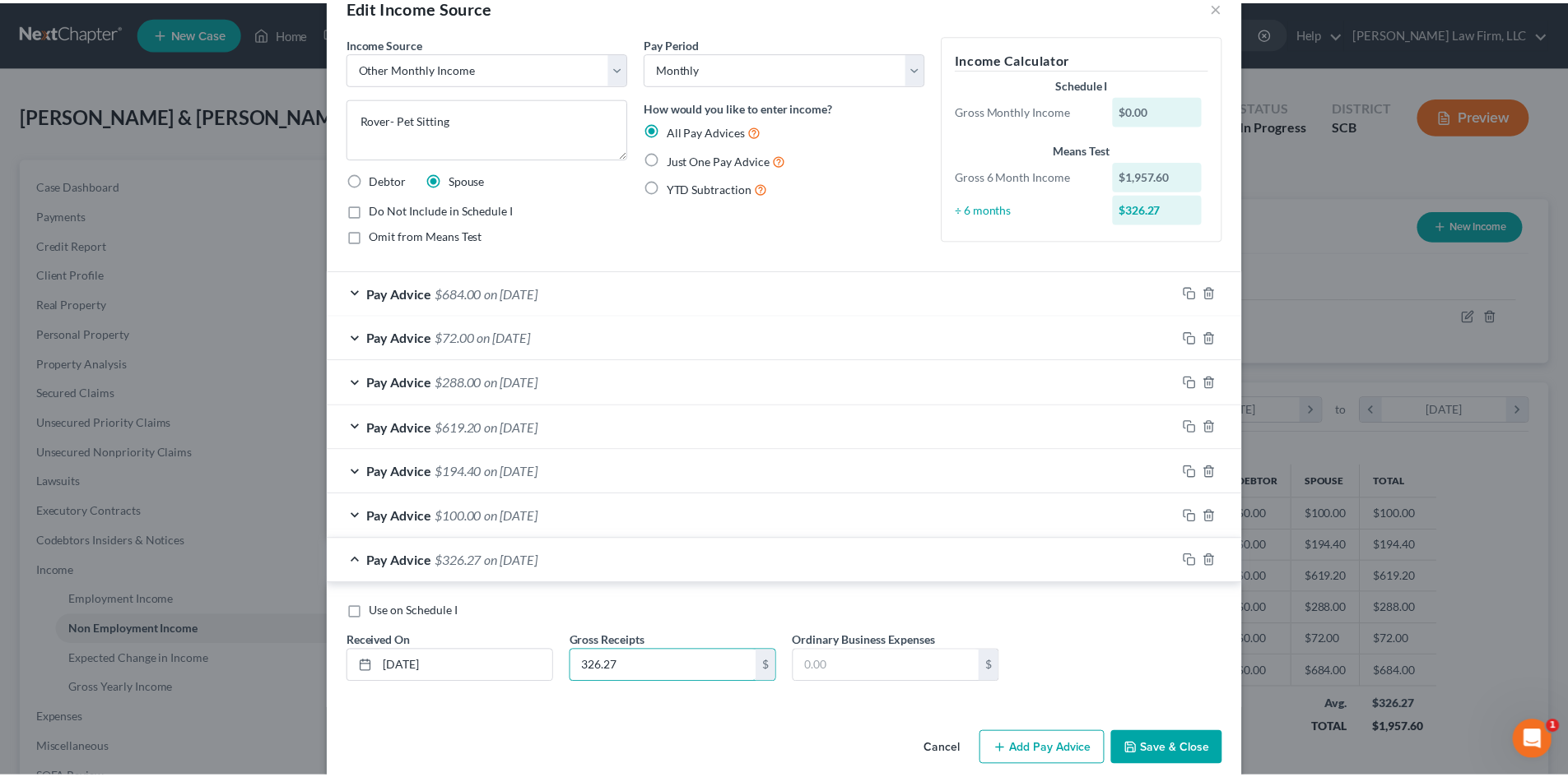
scroll to position [63, 0]
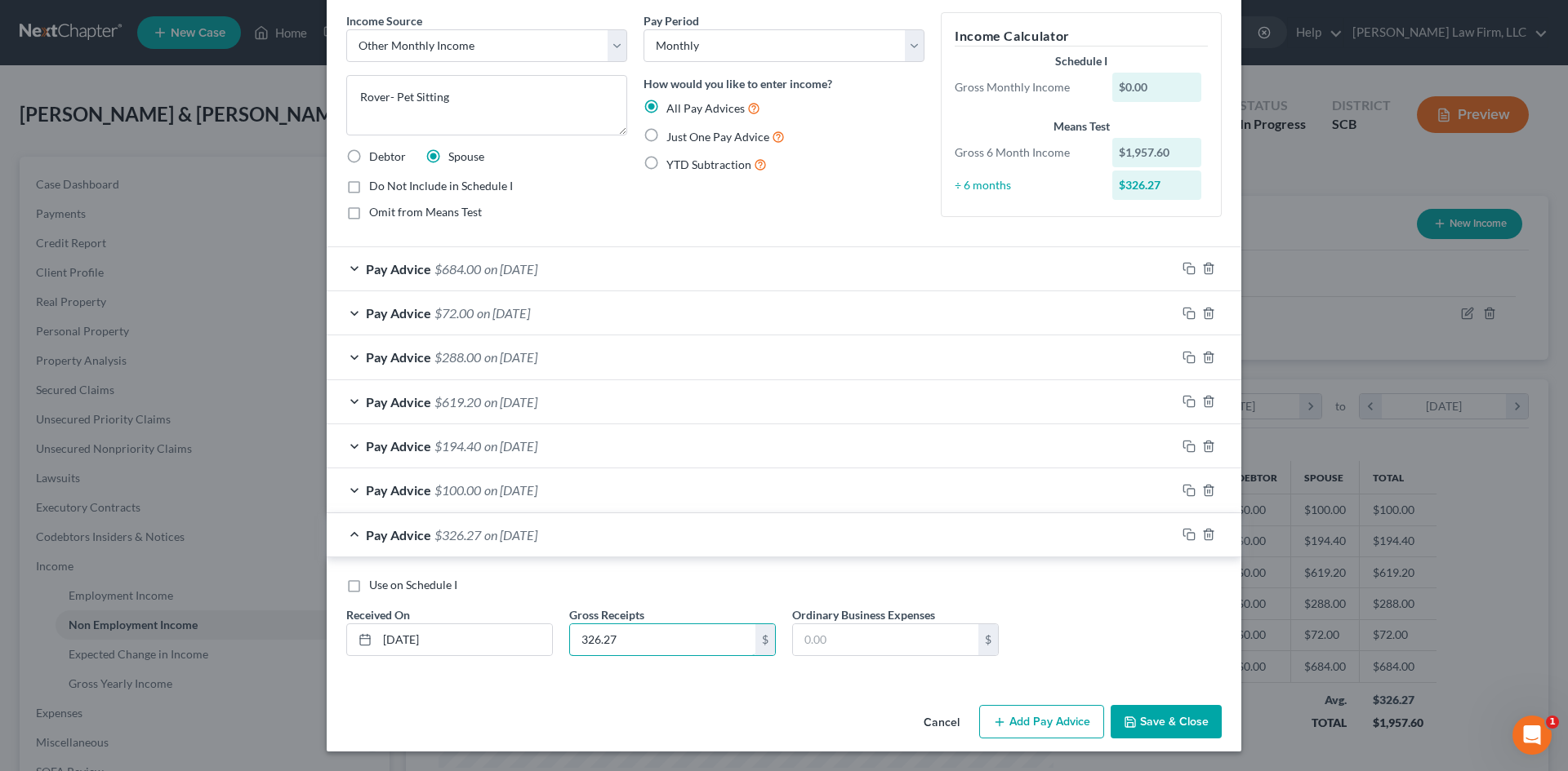
type input "326.27"
click at [1170, 723] on button "Save & Close" at bounding box center [1166, 722] width 111 height 34
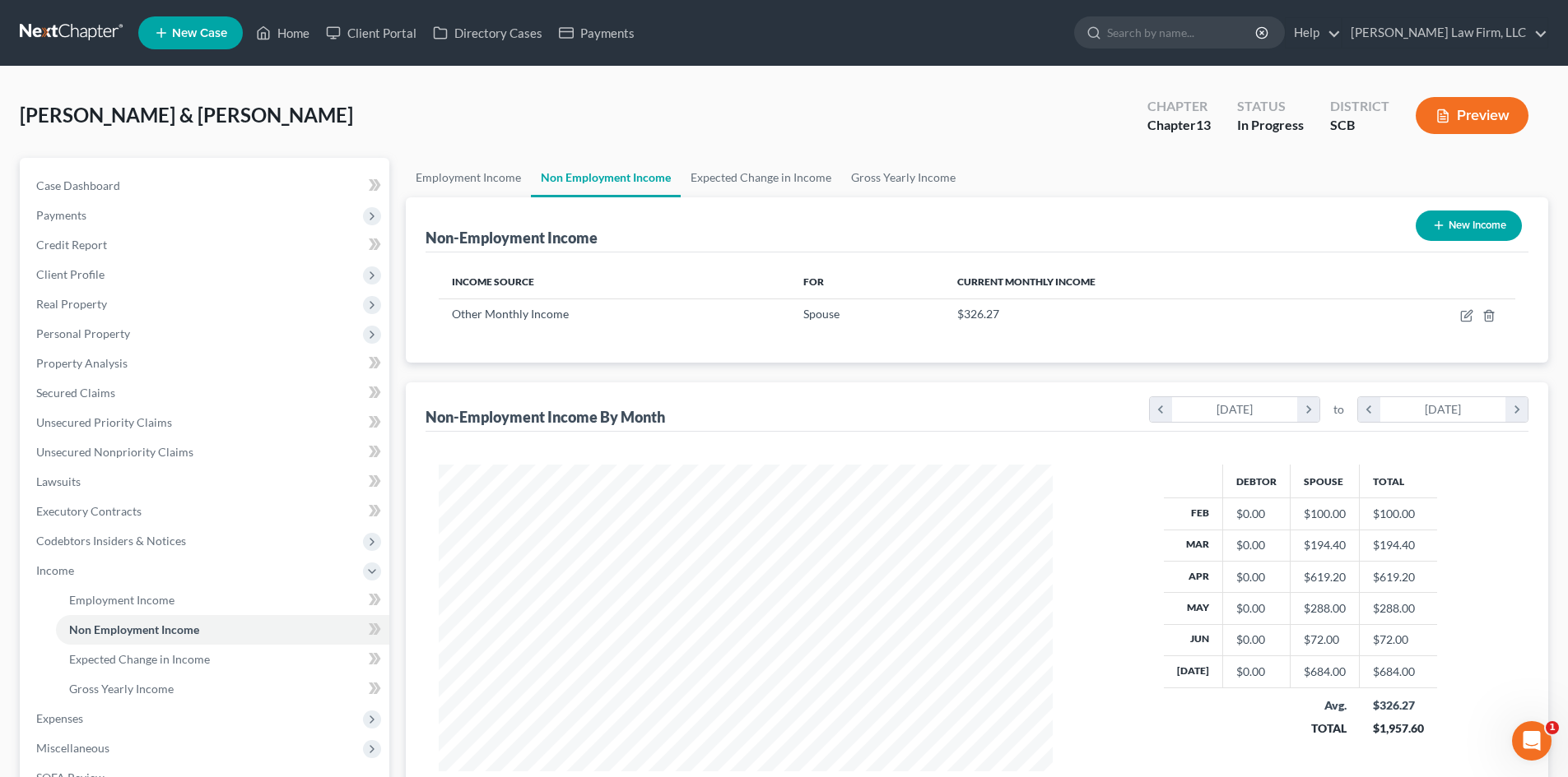
scroll to position [822277, 822322]
click at [795, 172] on link "Expected Change in Income" at bounding box center [760, 178] width 160 height 40
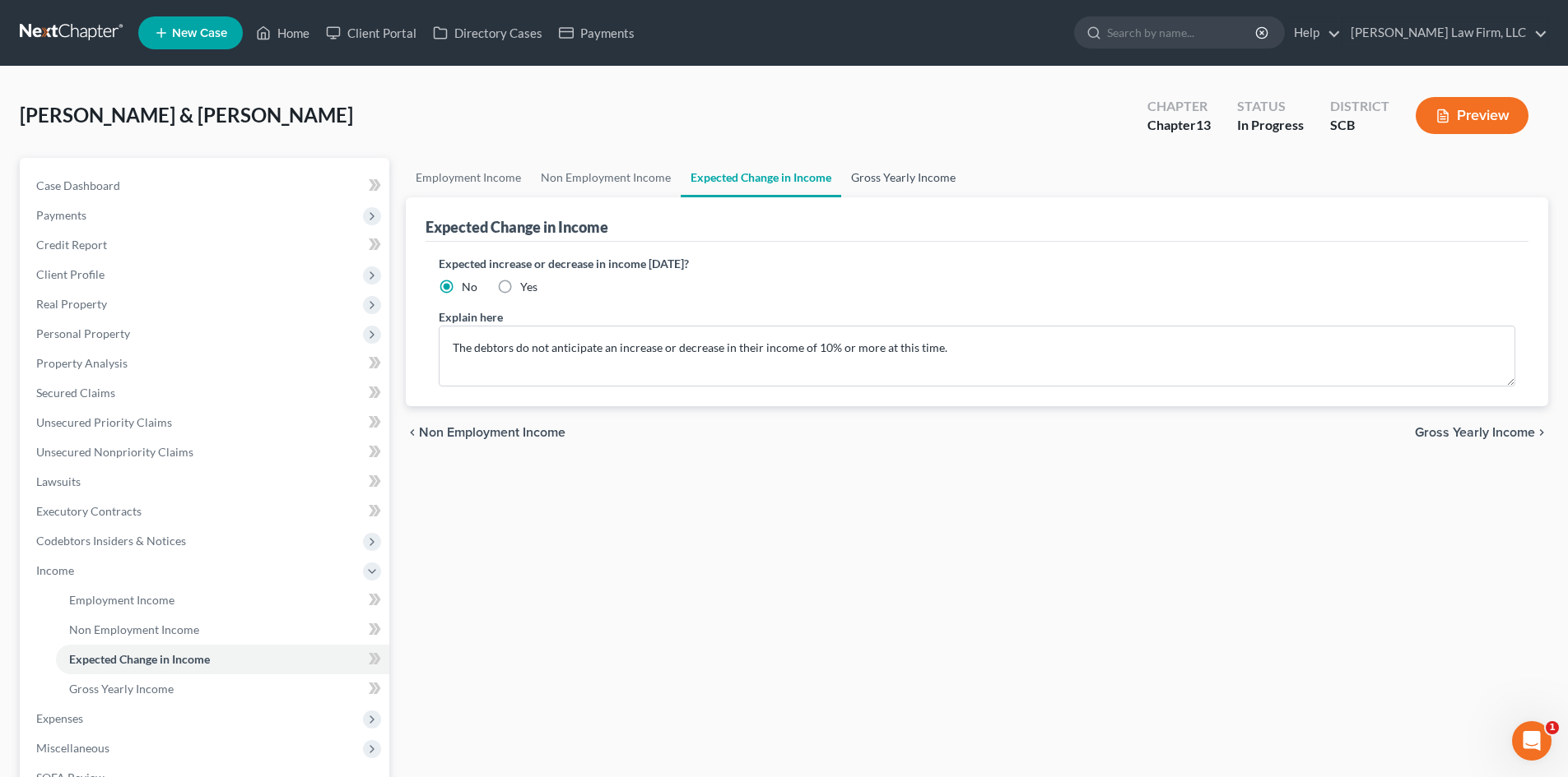
click at [889, 178] on link "Gross Yearly Income" at bounding box center [903, 178] width 124 height 40
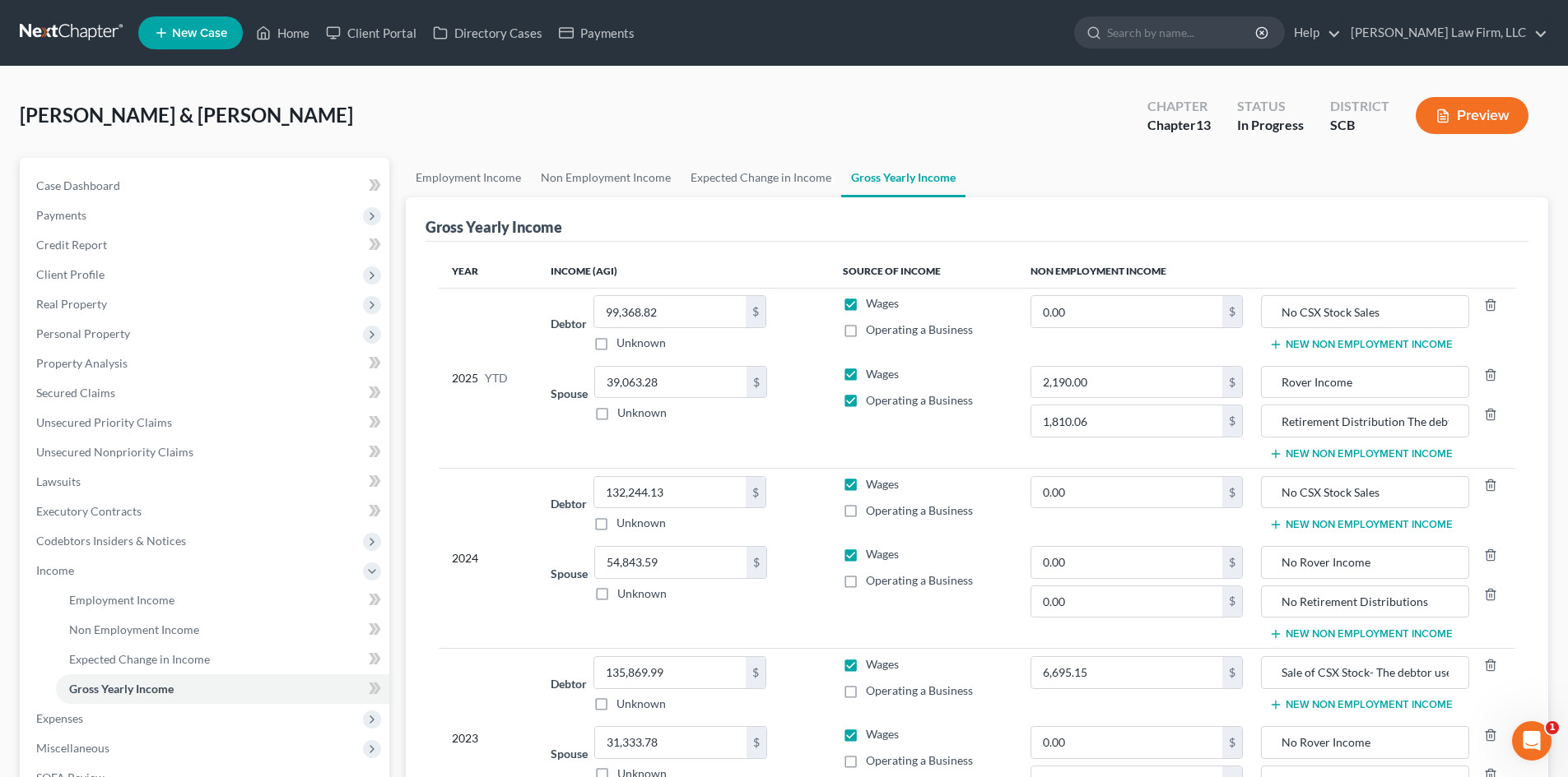
click at [1484, 122] on button "Preview" at bounding box center [1471, 115] width 113 height 37
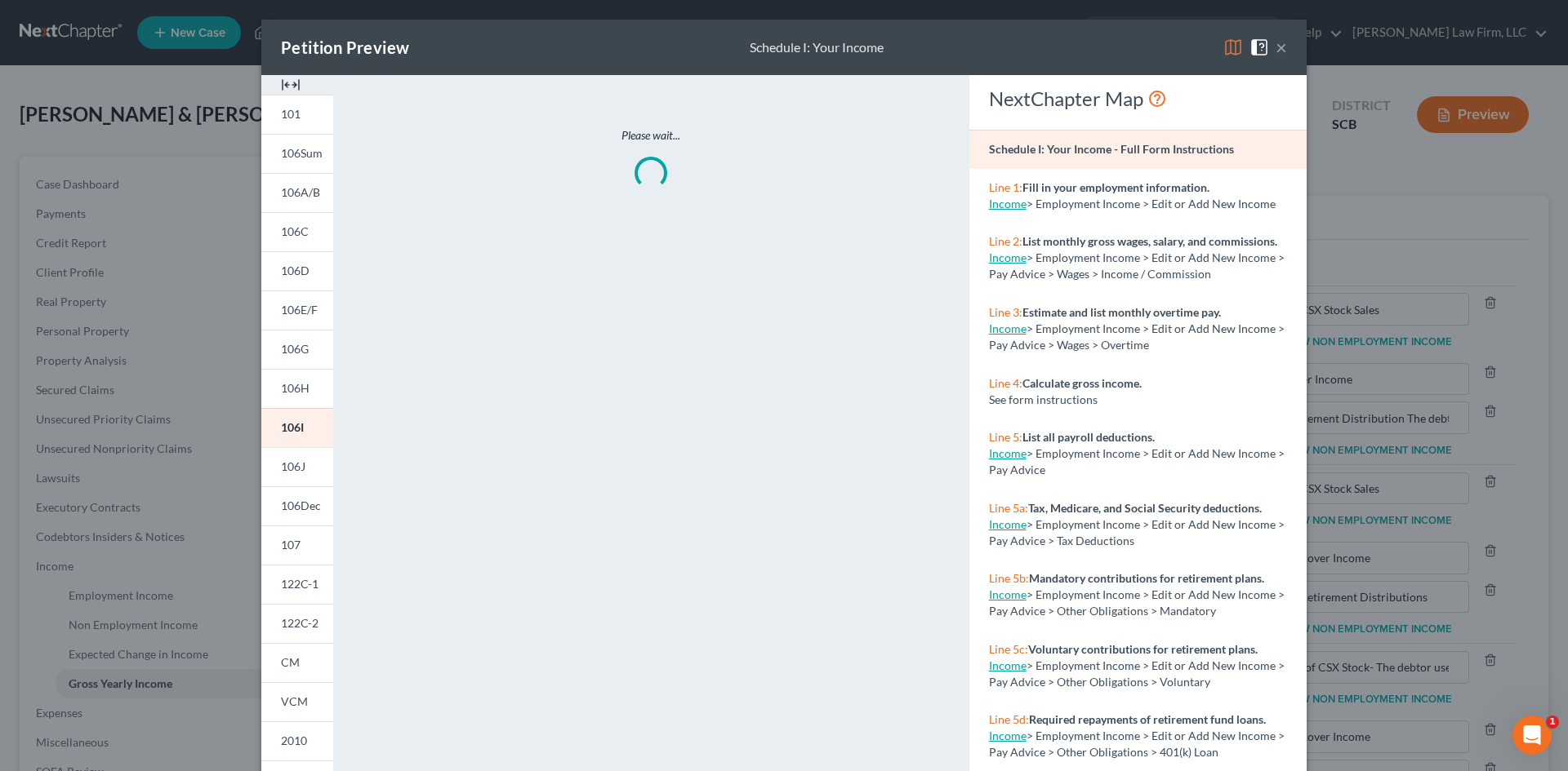
click at [293, 86] on img at bounding box center [291, 85] width 20 height 20
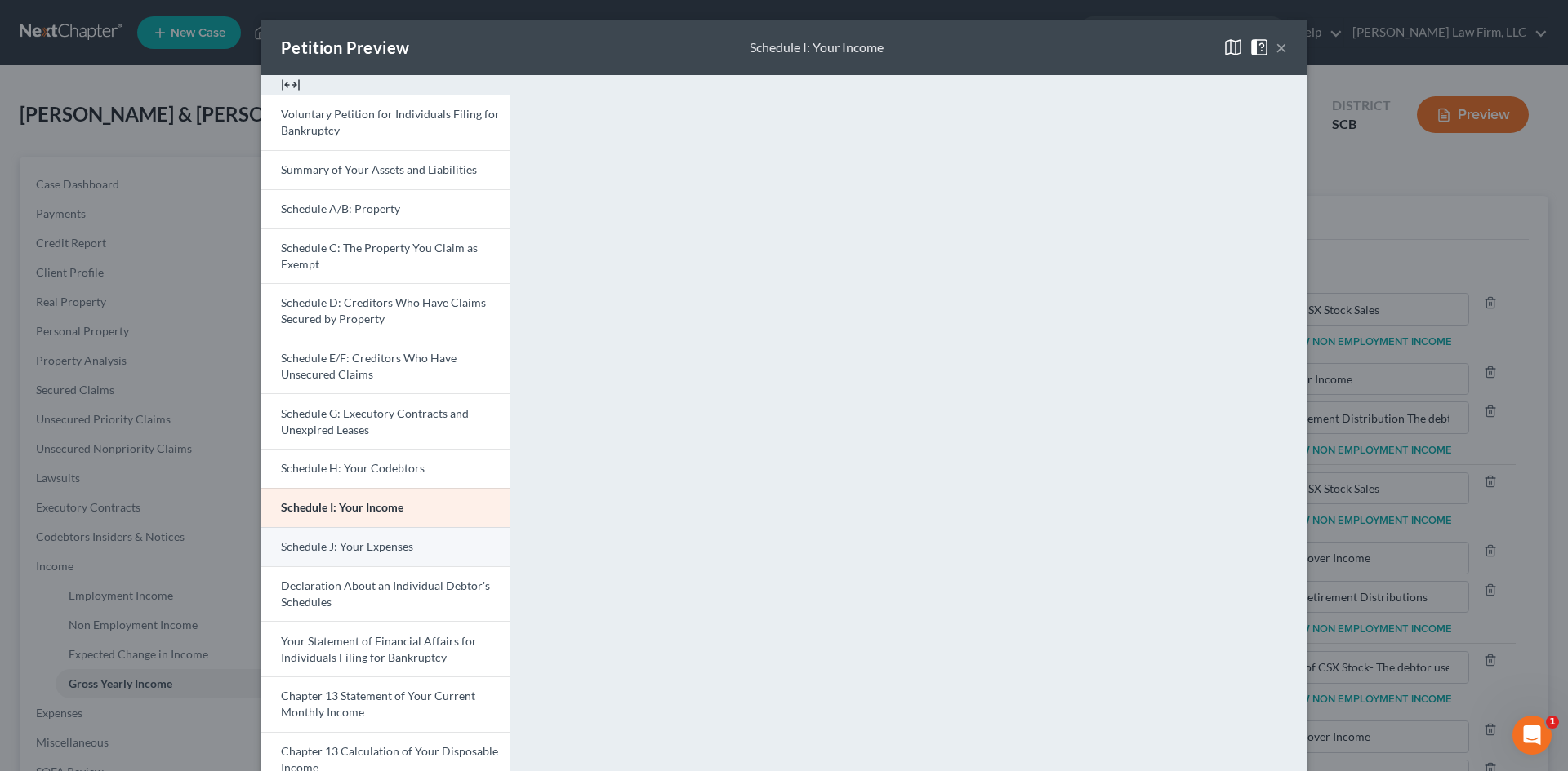
click at [406, 530] on link "Schedule J: Your Expenses" at bounding box center [386, 547] width 249 height 39
click at [1275, 46] on button "×" at bounding box center [1281, 47] width 11 height 20
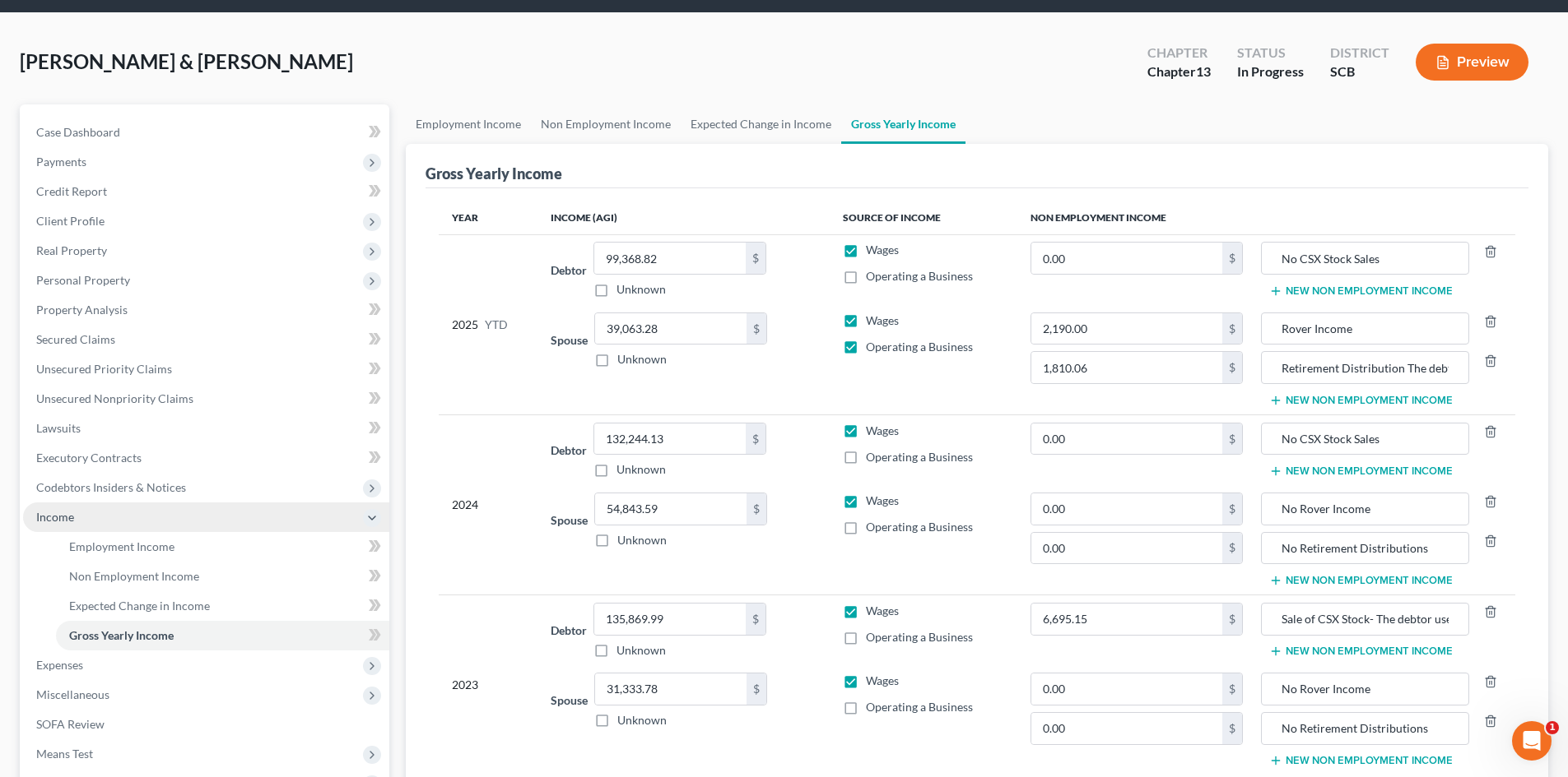
scroll to position [82, 0]
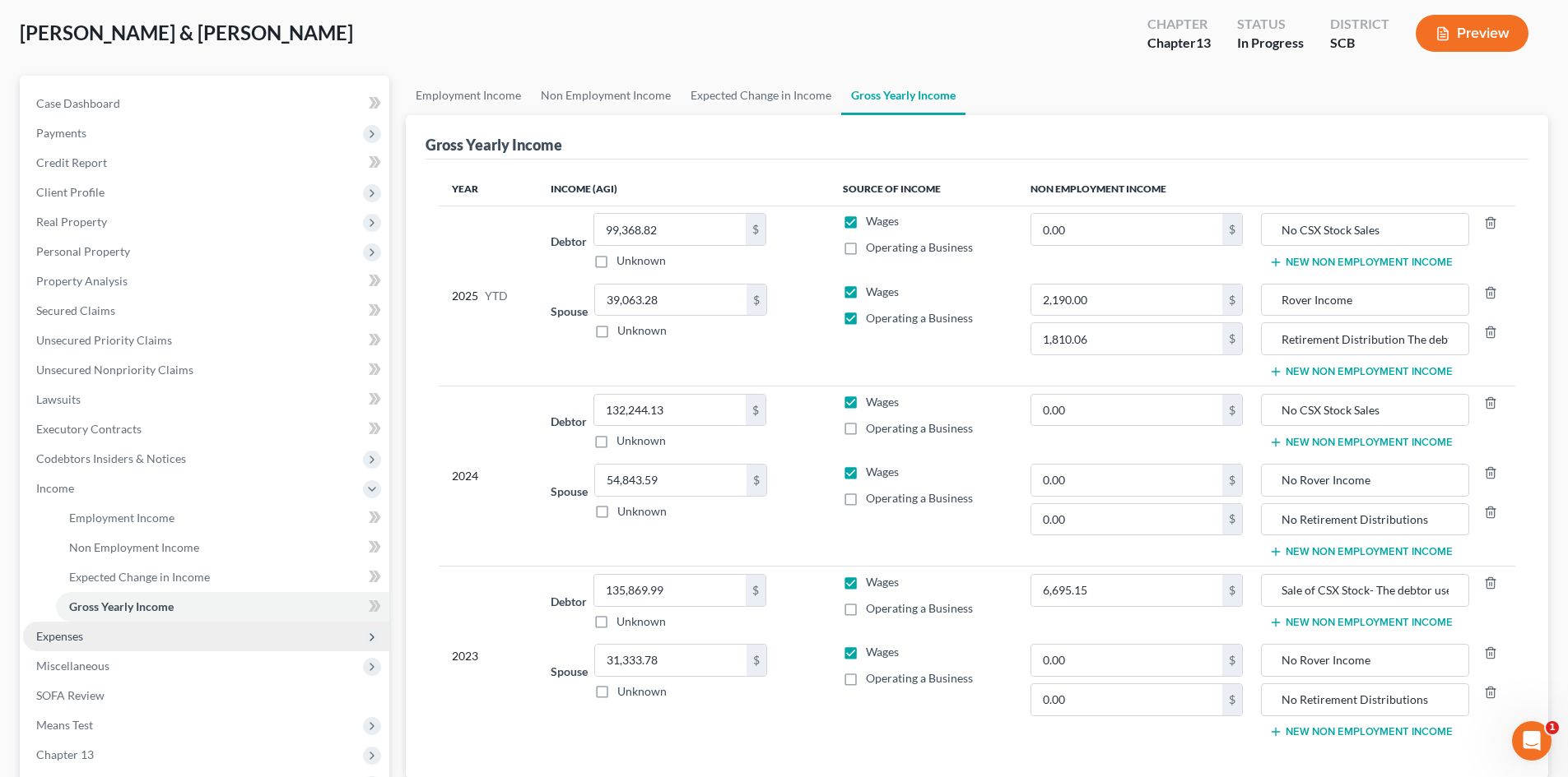
click at [94, 640] on span "Expenses" at bounding box center [206, 636] width 366 height 29
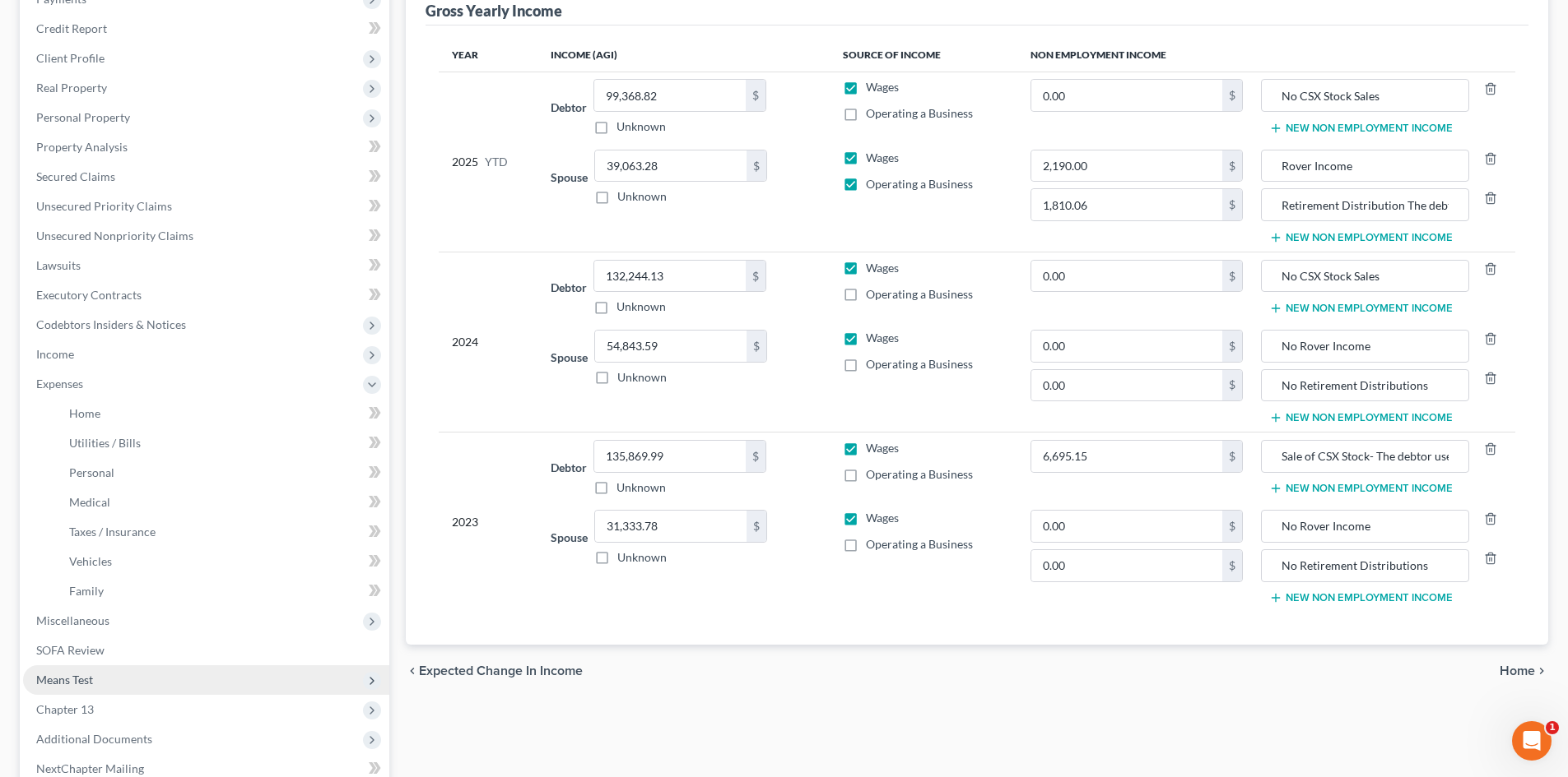
scroll to position [329, 0]
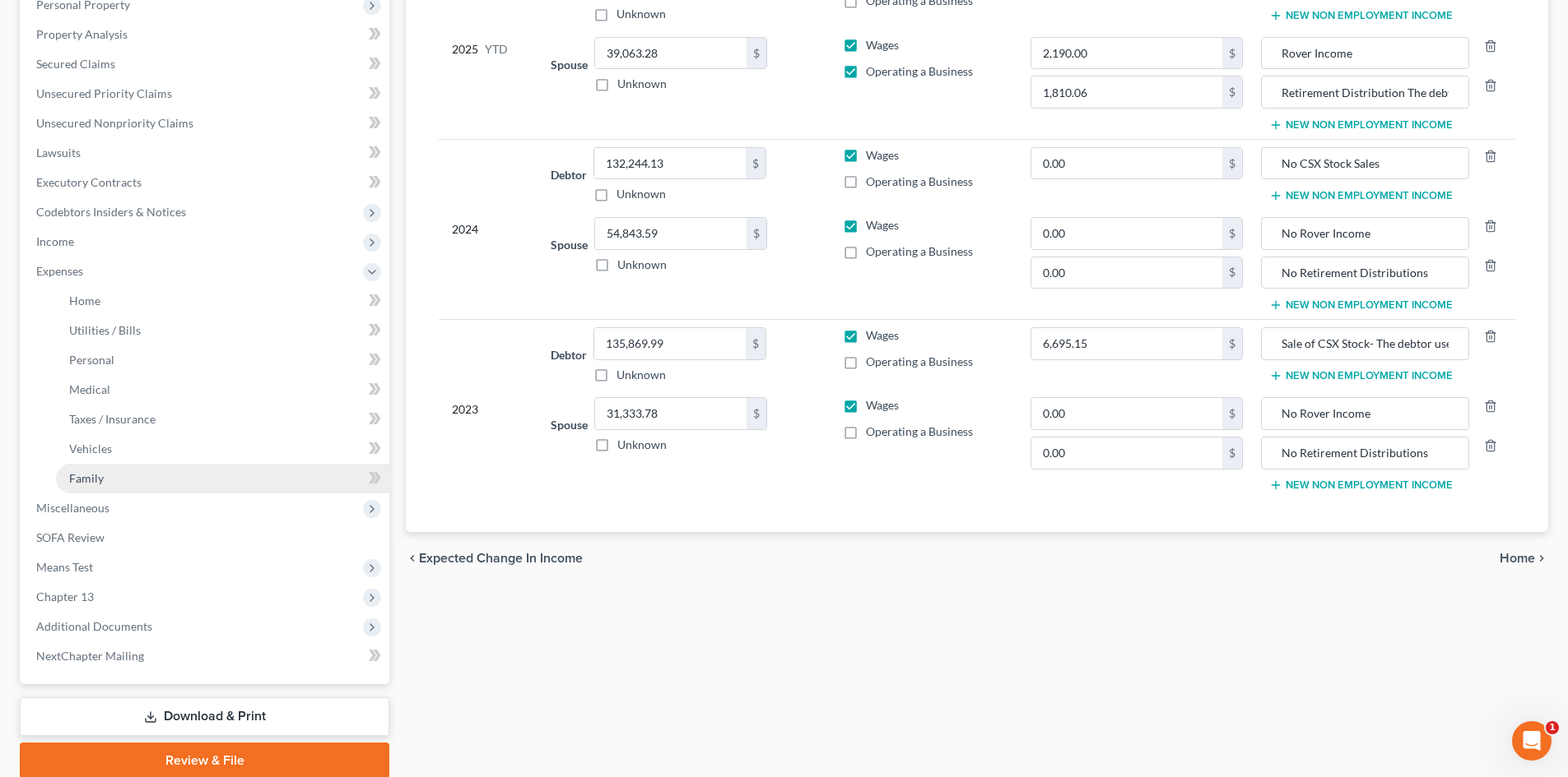
click at [121, 474] on link "Family" at bounding box center [223, 479] width 334 height 29
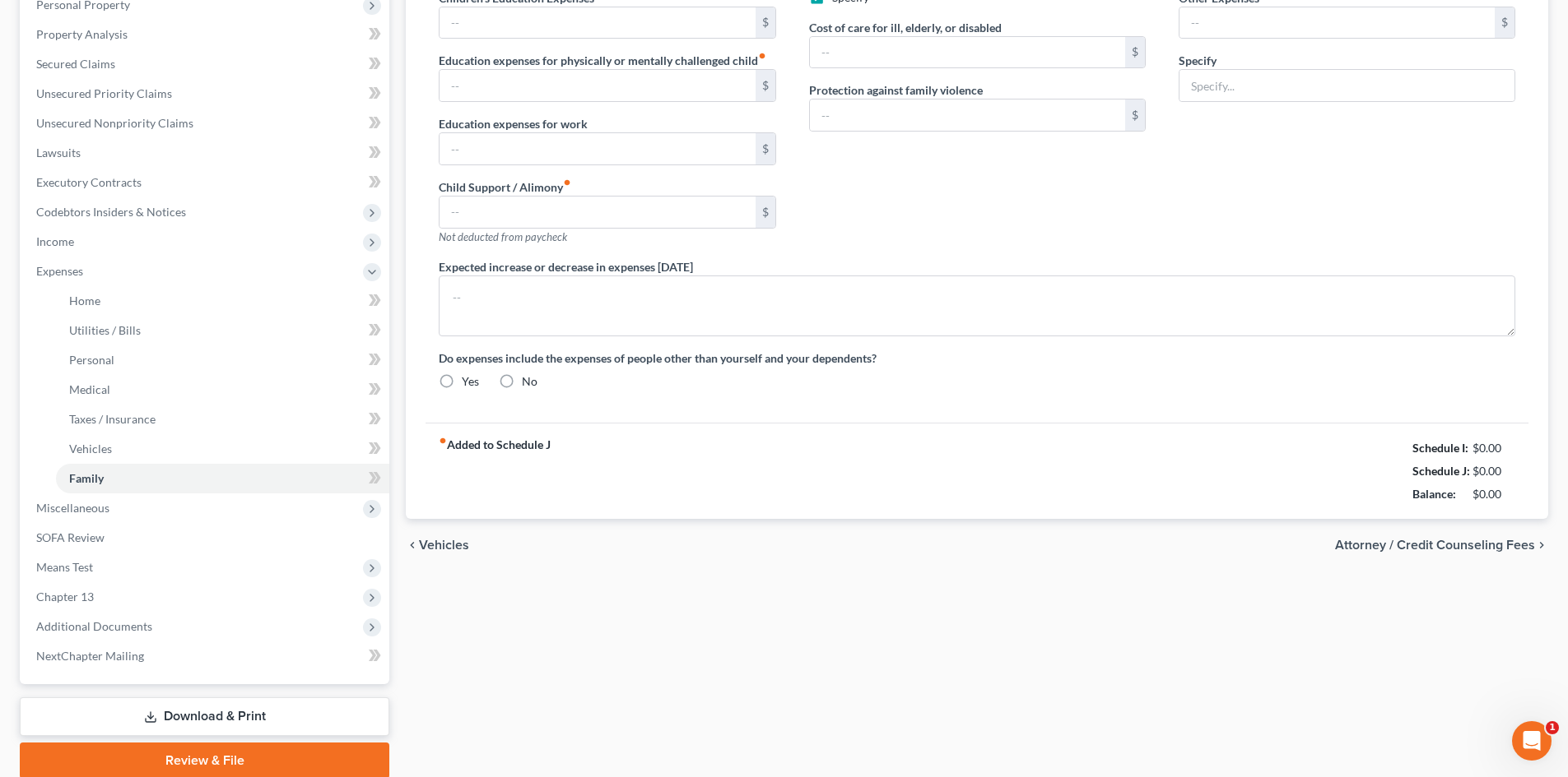
type input "800.00"
type input "25.00"
type input "0.00"
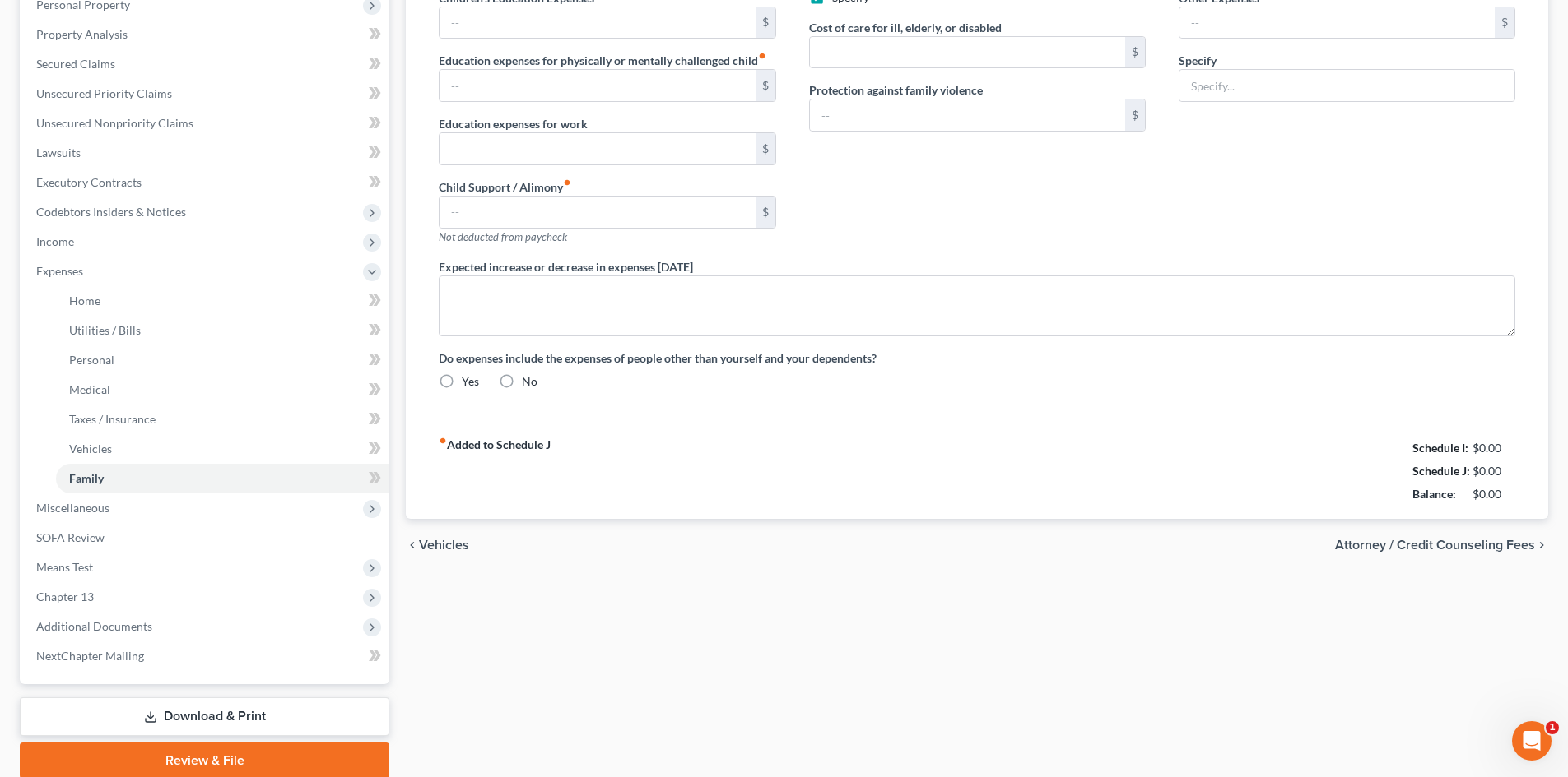
type input "725.21"
checkbox input "true"
type input "0.00"
type input "40.00"
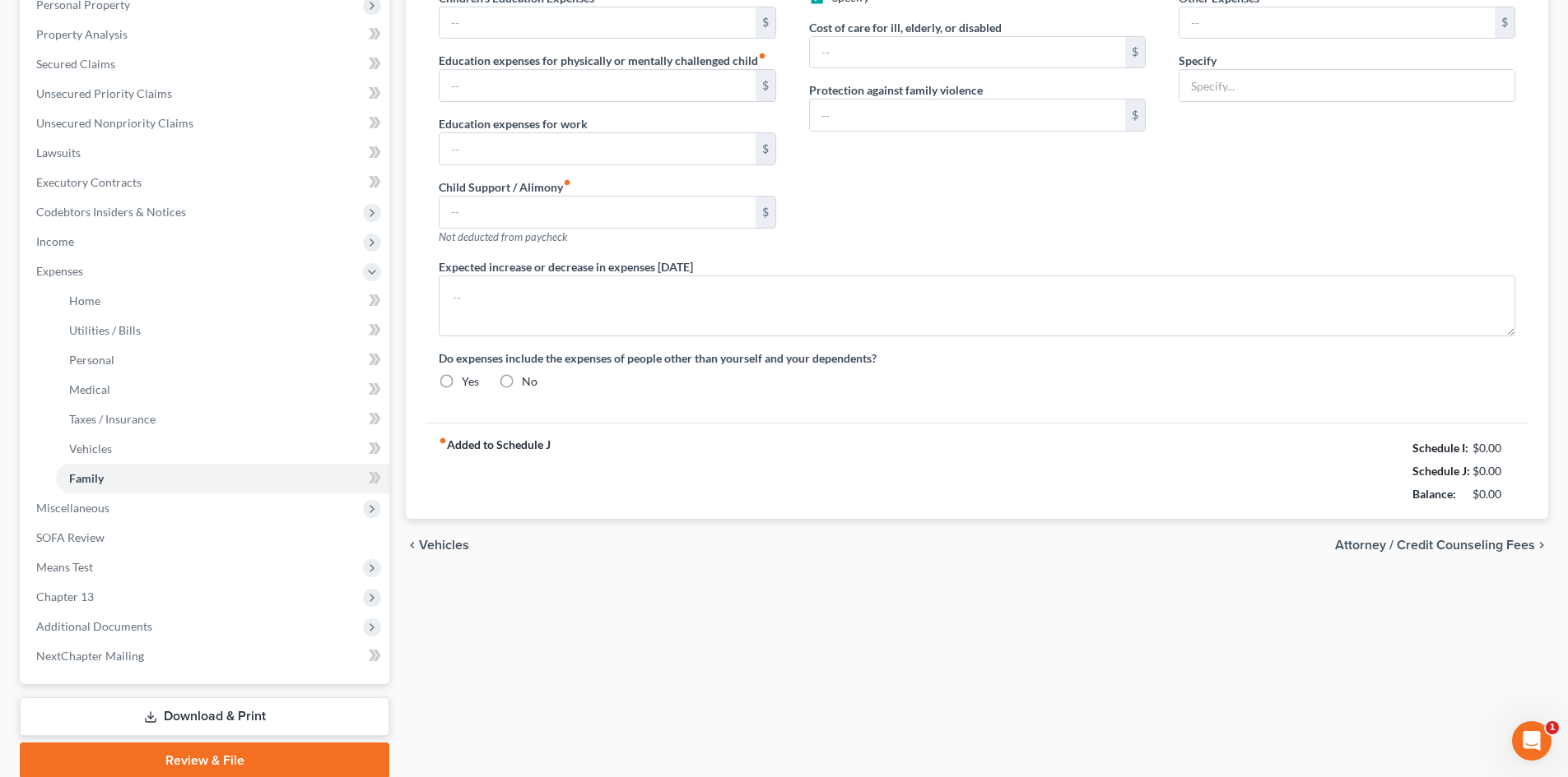
type input "50.00"
type input "Gym Membership"
type textarea "Mr. Price has two 401k loans through is paycheck he current owes $11,489.16 and…"
radio input "true"
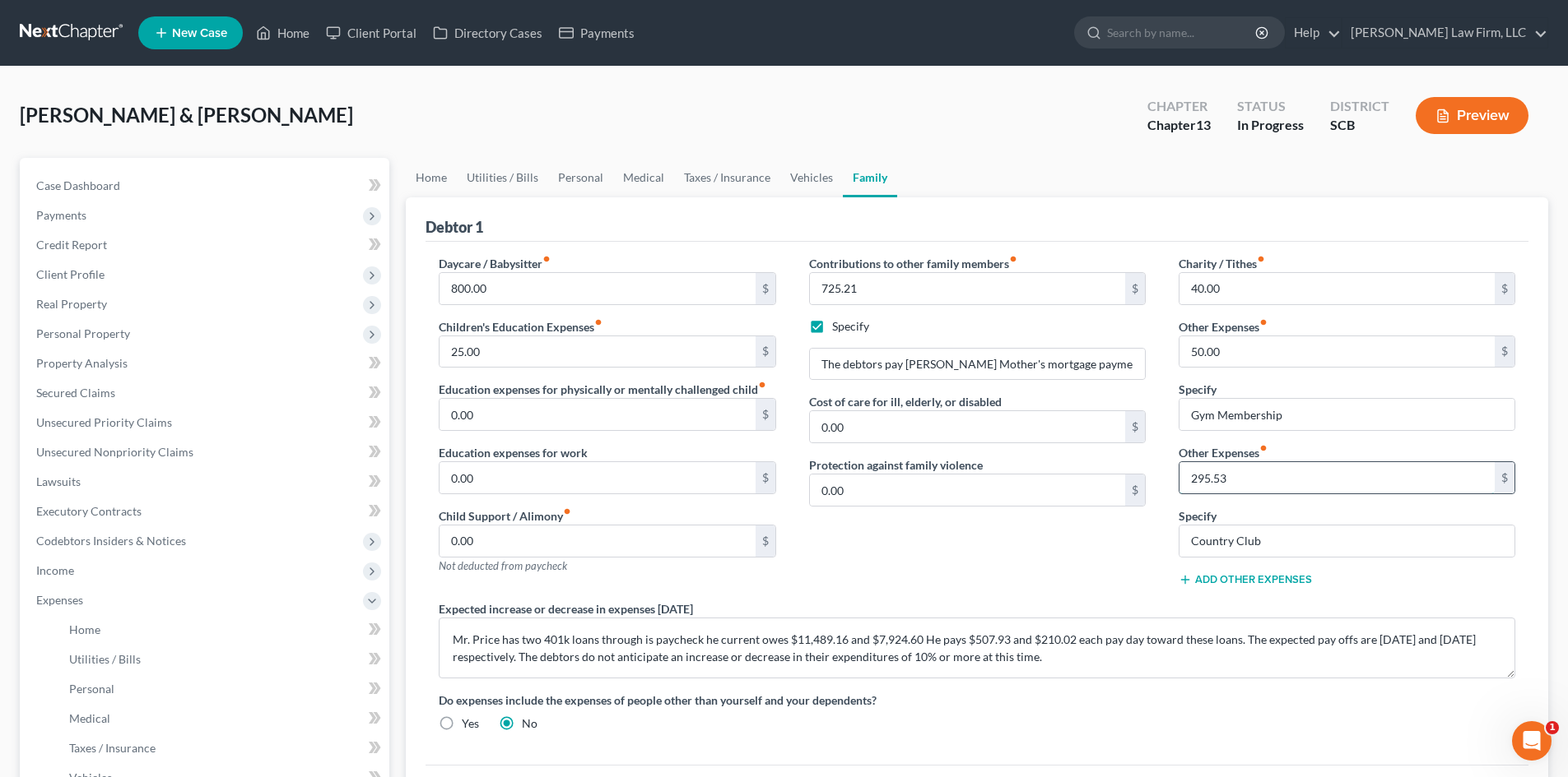
click at [1320, 476] on input "295.53" at bounding box center [1337, 478] width 315 height 31
click at [1014, 542] on div "Contributions to other family members fiber_manual_record 725.21 $ Specify The …" at bounding box center [977, 427] width 370 height 346
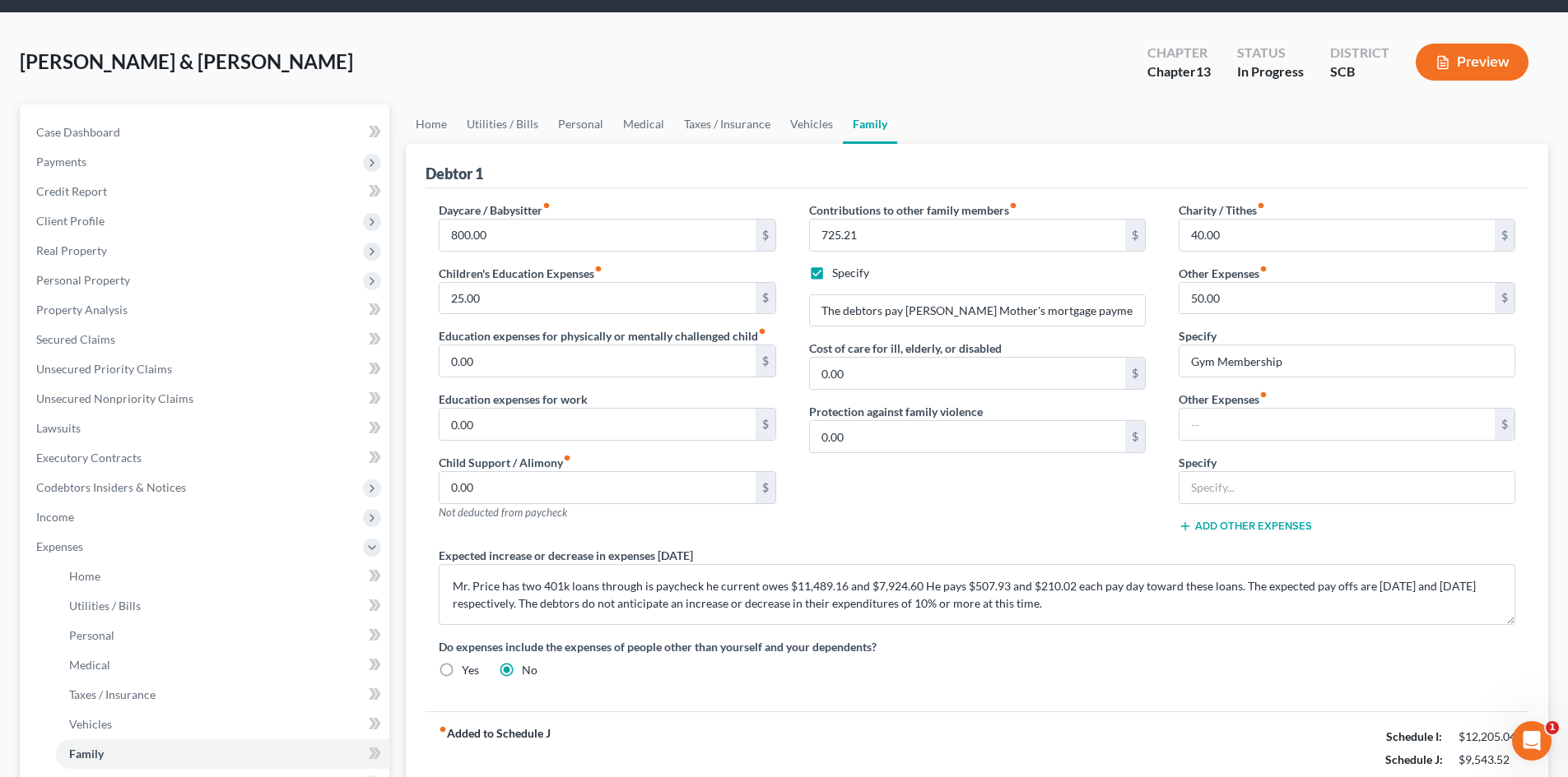
scroll to position [82, 0]
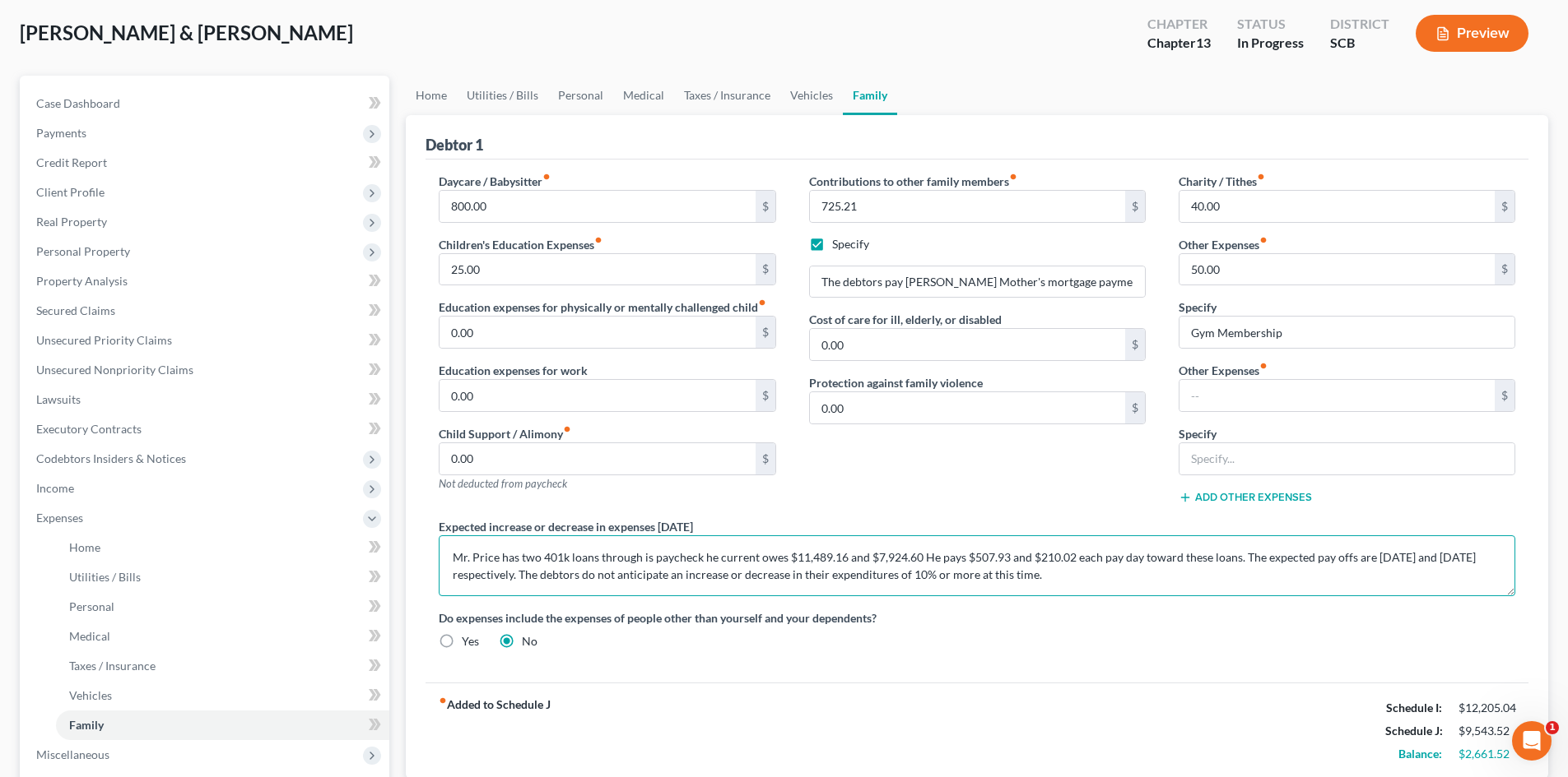
click at [643, 558] on textarea "Mr. Price has two 401k loans through is paycheck he current owes $11,489.16 and…" at bounding box center [976, 566] width 1076 height 61
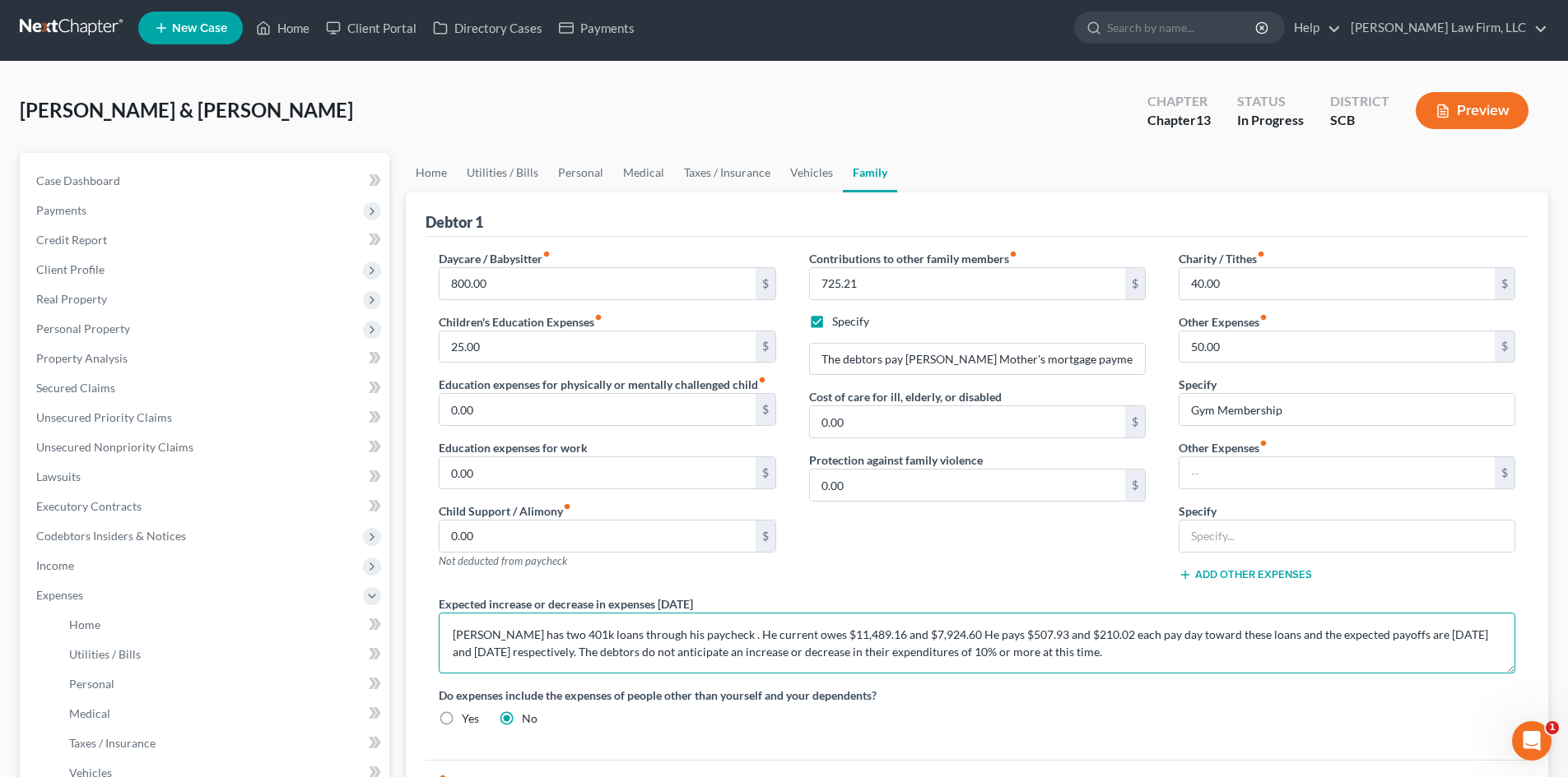
scroll to position [0, 0]
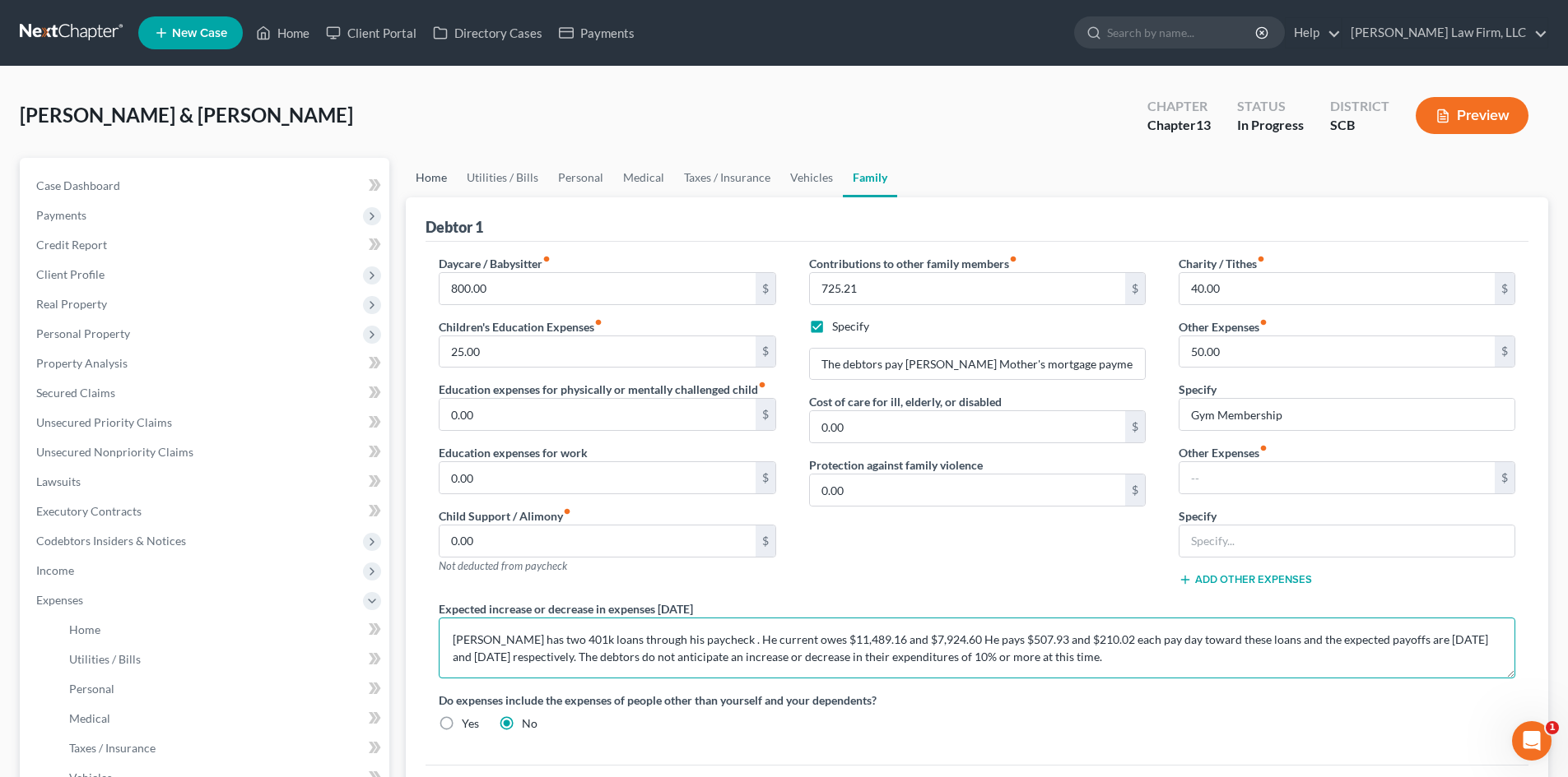
type textarea "Mr. Price has two 401k loans through his paycheck . He current owes $11,489.16 …"
click at [442, 179] on link "Home" at bounding box center [431, 178] width 51 height 40
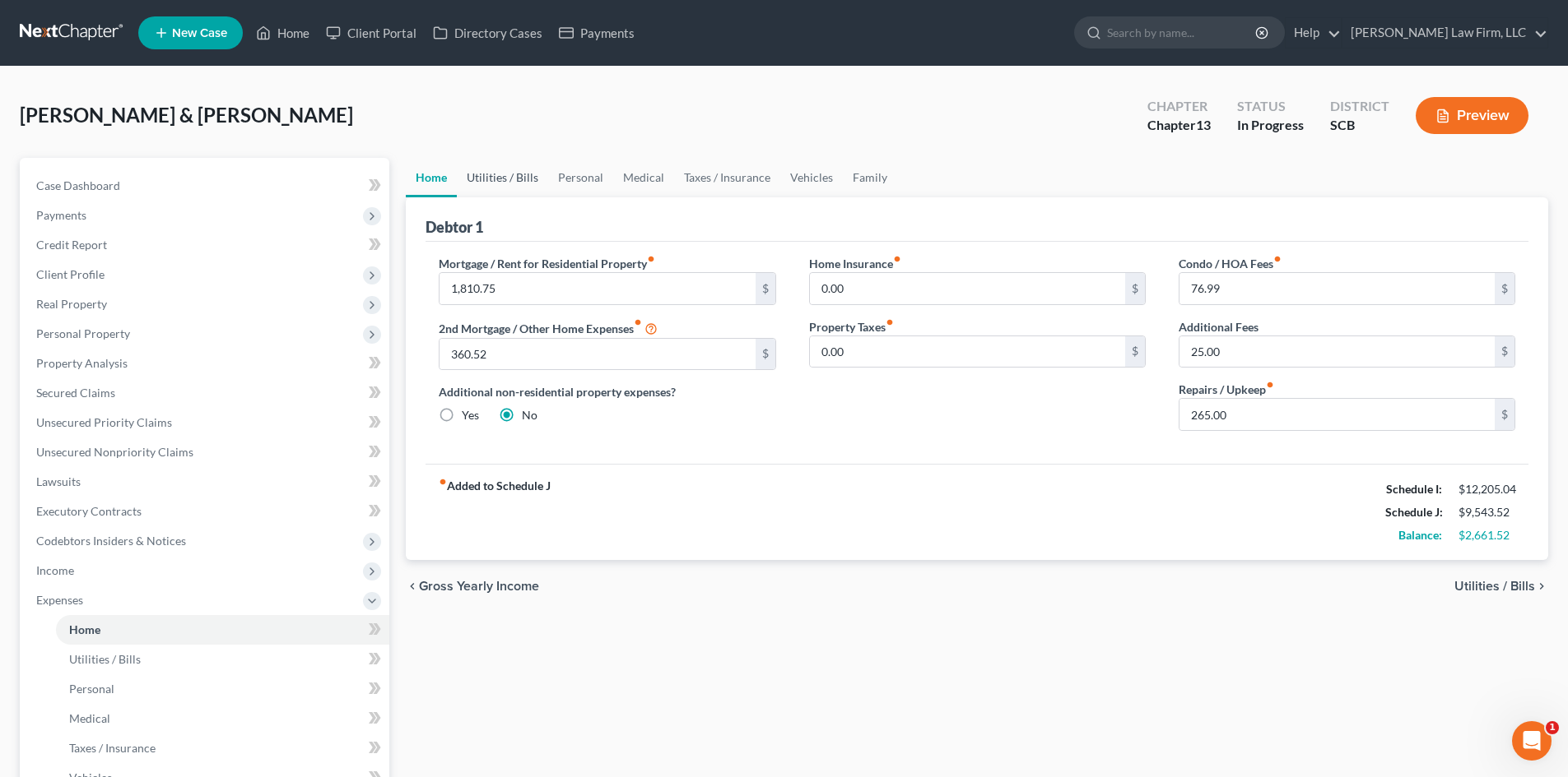
click at [510, 186] on link "Utilities / Bills" at bounding box center [502, 178] width 91 height 40
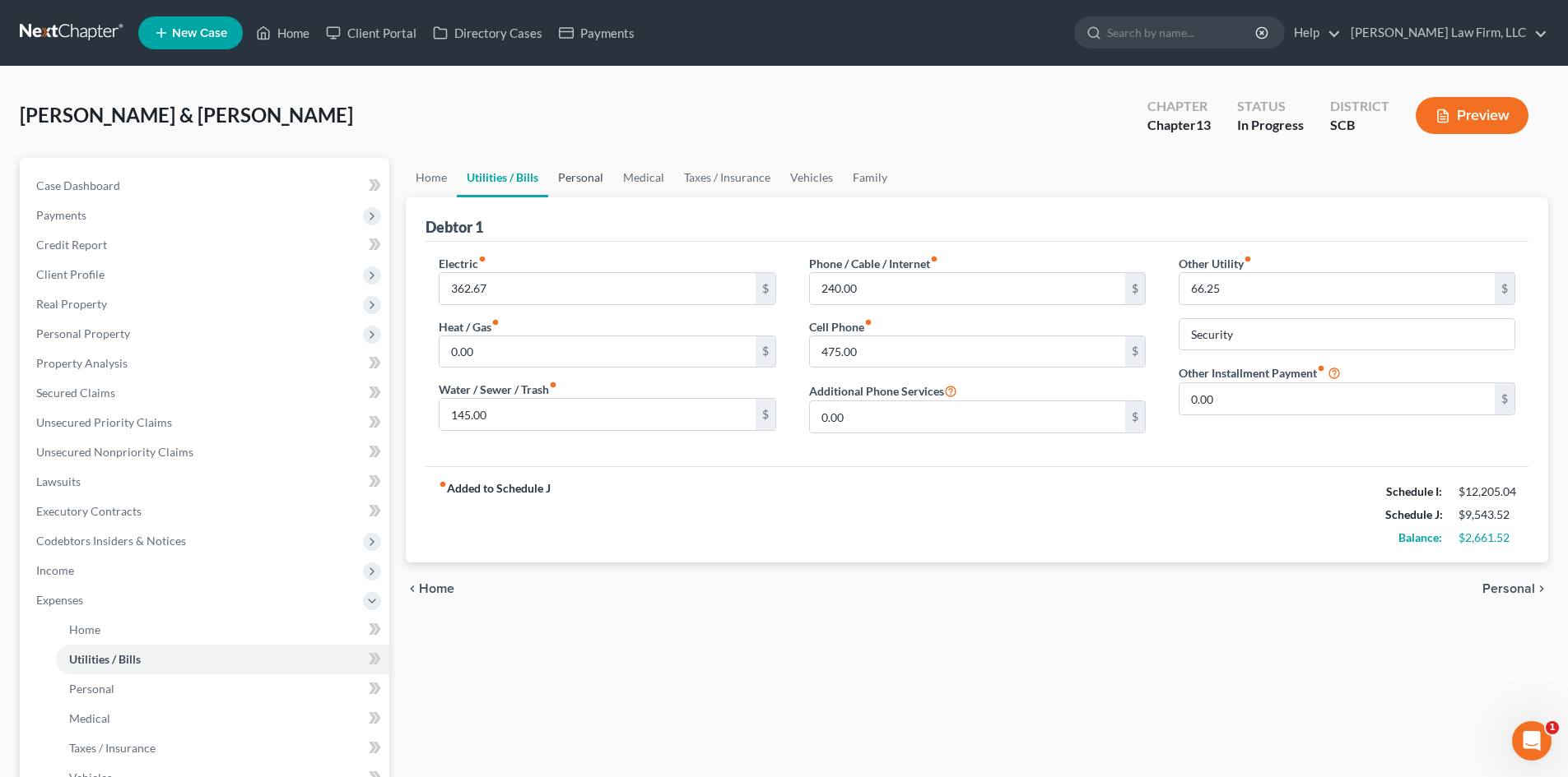
click at [590, 178] on link "Personal" at bounding box center [580, 178] width 65 height 40
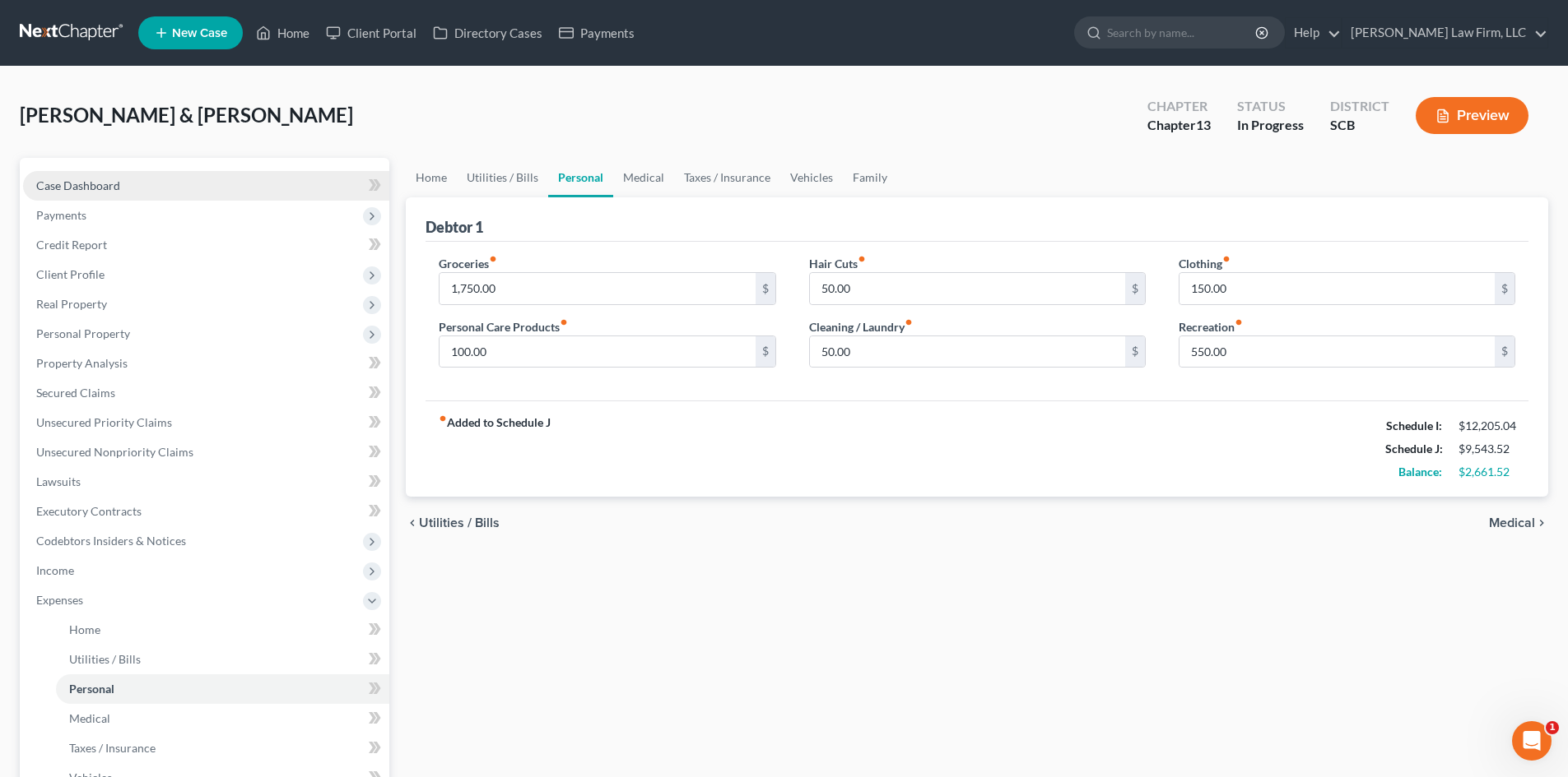
click at [68, 181] on span "Case Dashboard" at bounding box center [78, 185] width 84 height 14
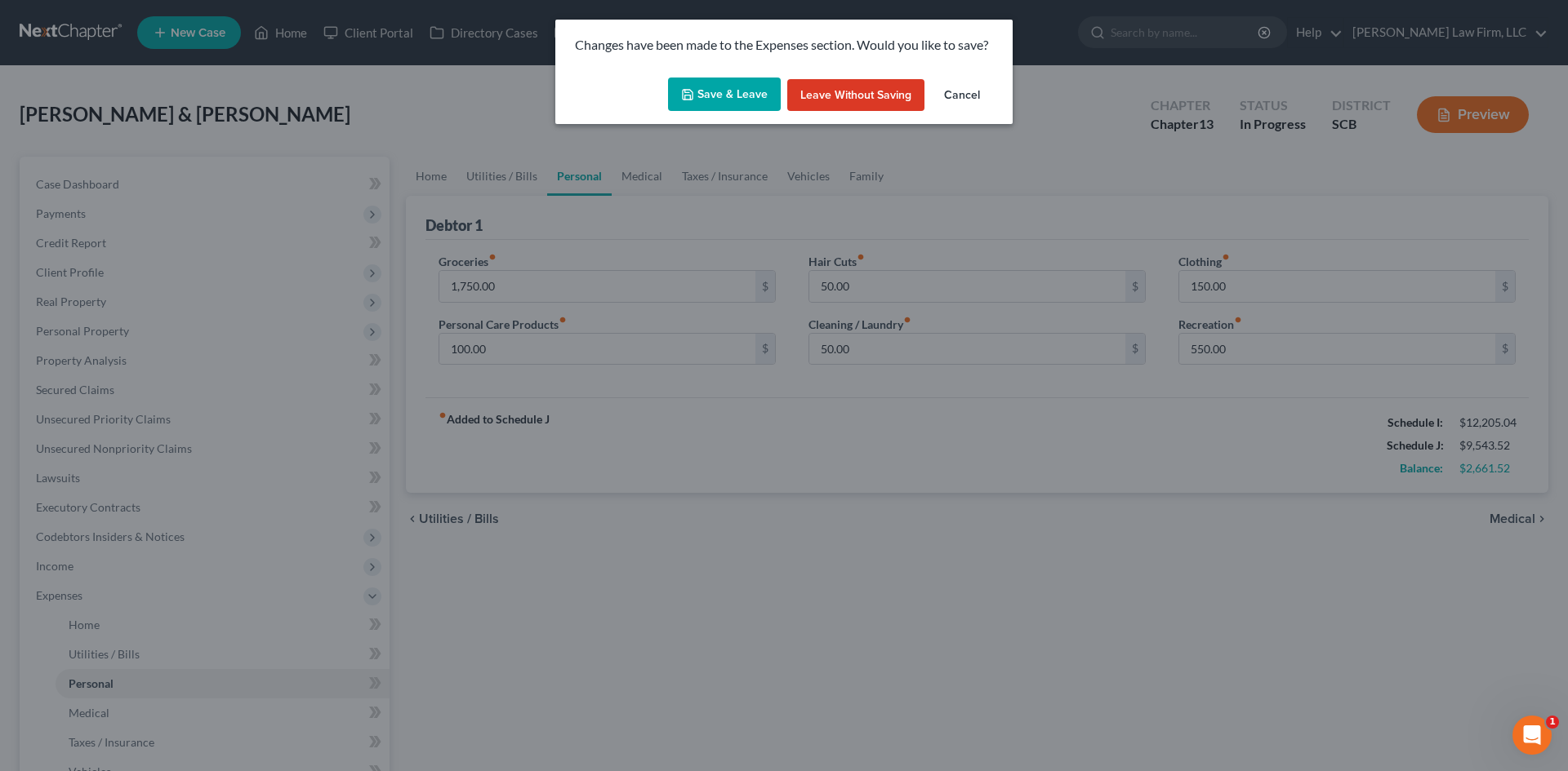
click at [715, 86] on button "Save & Leave" at bounding box center [724, 94] width 113 height 34
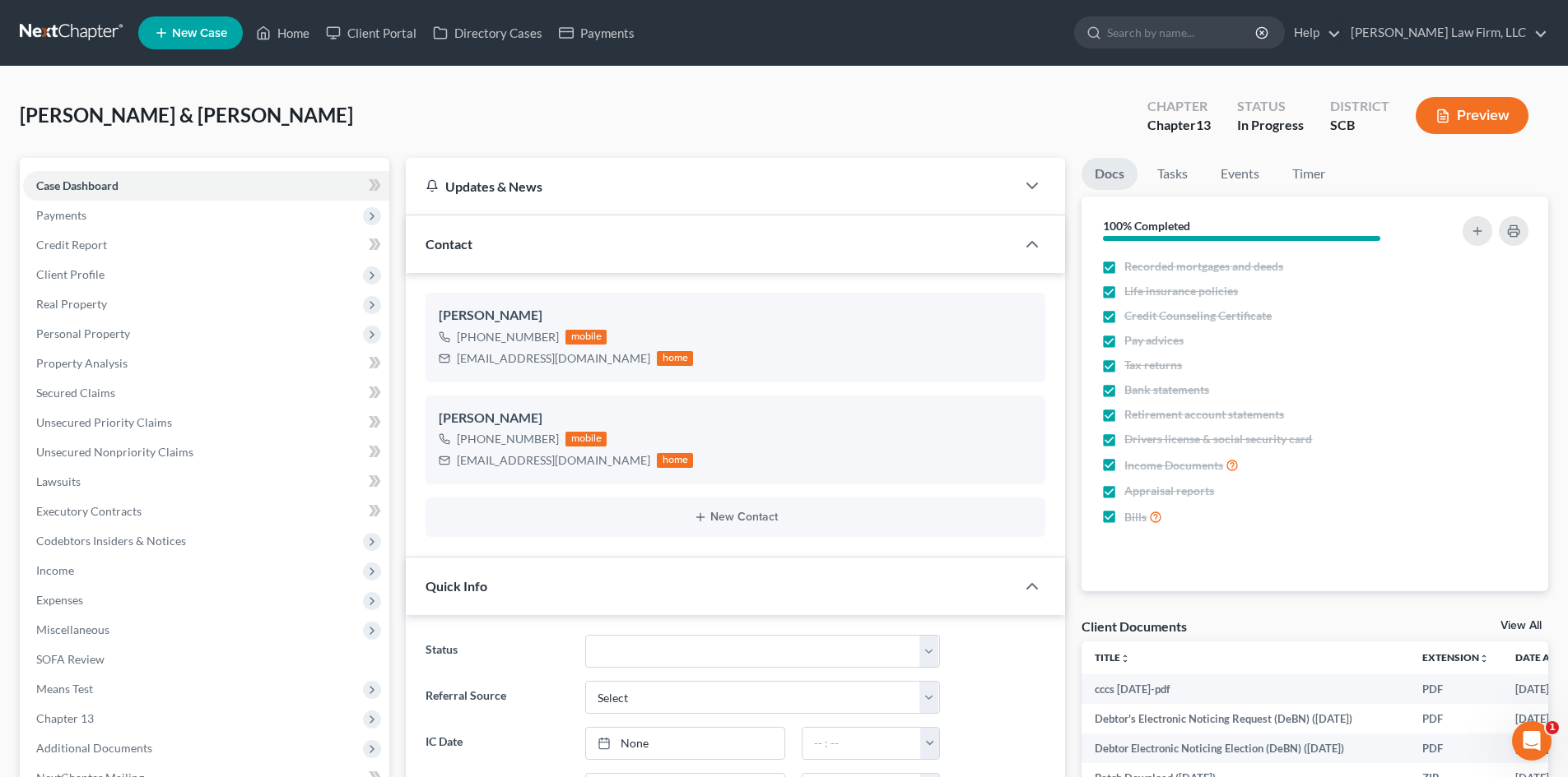
select select "0"
click at [259, 369] on link "Property Analysis" at bounding box center [206, 363] width 366 height 29
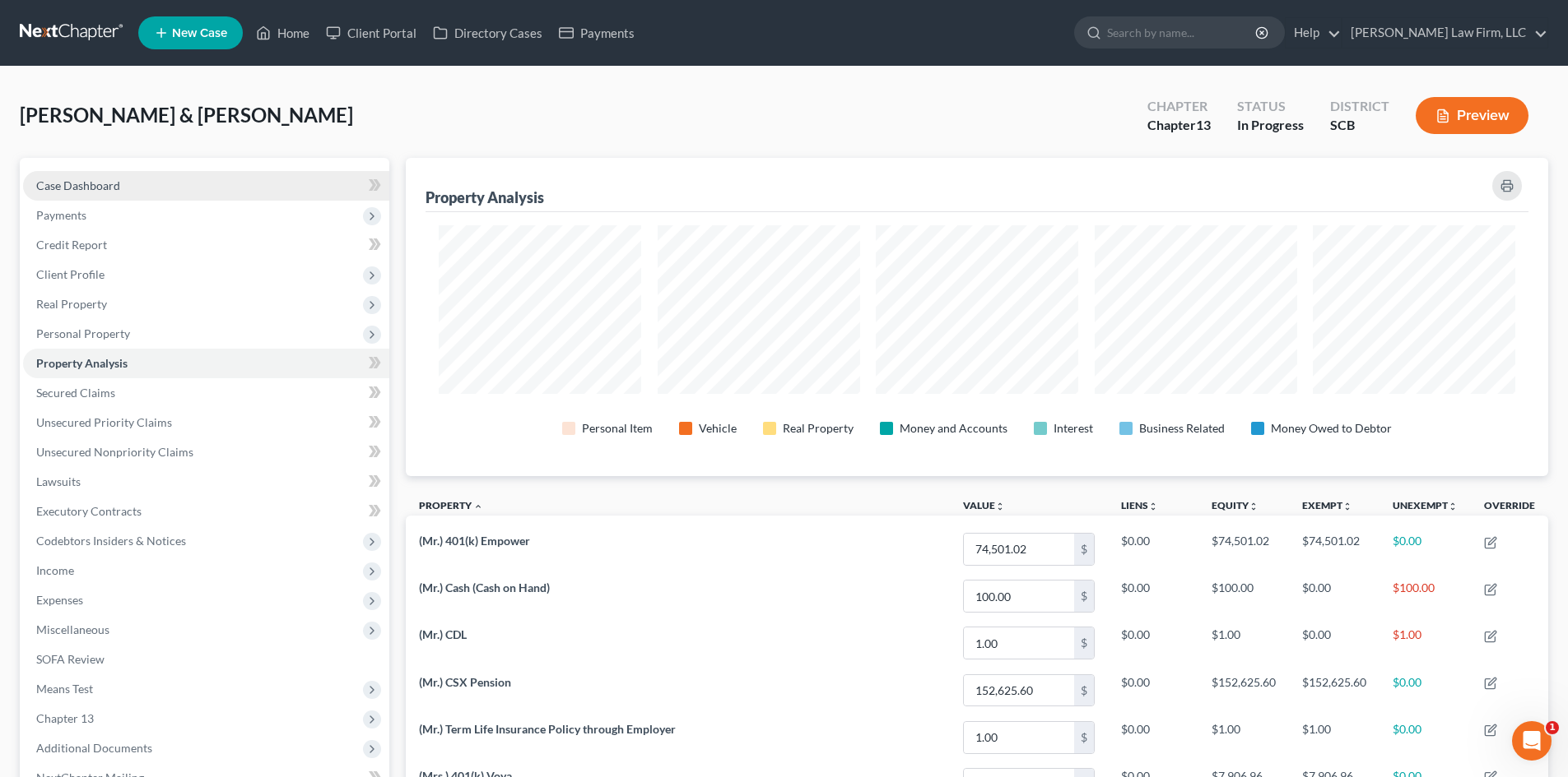
click at [135, 180] on link "Case Dashboard" at bounding box center [206, 186] width 366 height 29
select select "0"
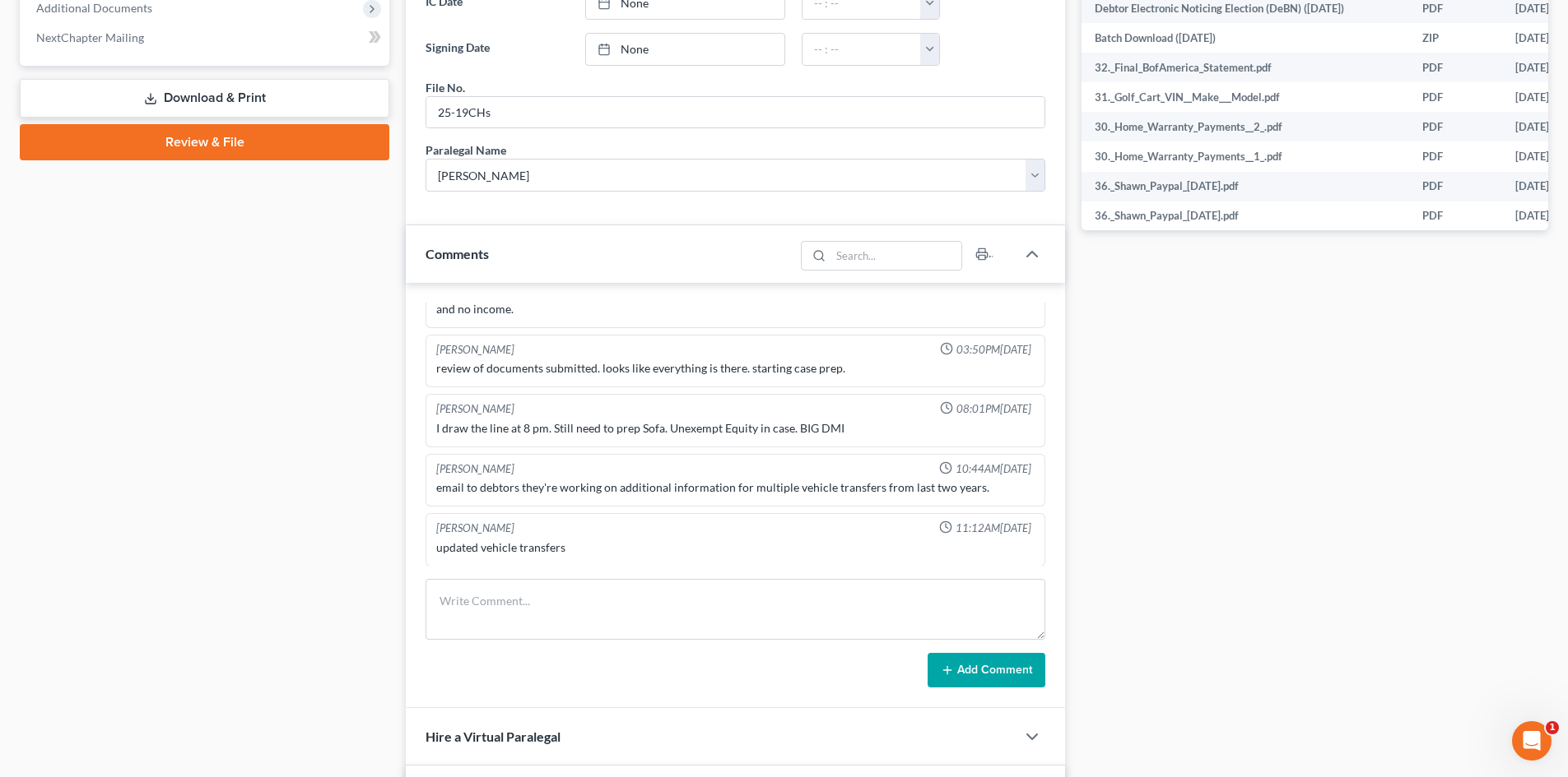
scroll to position [411, 0]
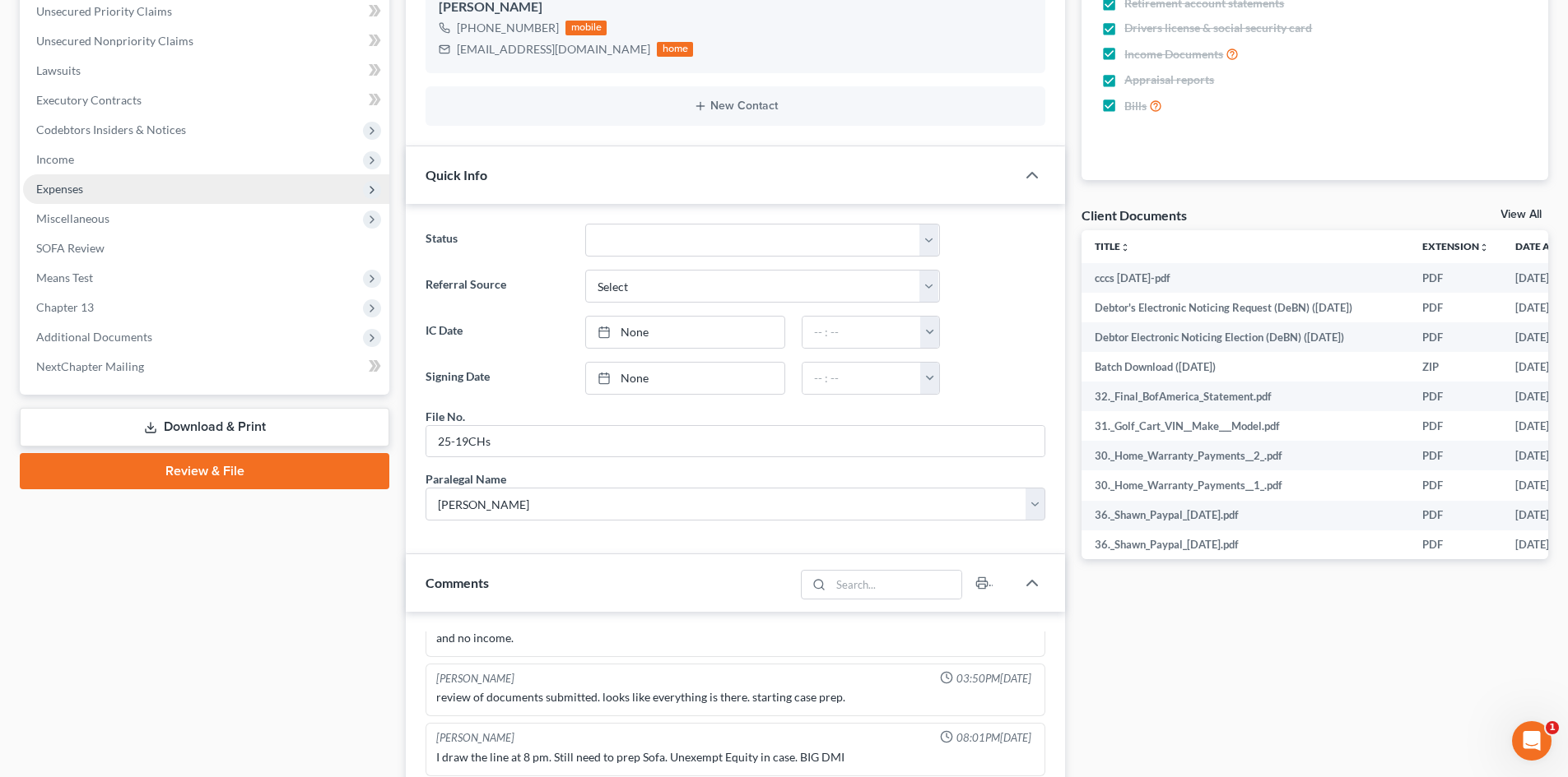
click at [121, 199] on span "Expenses" at bounding box center [206, 189] width 366 height 29
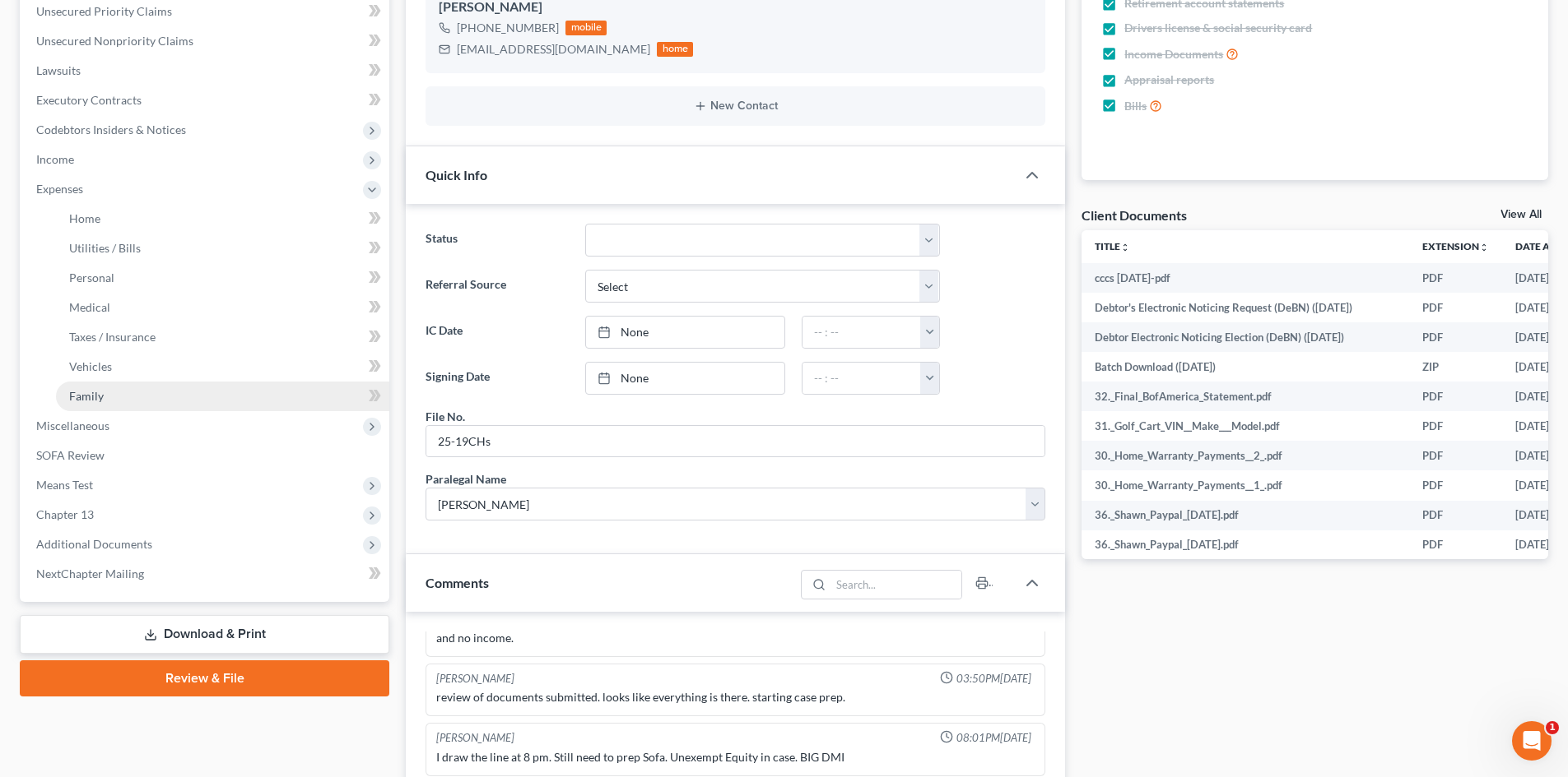
click at [165, 389] on link "Family" at bounding box center [223, 396] width 334 height 29
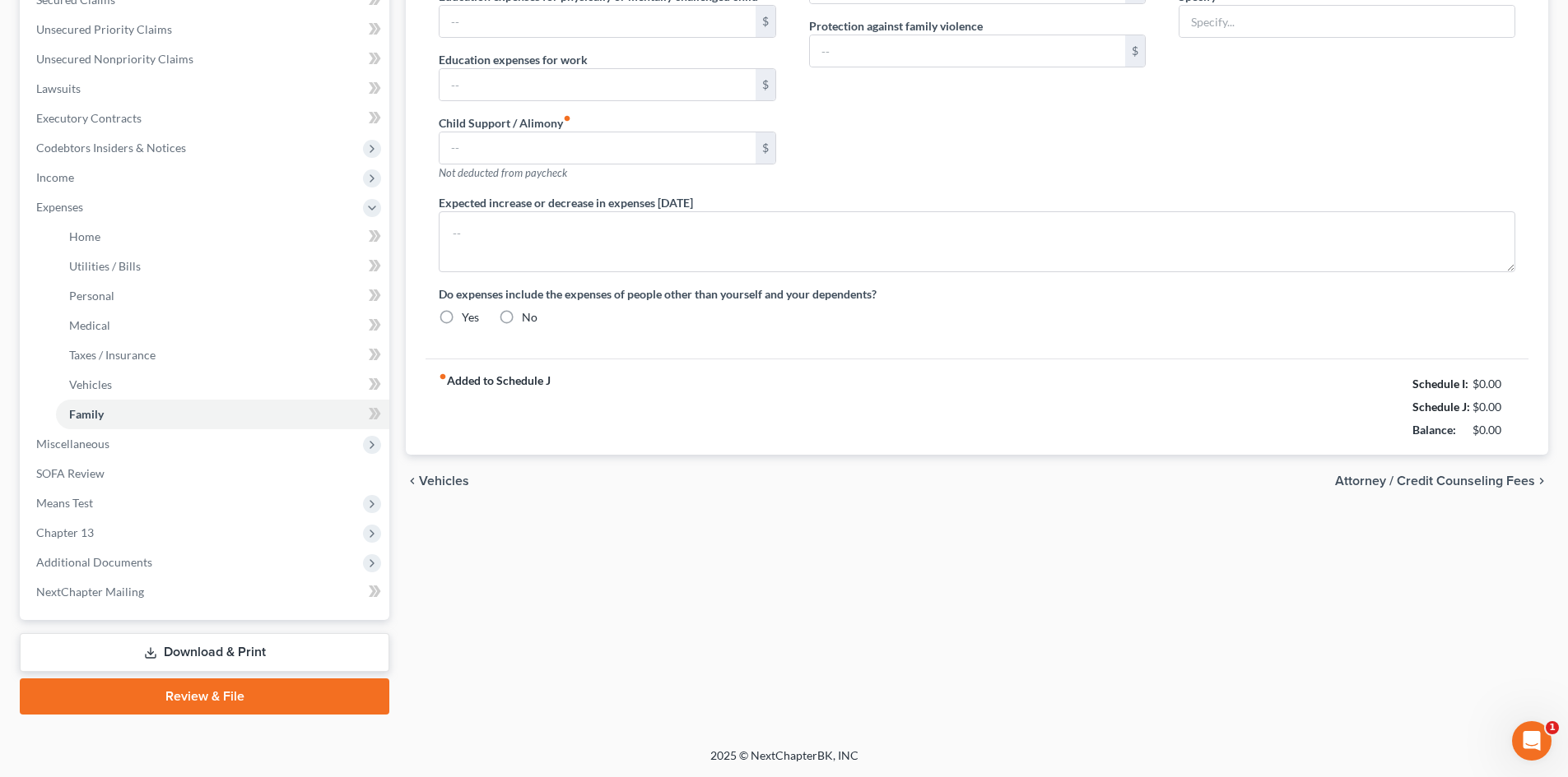
scroll to position [283, 0]
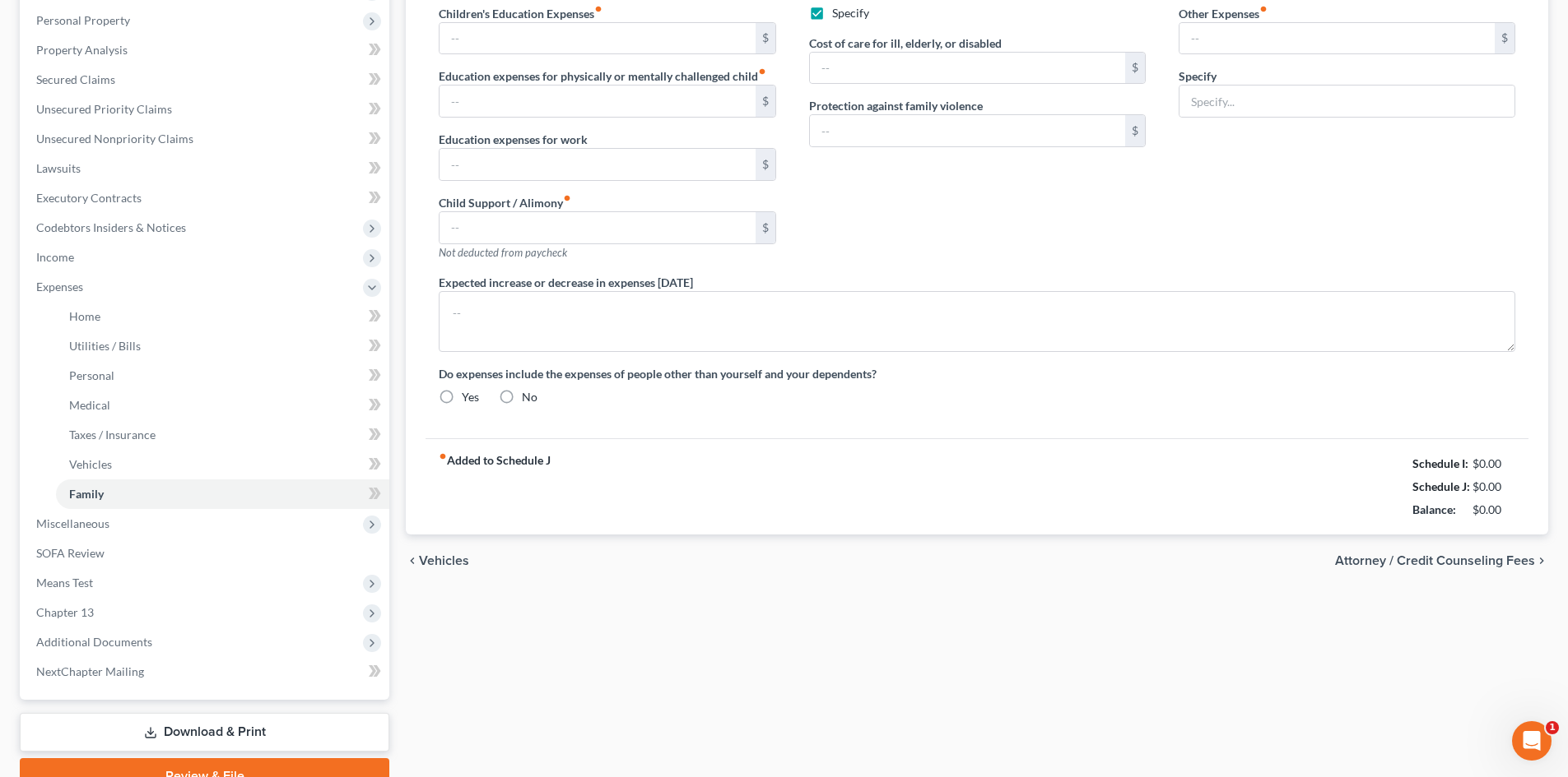
type input "800.00"
type input "25.00"
type input "0.00"
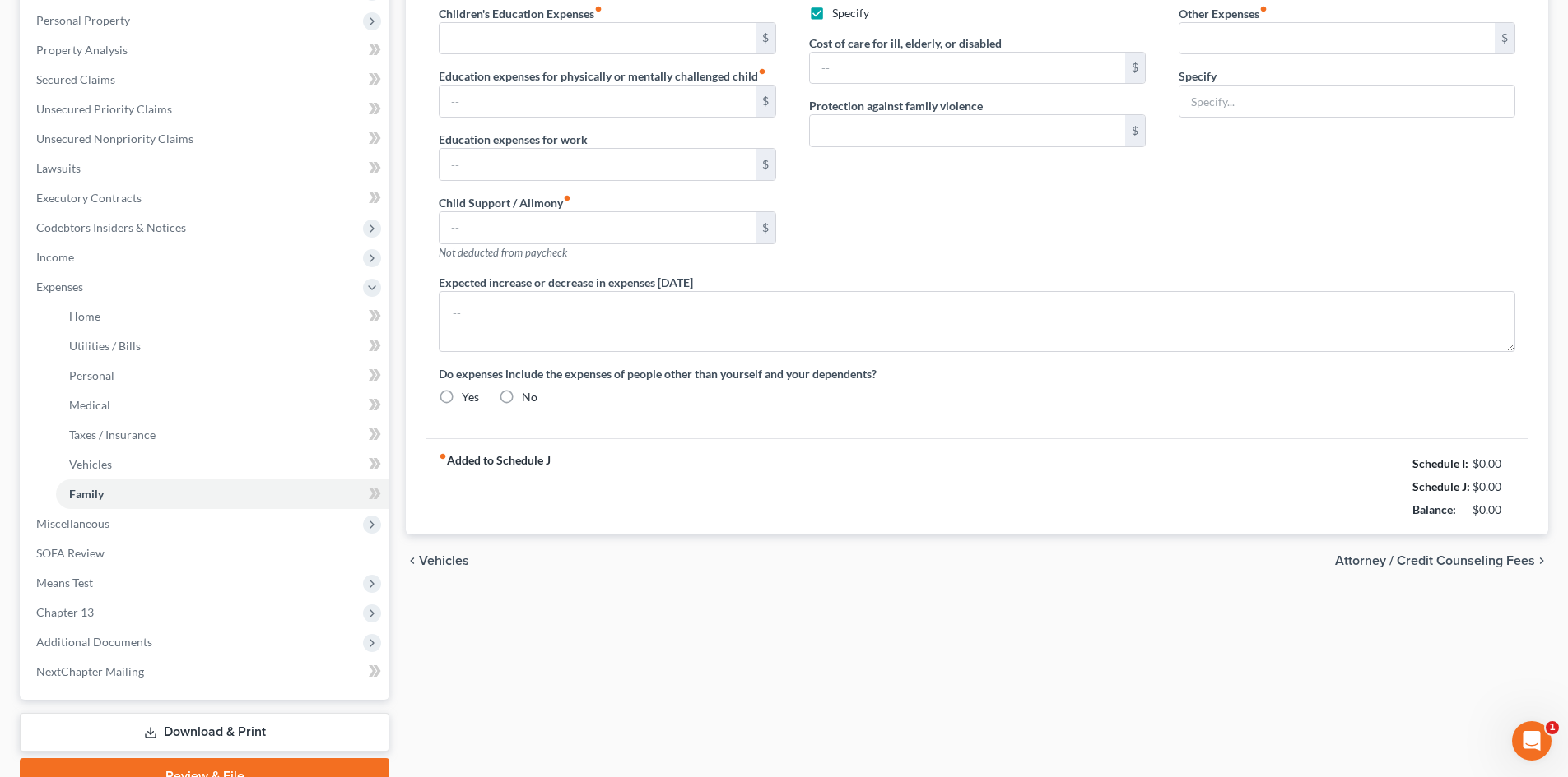
type input "725.21"
checkbox input "true"
type input "0.00"
type input "40.00"
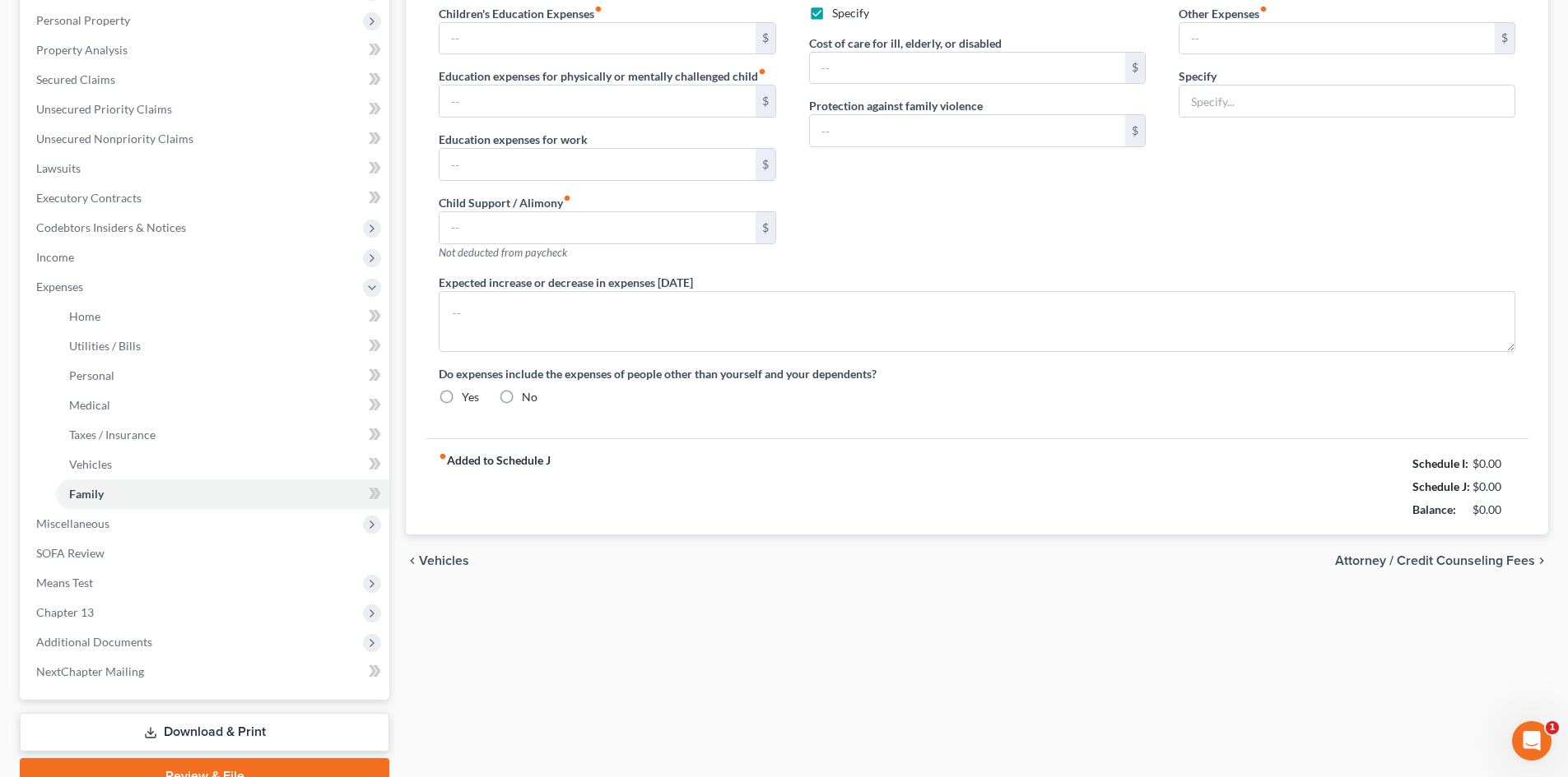
type input "50.00"
type input "Gym Membership"
type textarea "Mr. Price has two 401k loans through his paycheck . He current owes $11,489.16 …"
radio input "true"
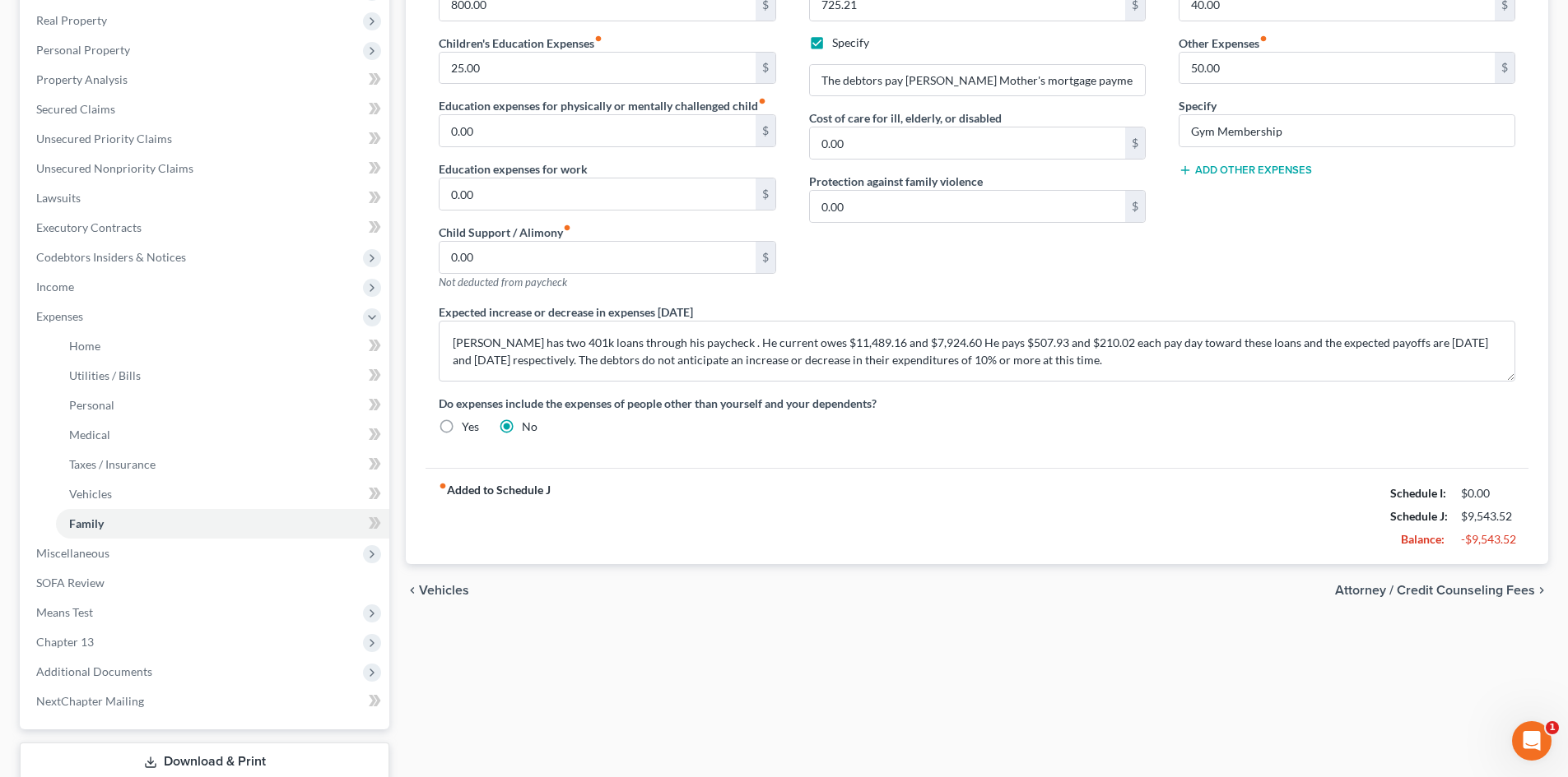
scroll to position [0, 0]
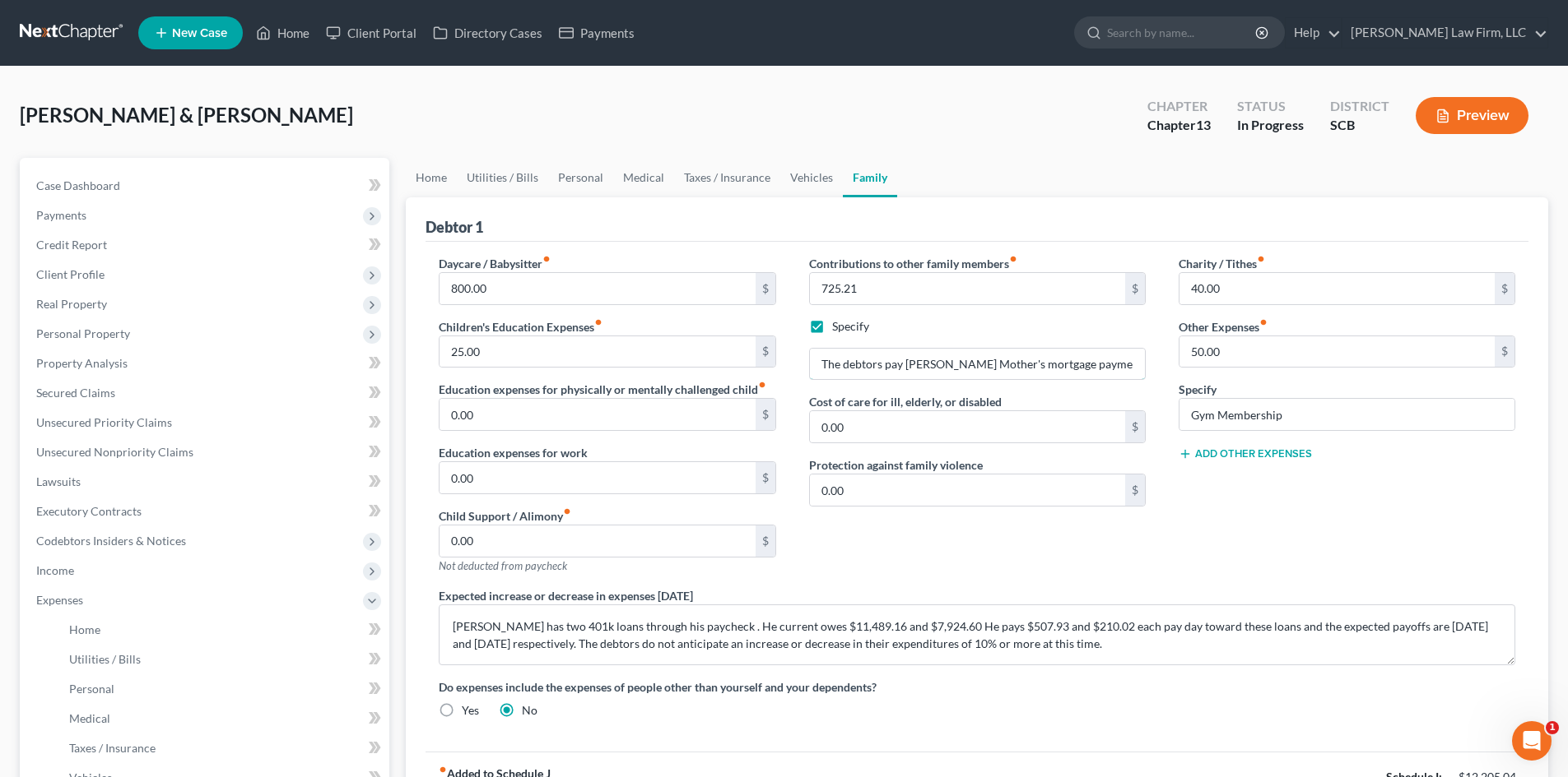
drag, startPoint x: 1034, startPoint y: 365, endPoint x: 1174, endPoint y: 342, distance: 141.9
click at [1037, 364] on input "The debtors pay Mr. Price's Mother's mortgage payment to Rushmore Servicing" at bounding box center [976, 364] width 335 height 31
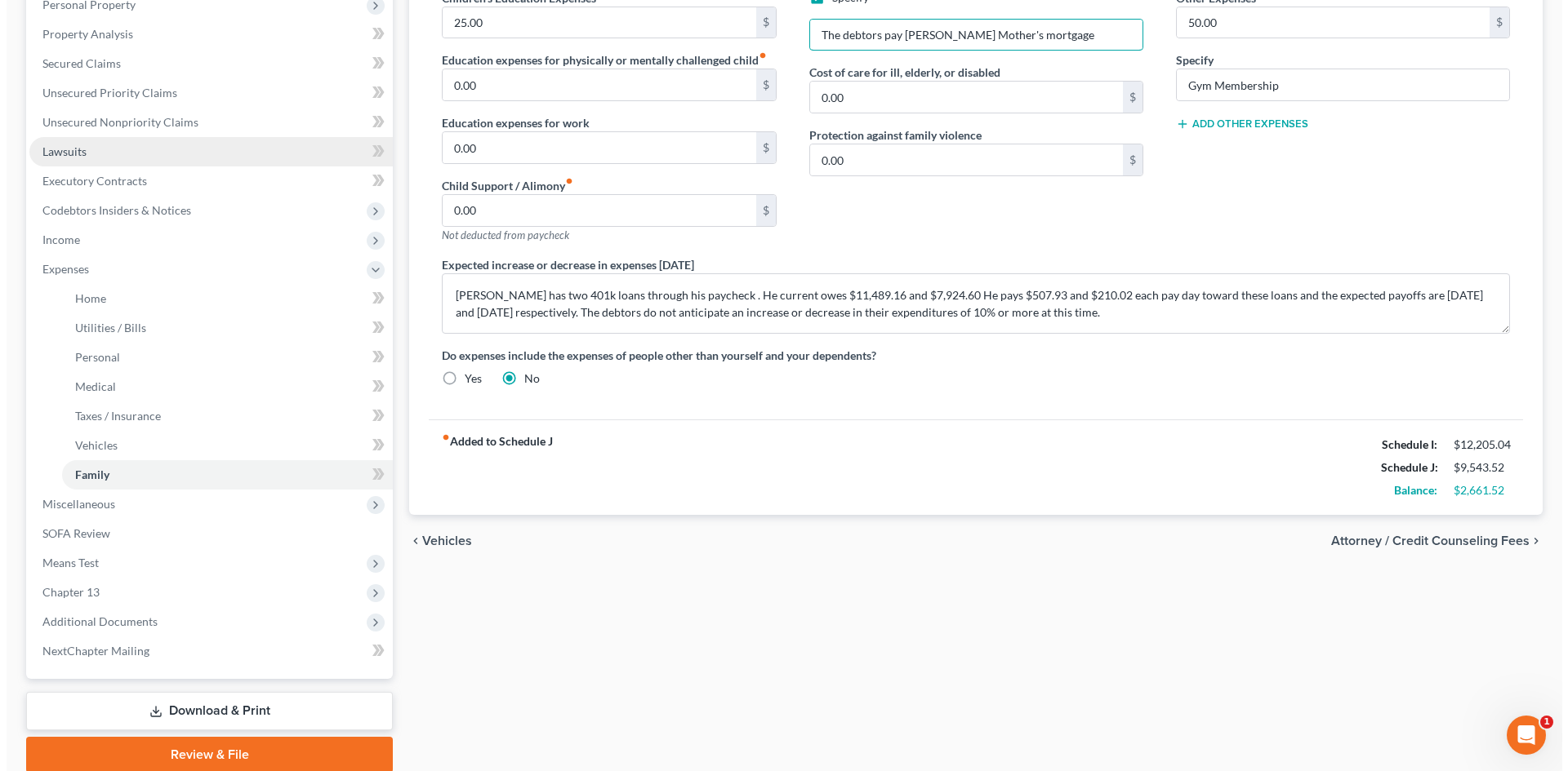
scroll to position [82, 0]
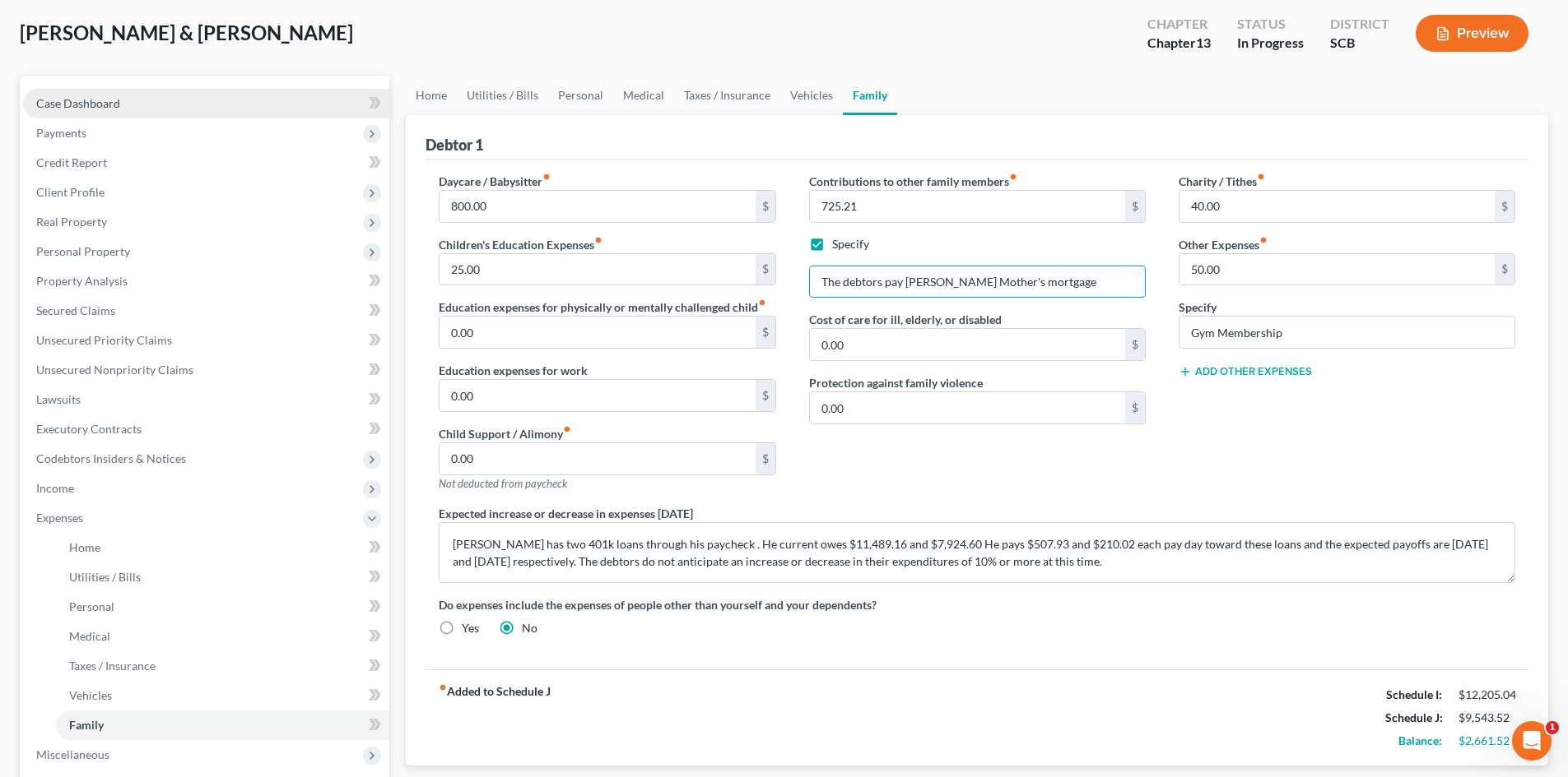
type input "The debtors pay Mr. Price's Mother's mortgage"
click at [138, 106] on link "Case Dashboard" at bounding box center [206, 103] width 366 height 29
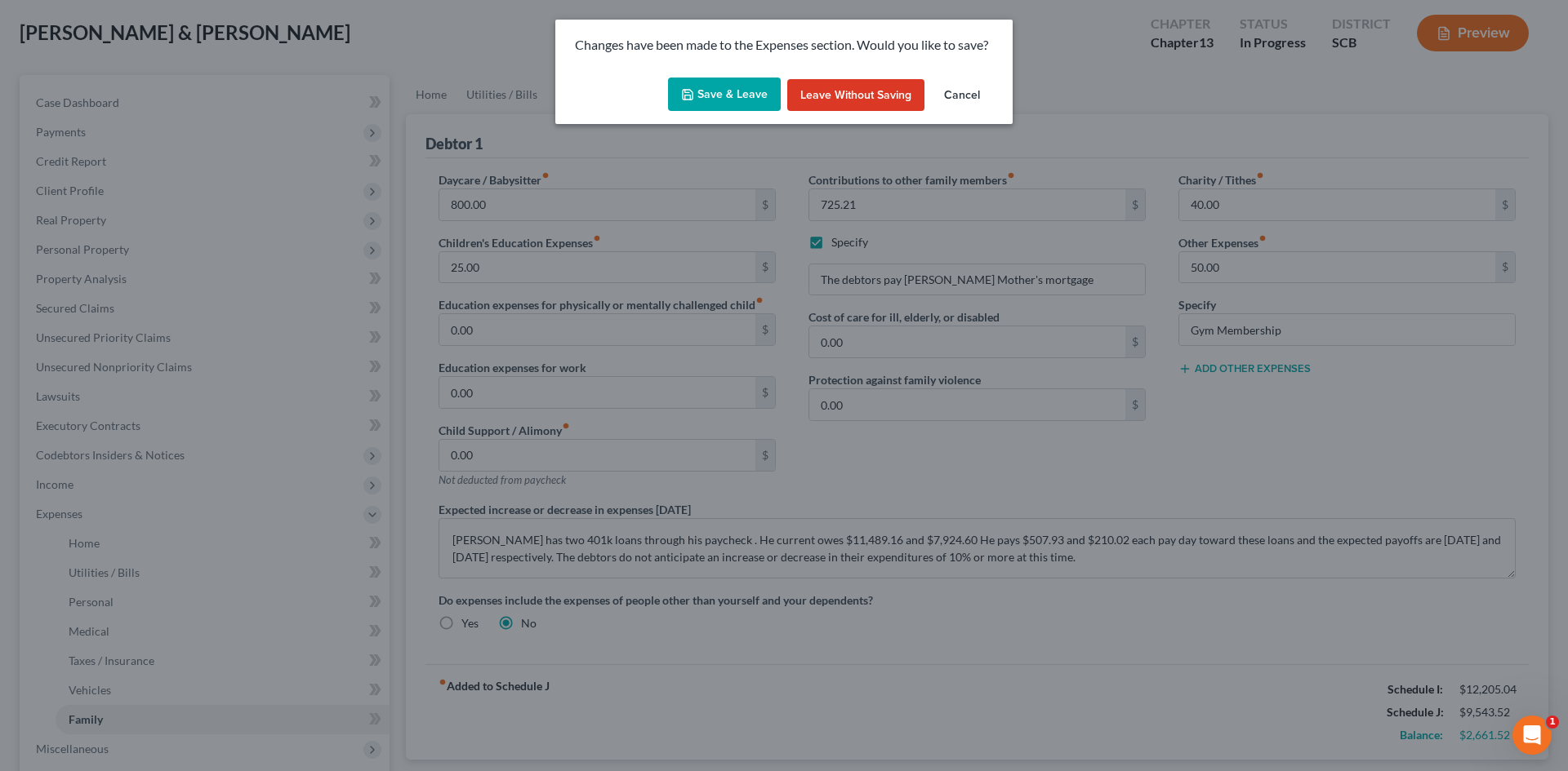
click at [721, 94] on button "Save & Leave" at bounding box center [724, 94] width 113 height 34
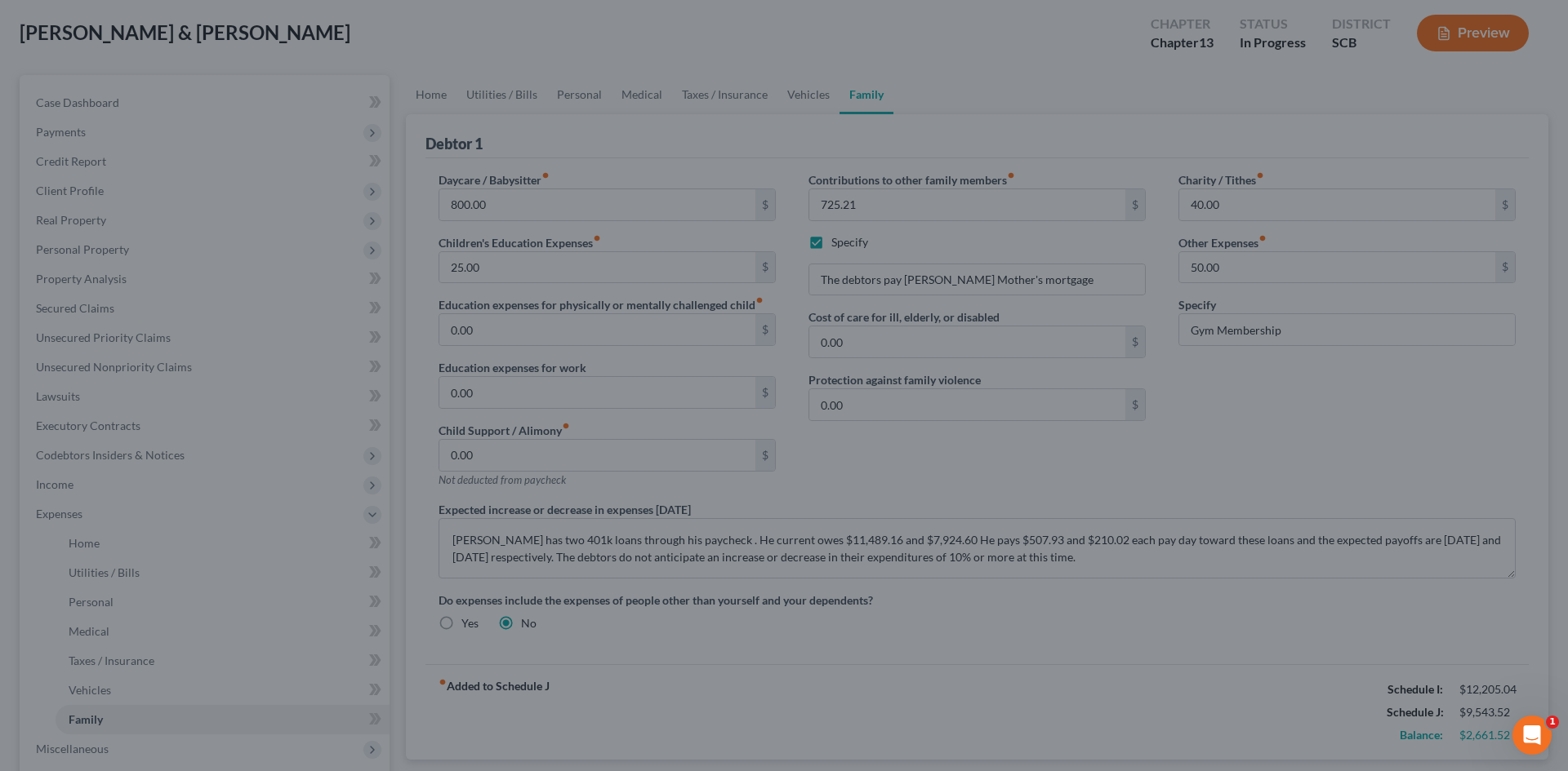
select select "0"
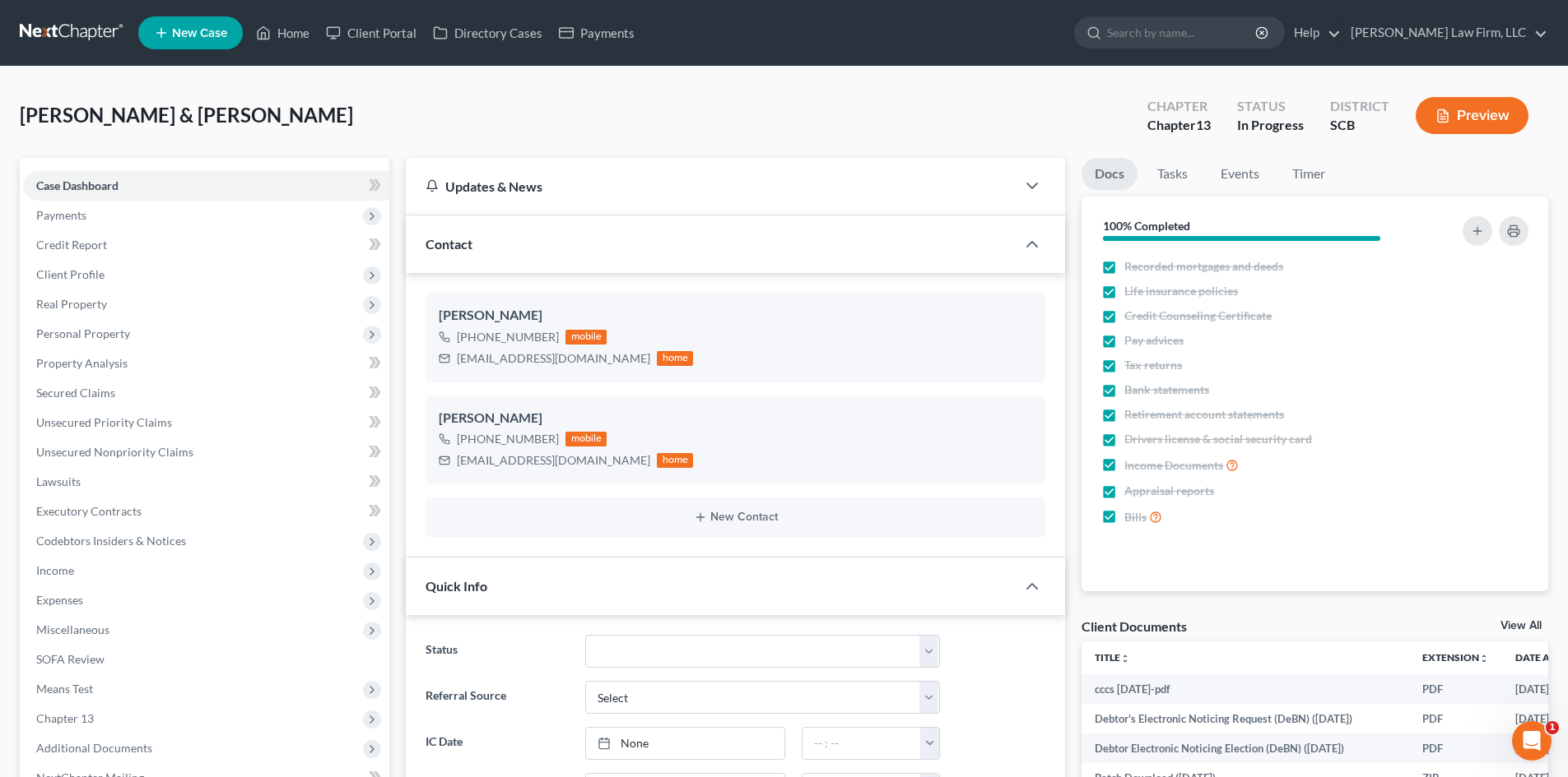
scroll to position [411, 0]
